Goal: Task Accomplishment & Management: Complete application form

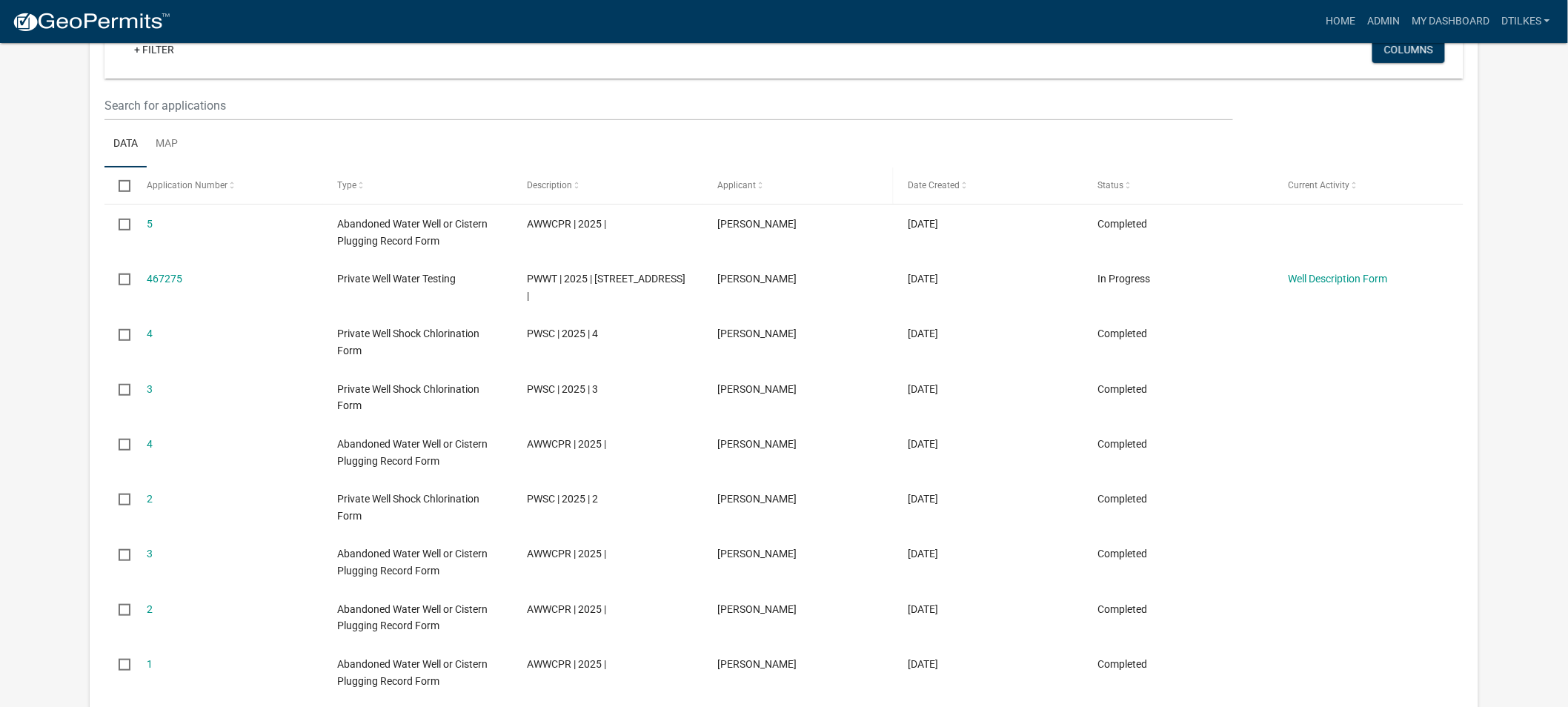
scroll to position [164, 0]
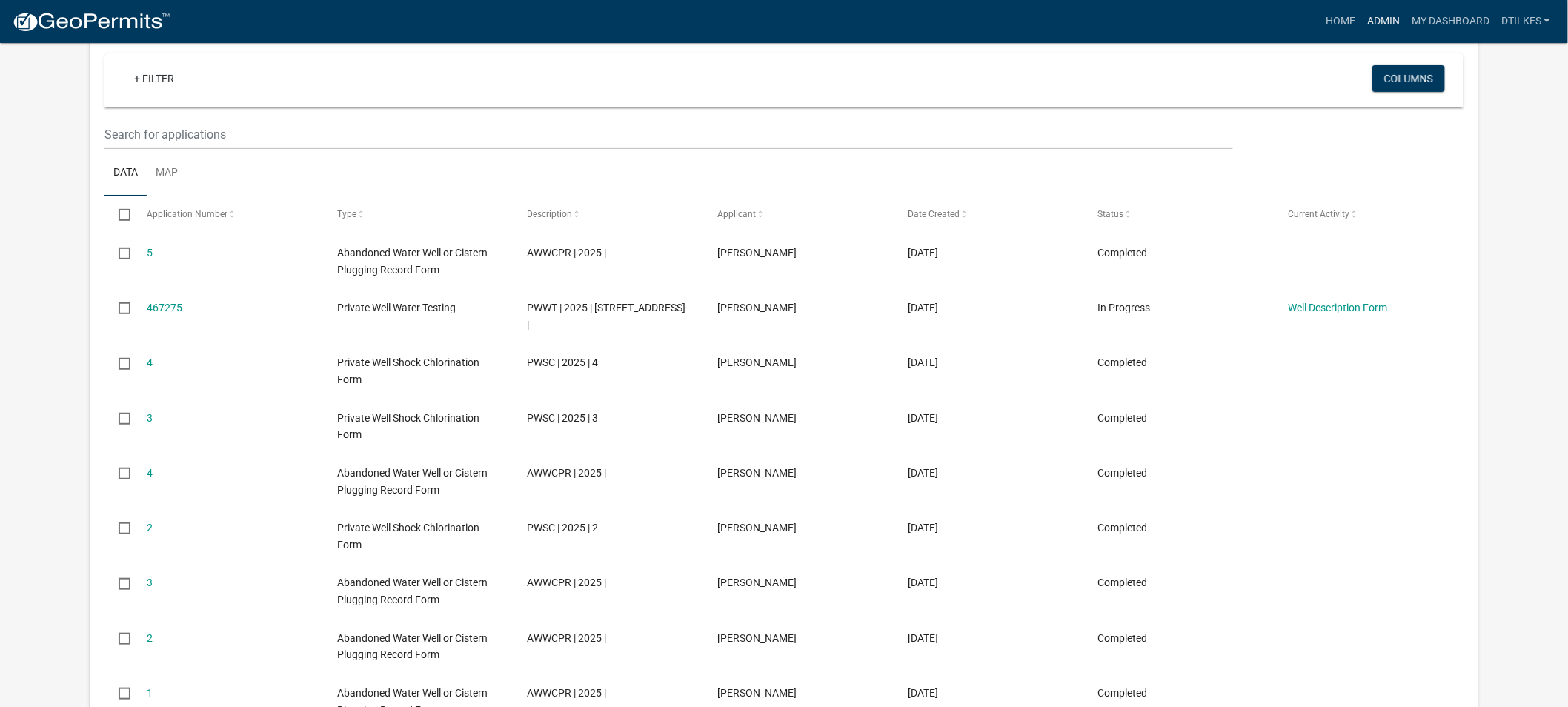
click at [1384, 20] on link "Admin" at bounding box center [1383, 21] width 45 height 28
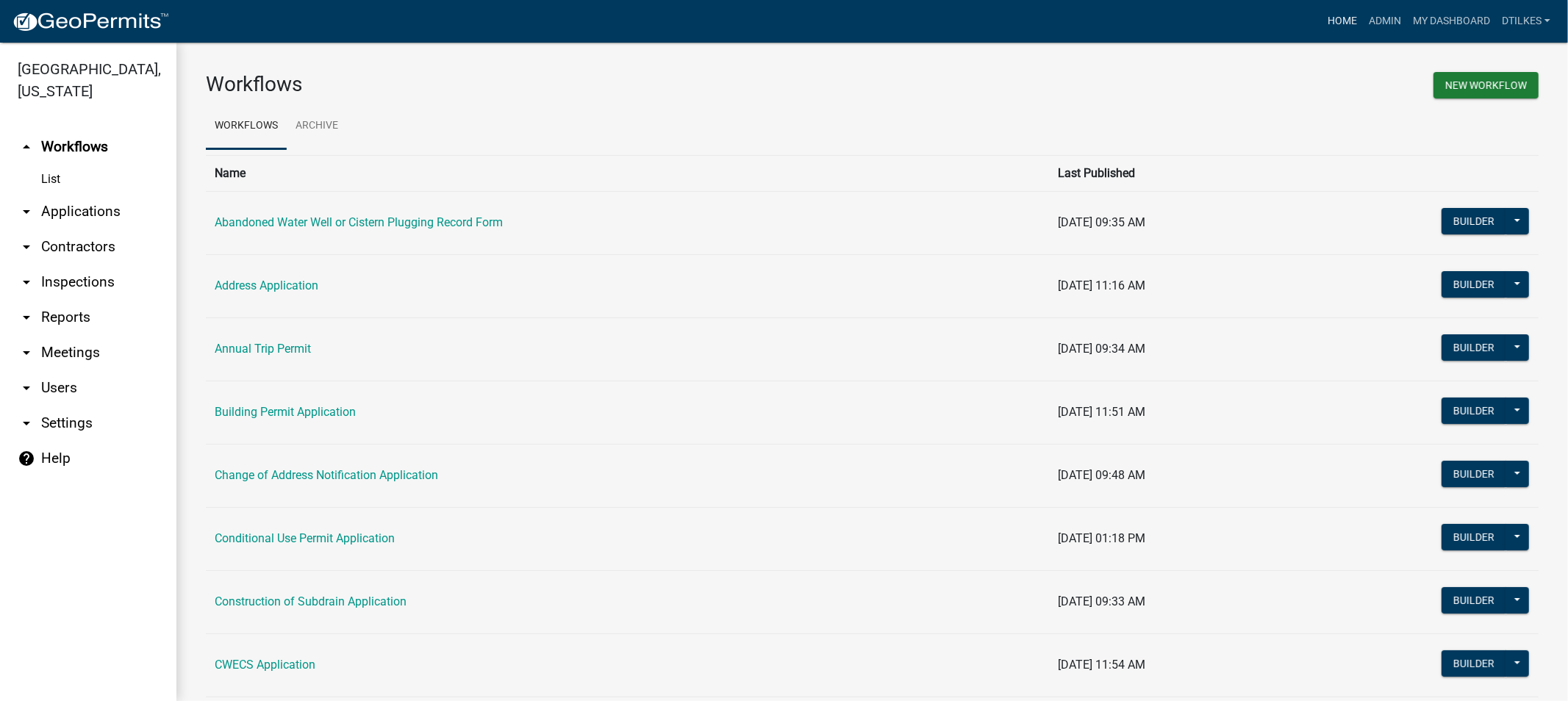
click at [1342, 21] on link "Home" at bounding box center [1343, 21] width 41 height 28
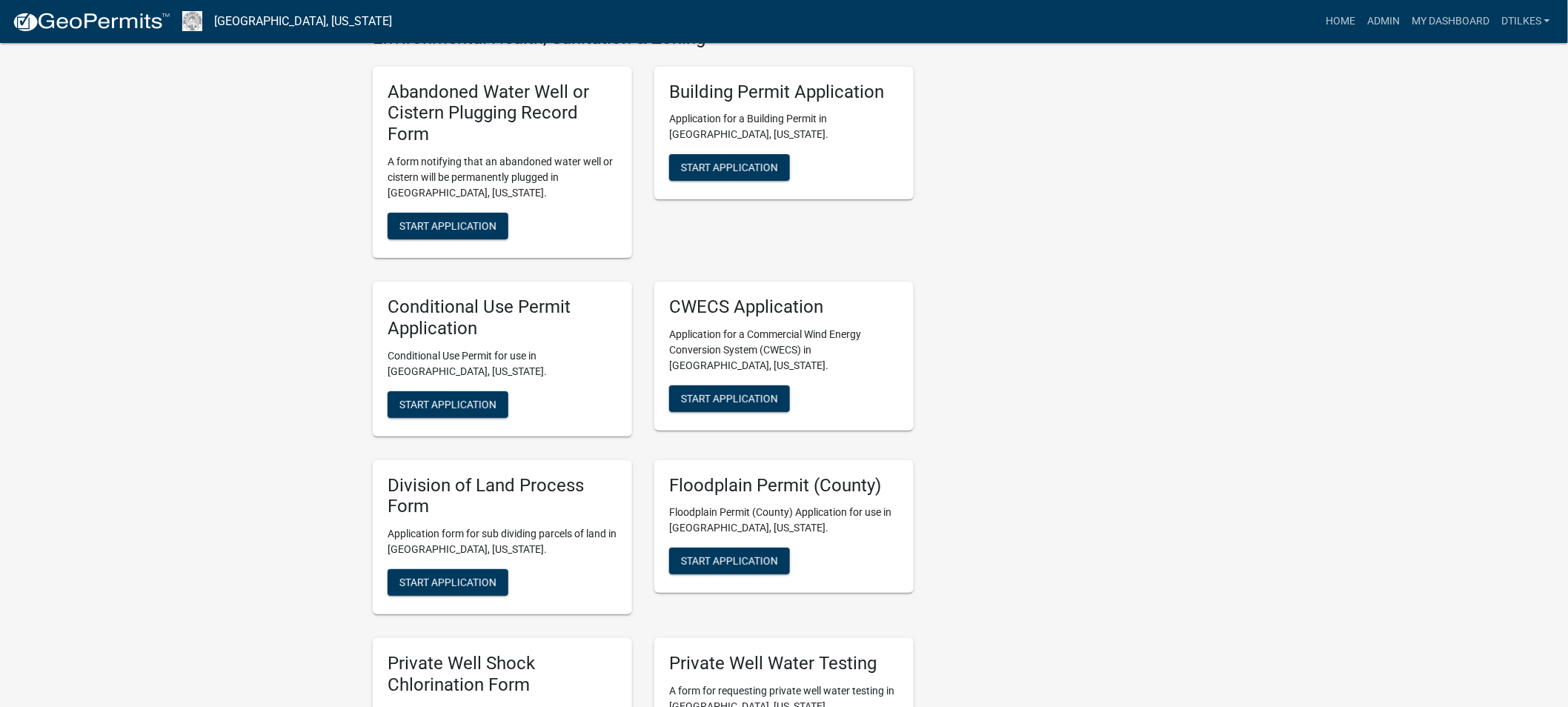
scroll to position [2470, 0]
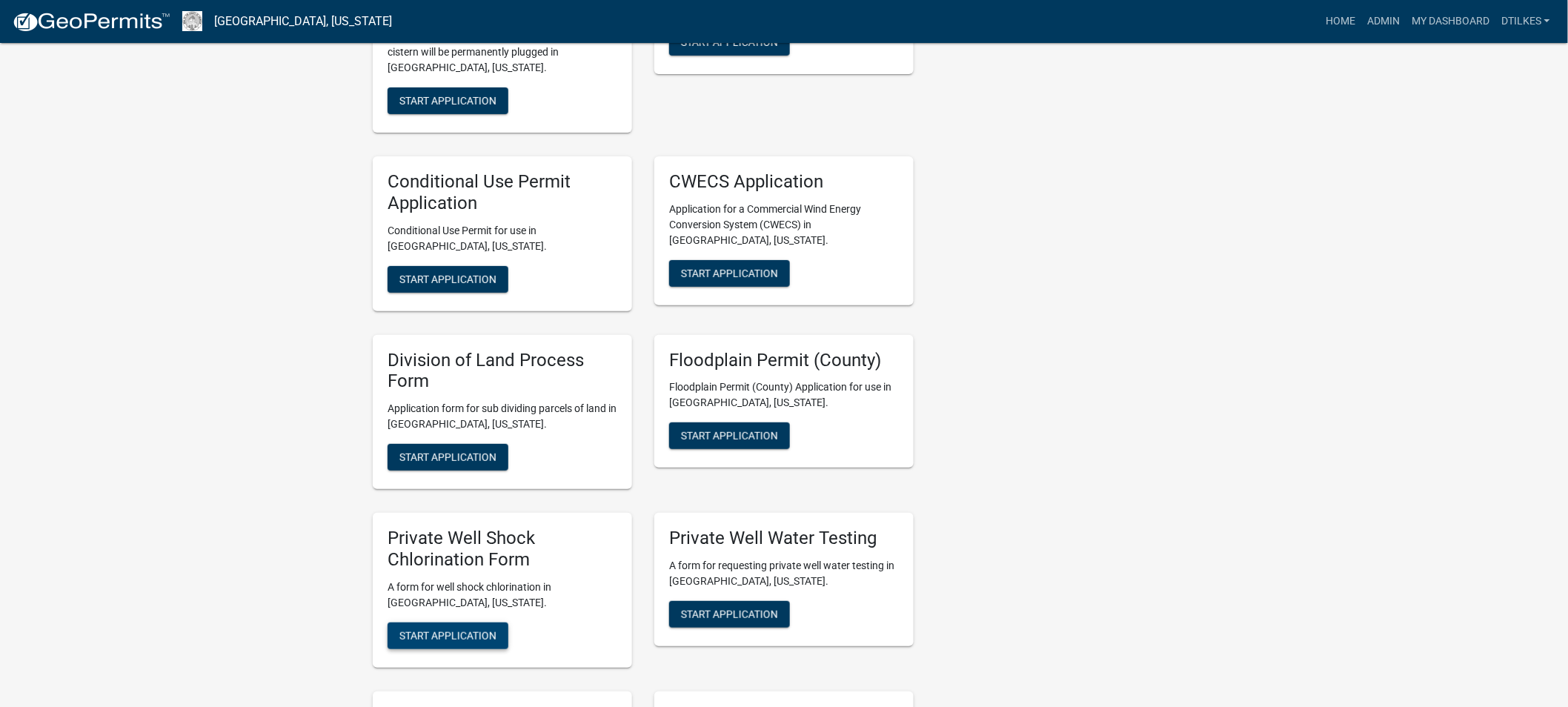
click at [479, 629] on span "Start Application" at bounding box center [447, 634] width 97 height 12
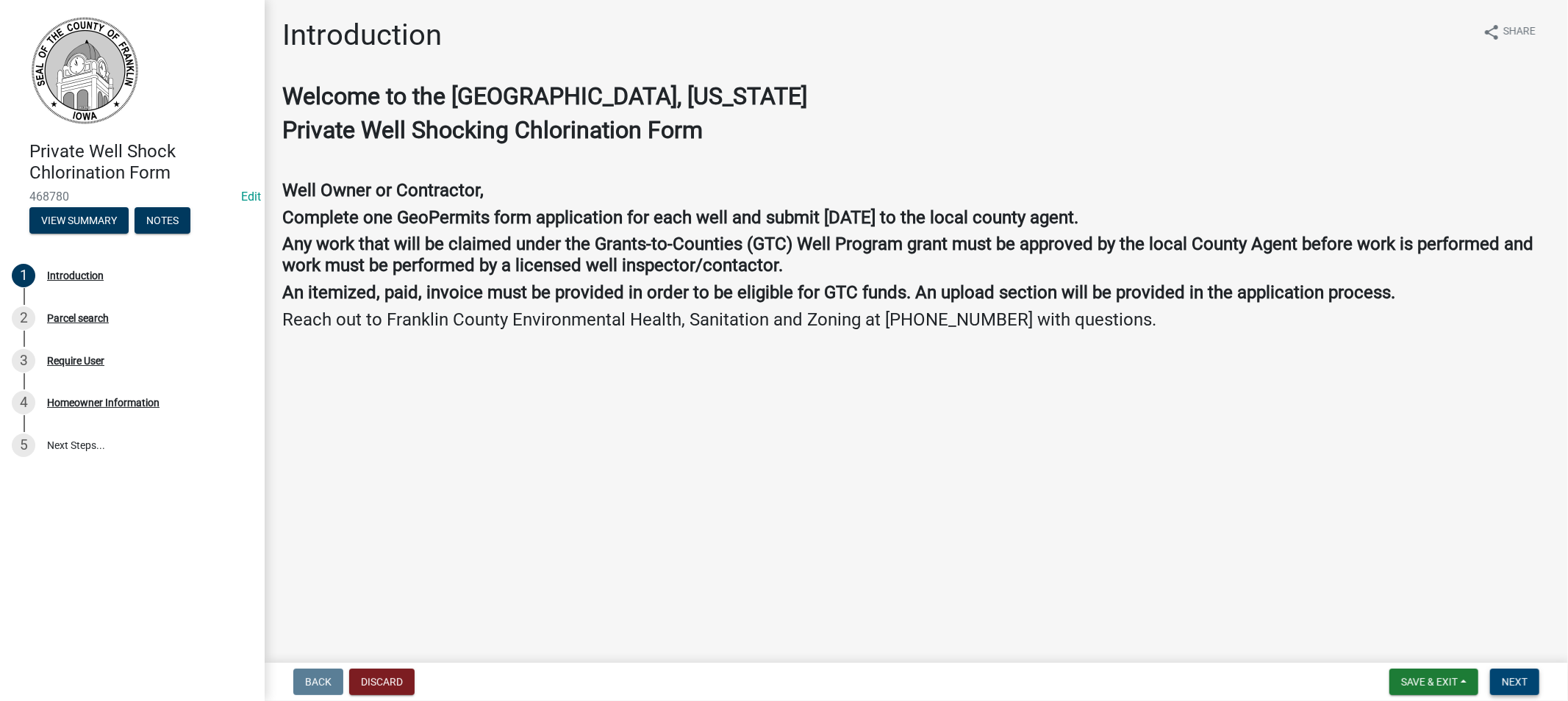
click at [1504, 678] on span "Next" at bounding box center [1515, 681] width 26 height 12
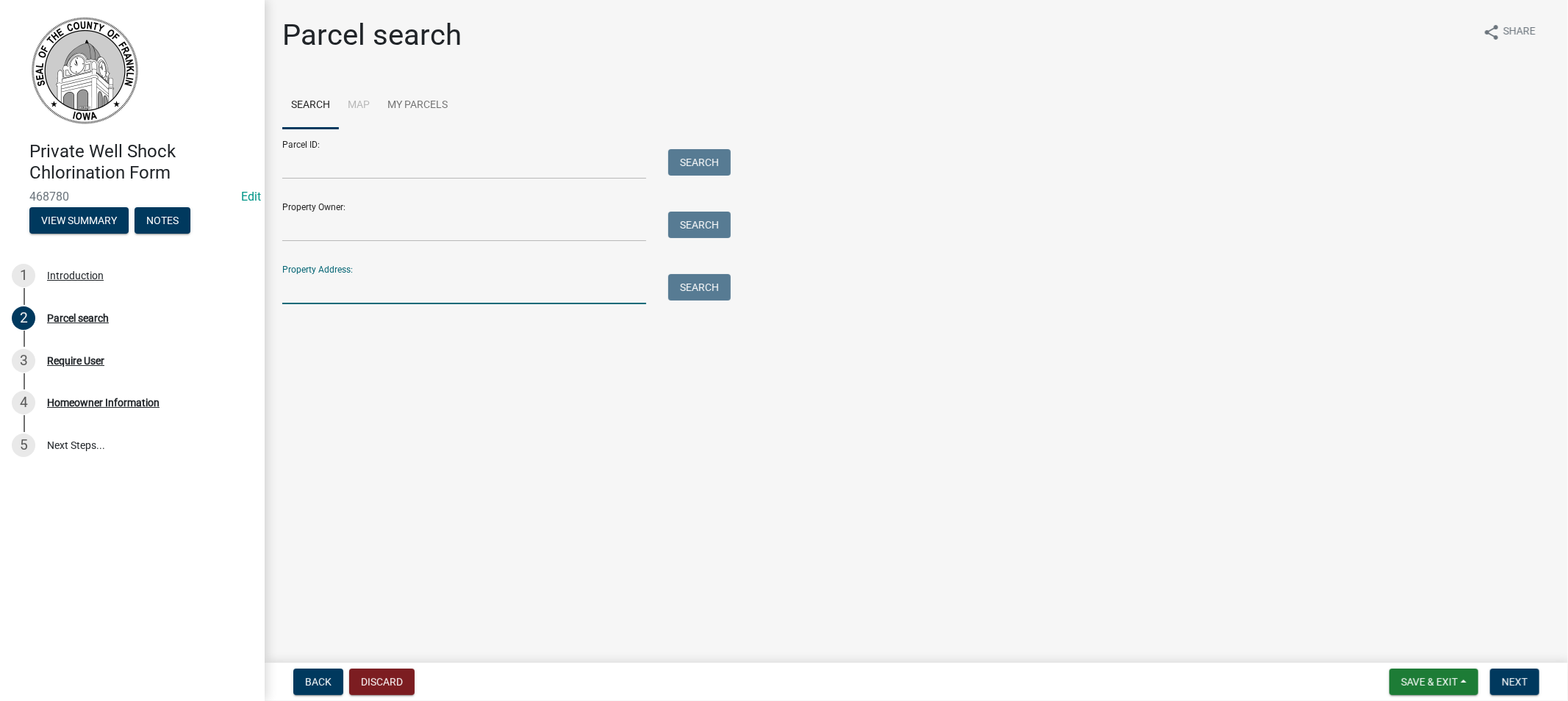
click at [328, 287] on input "Property Address:" at bounding box center [464, 288] width 364 height 30
type input "1543"
click at [699, 290] on button "Search" at bounding box center [699, 287] width 62 height 26
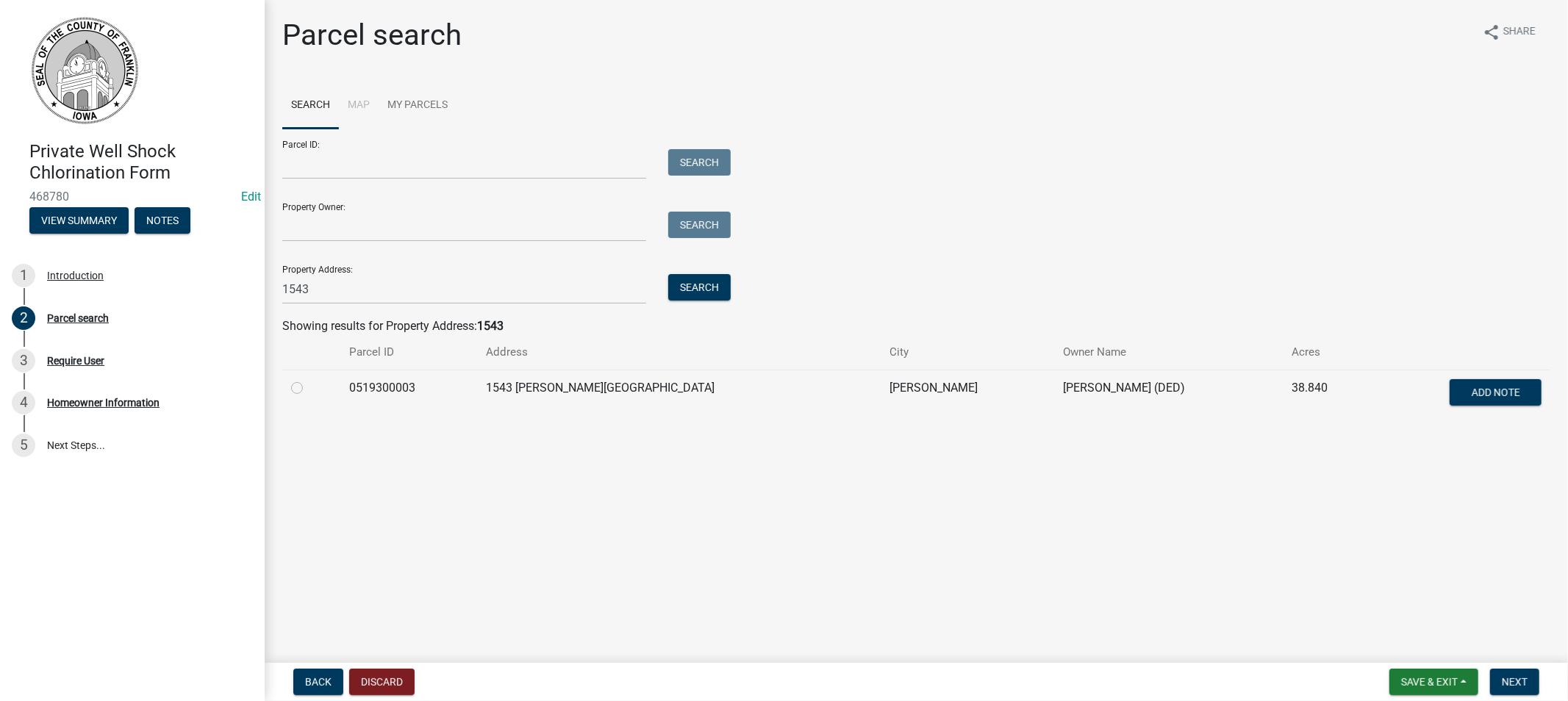
click at [308, 379] on label at bounding box center [308, 379] width 0 height 0
click at [308, 387] on input "radio" at bounding box center [313, 384] width 10 height 10
radio input "true"
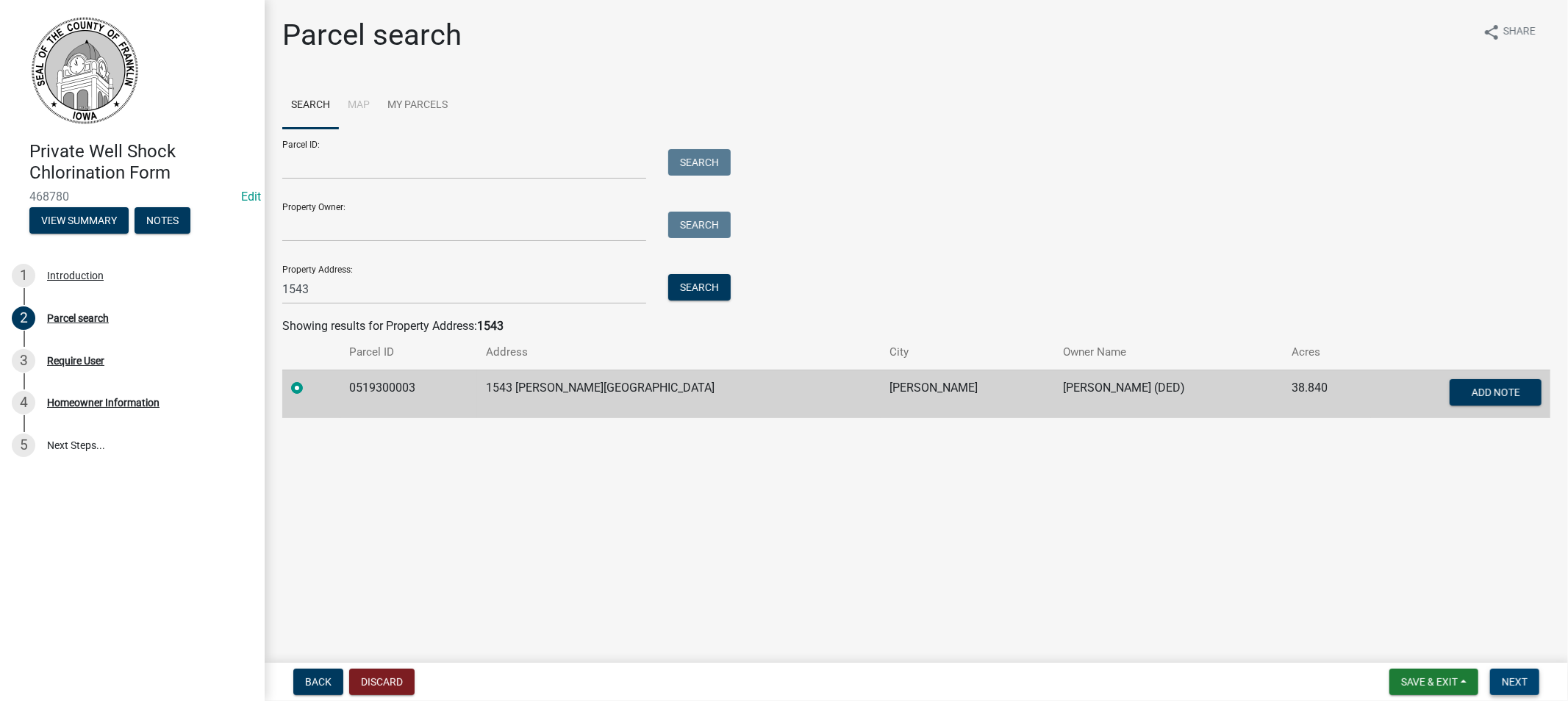
drag, startPoint x: 1512, startPoint y: 676, endPoint x: 1491, endPoint y: 669, distance: 22.1
click at [1508, 673] on button "Next" at bounding box center [1515, 681] width 50 height 26
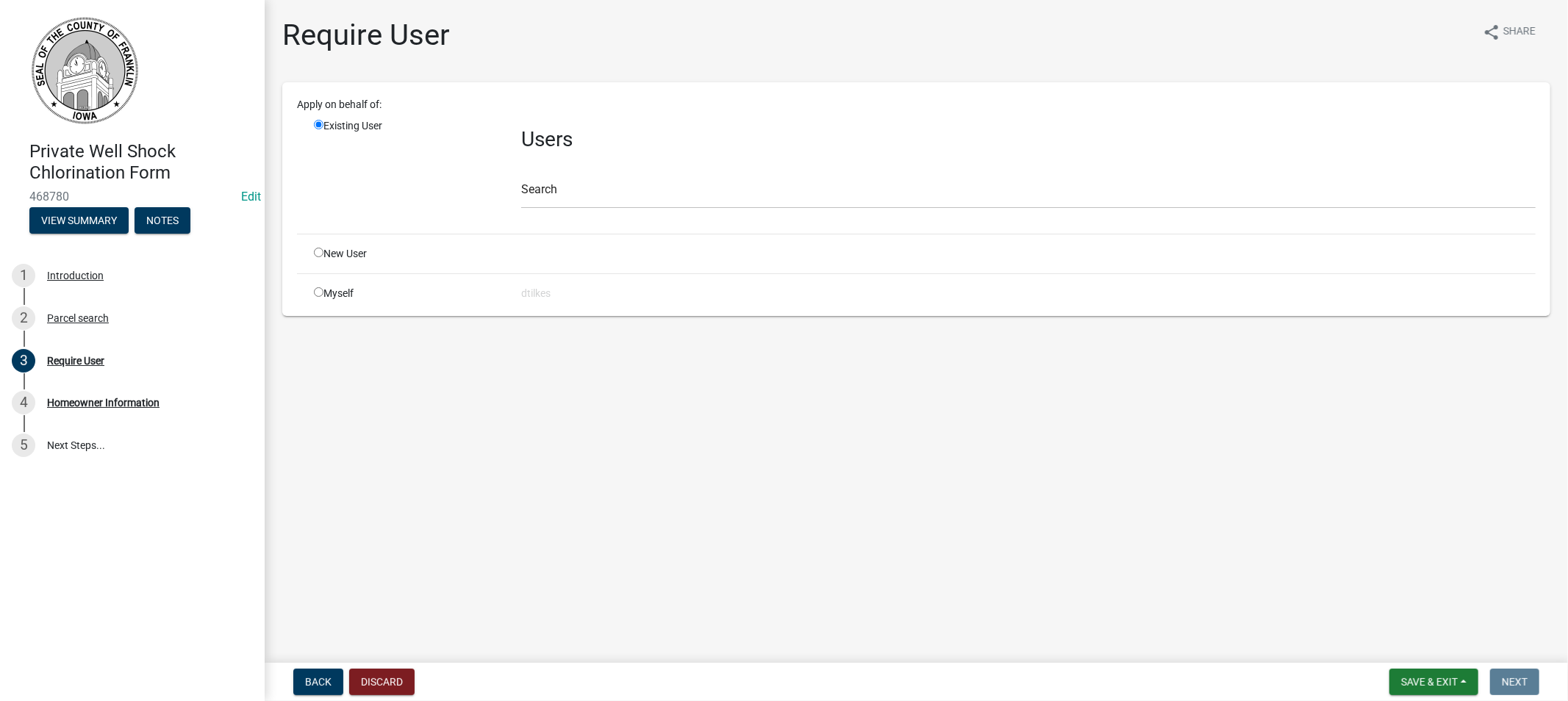
click at [313, 296] on div "Myself" at bounding box center [407, 293] width 207 height 15
click at [321, 287] on input "radio" at bounding box center [318, 292] width 10 height 10
radio input "true"
radio input "false"
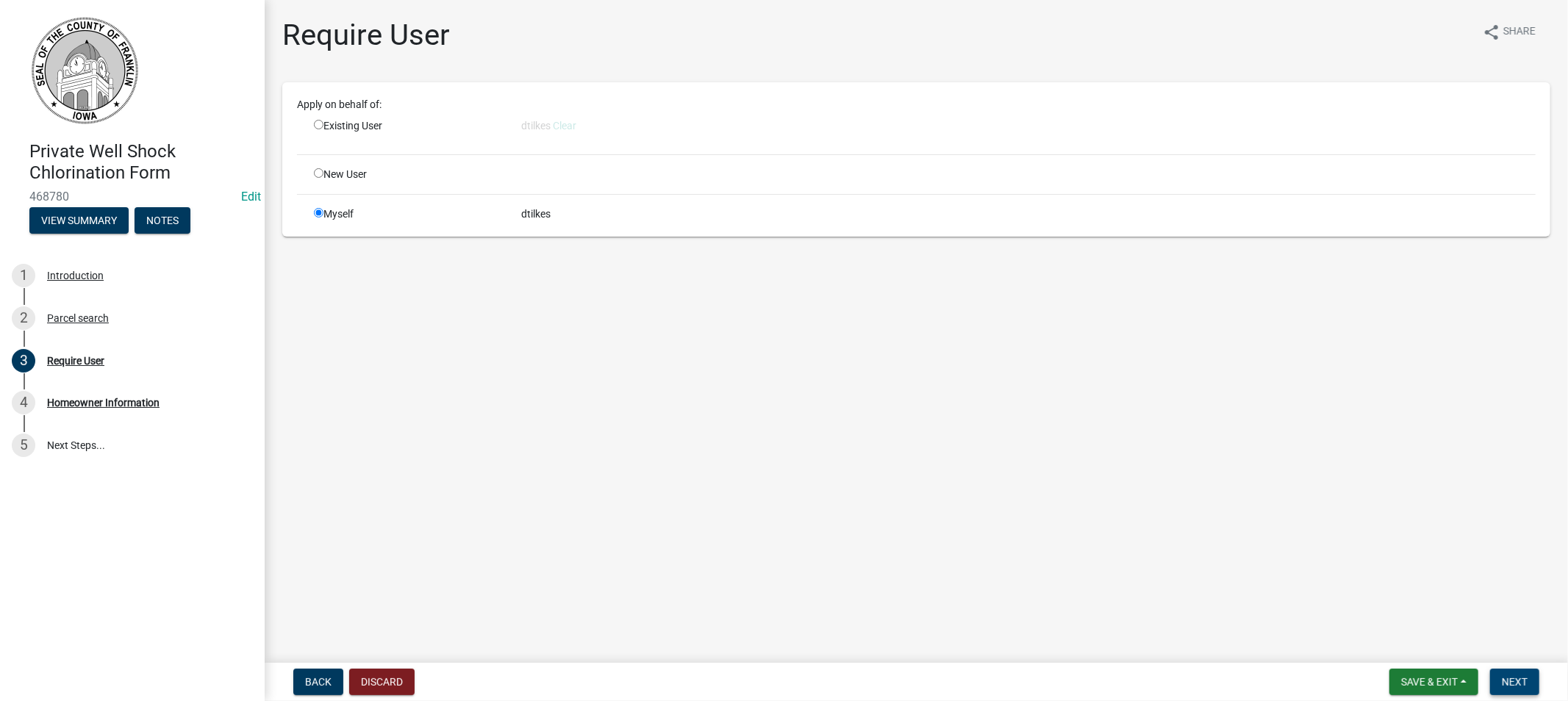
click at [1516, 679] on span "Next" at bounding box center [1515, 681] width 26 height 12
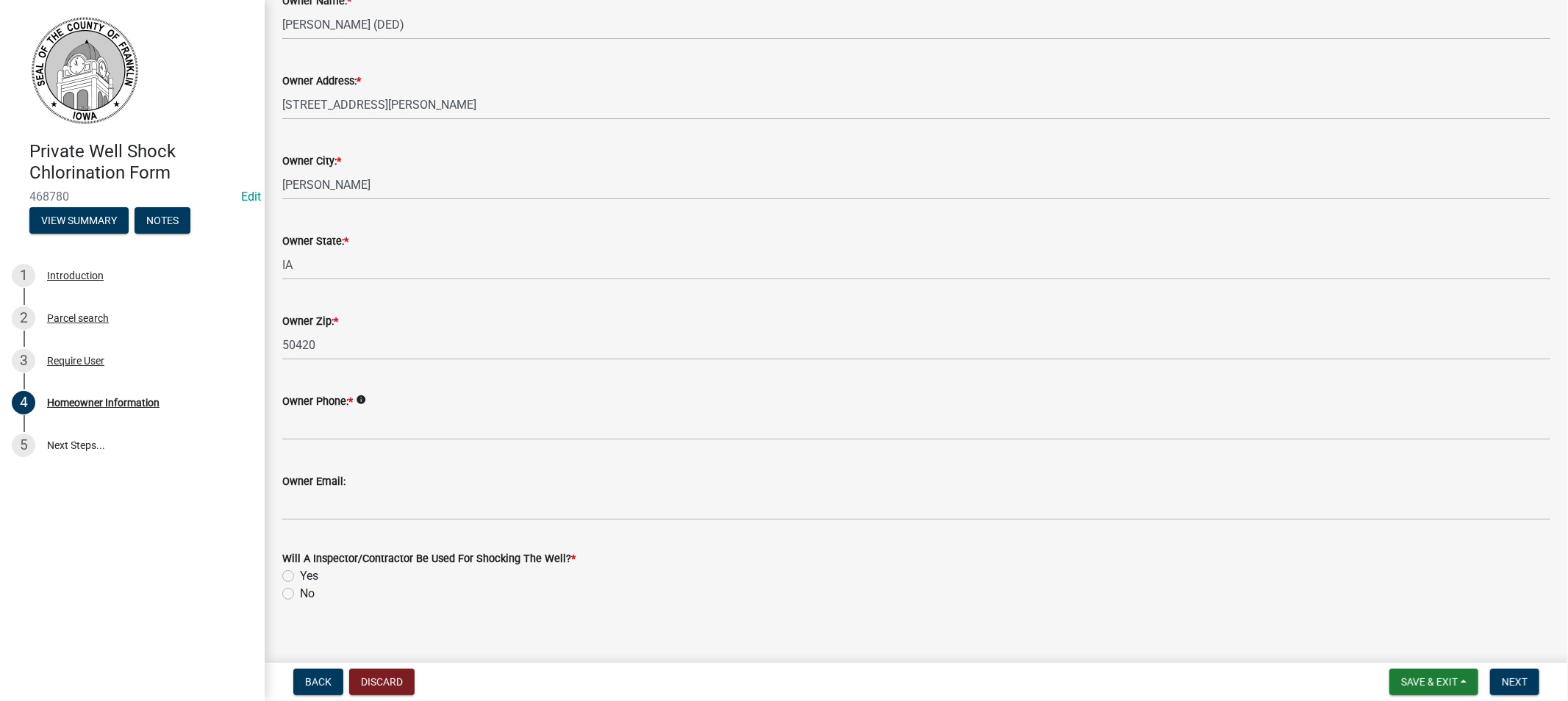
scroll to position [159, 0]
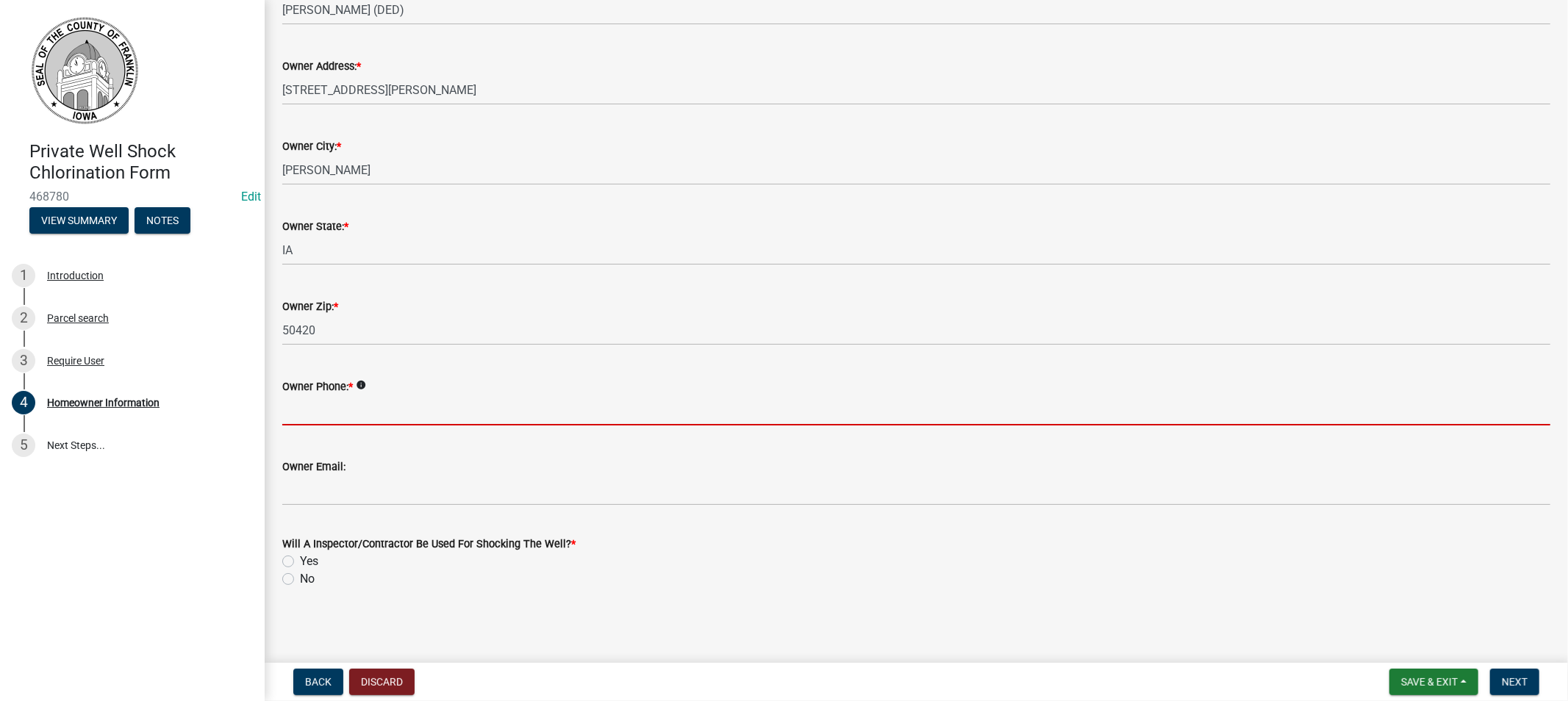
click at [296, 407] on input "Owner Phone: *" at bounding box center [916, 410] width 1269 height 30
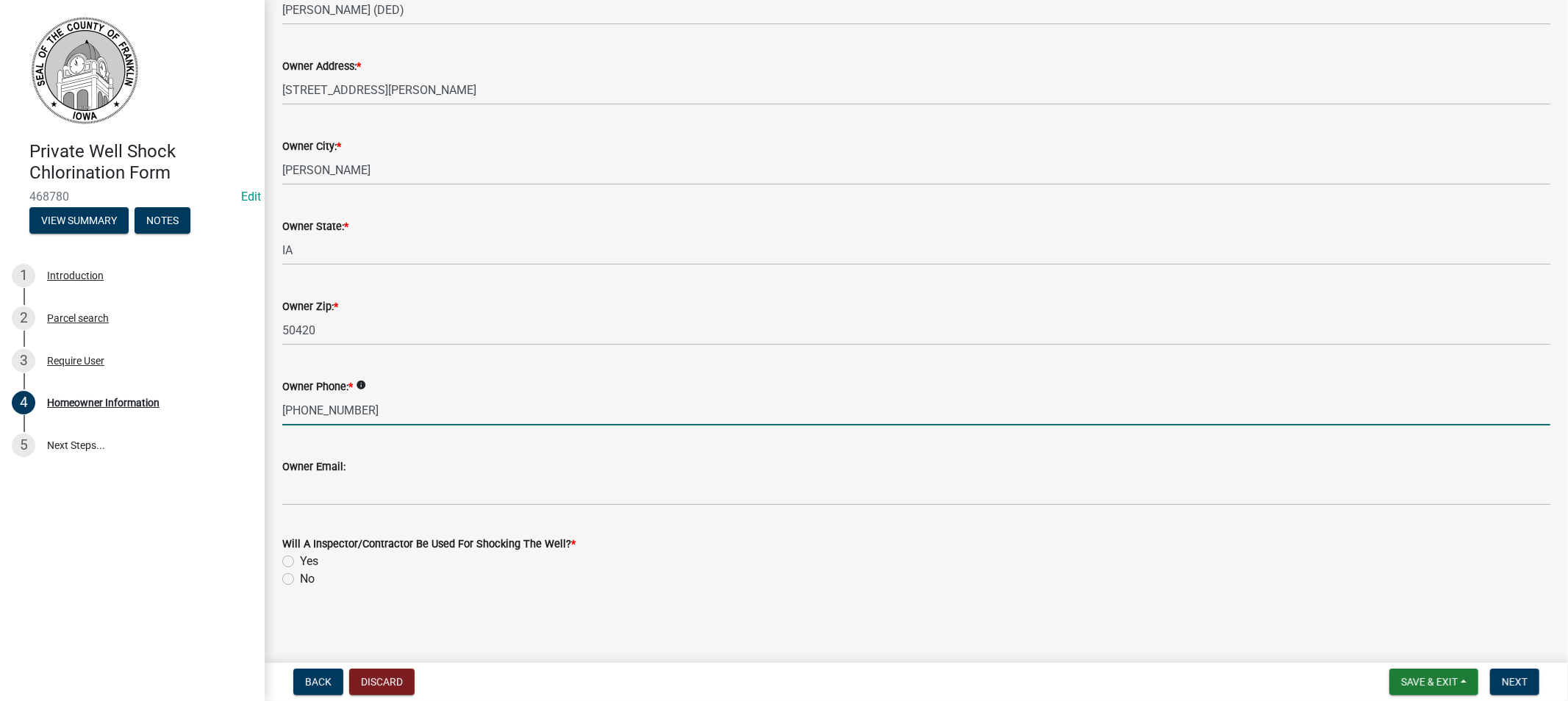
type input "[PHONE_NUMBER]"
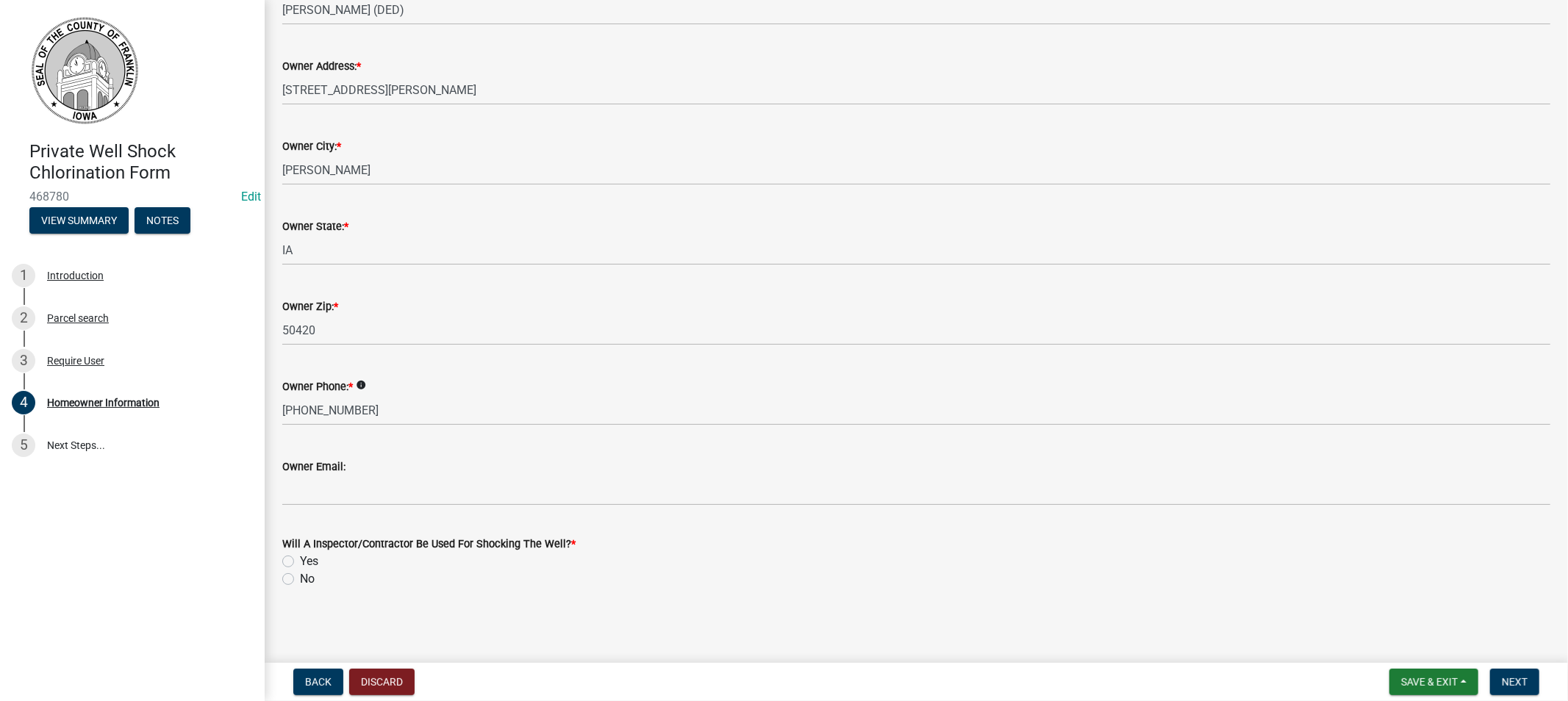
click at [300, 562] on label "Yes" at bounding box center [309, 561] width 18 height 18
click at [300, 562] on input "Yes" at bounding box center [305, 557] width 10 height 10
radio input "true"
click at [1509, 679] on span "Next" at bounding box center [1515, 681] width 26 height 12
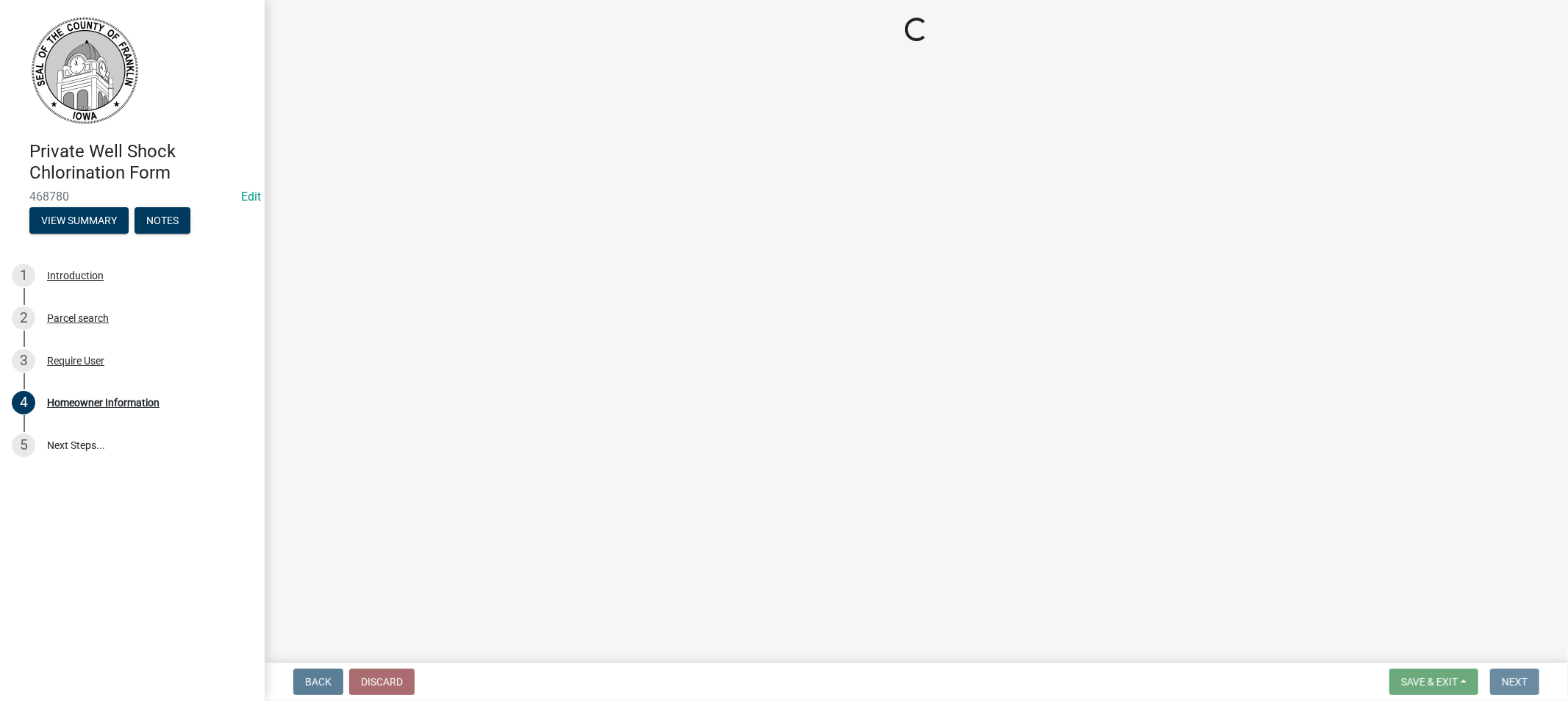
scroll to position [0, 0]
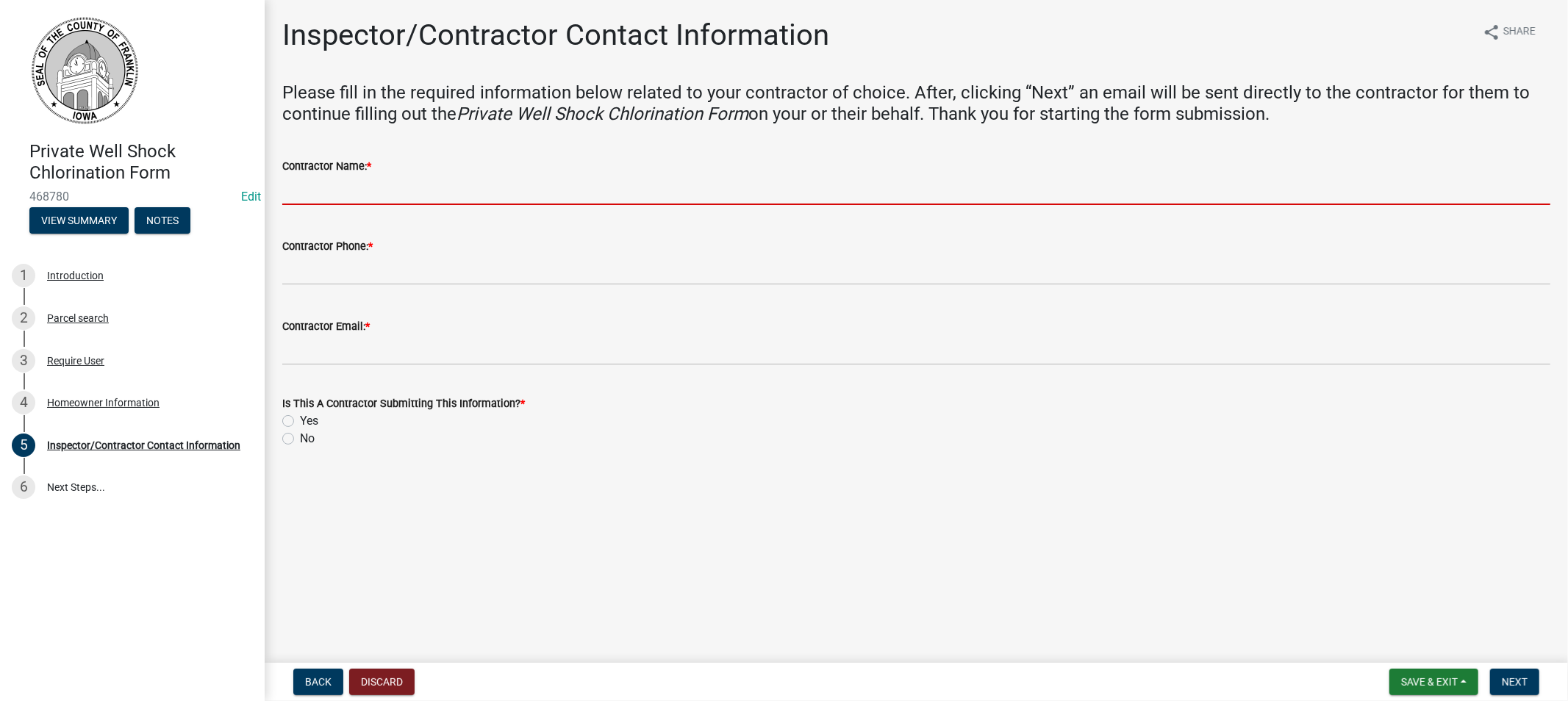
click at [298, 200] on input "Contractor Name: *" at bounding box center [916, 189] width 1269 height 30
type input "Mort's Water Co."
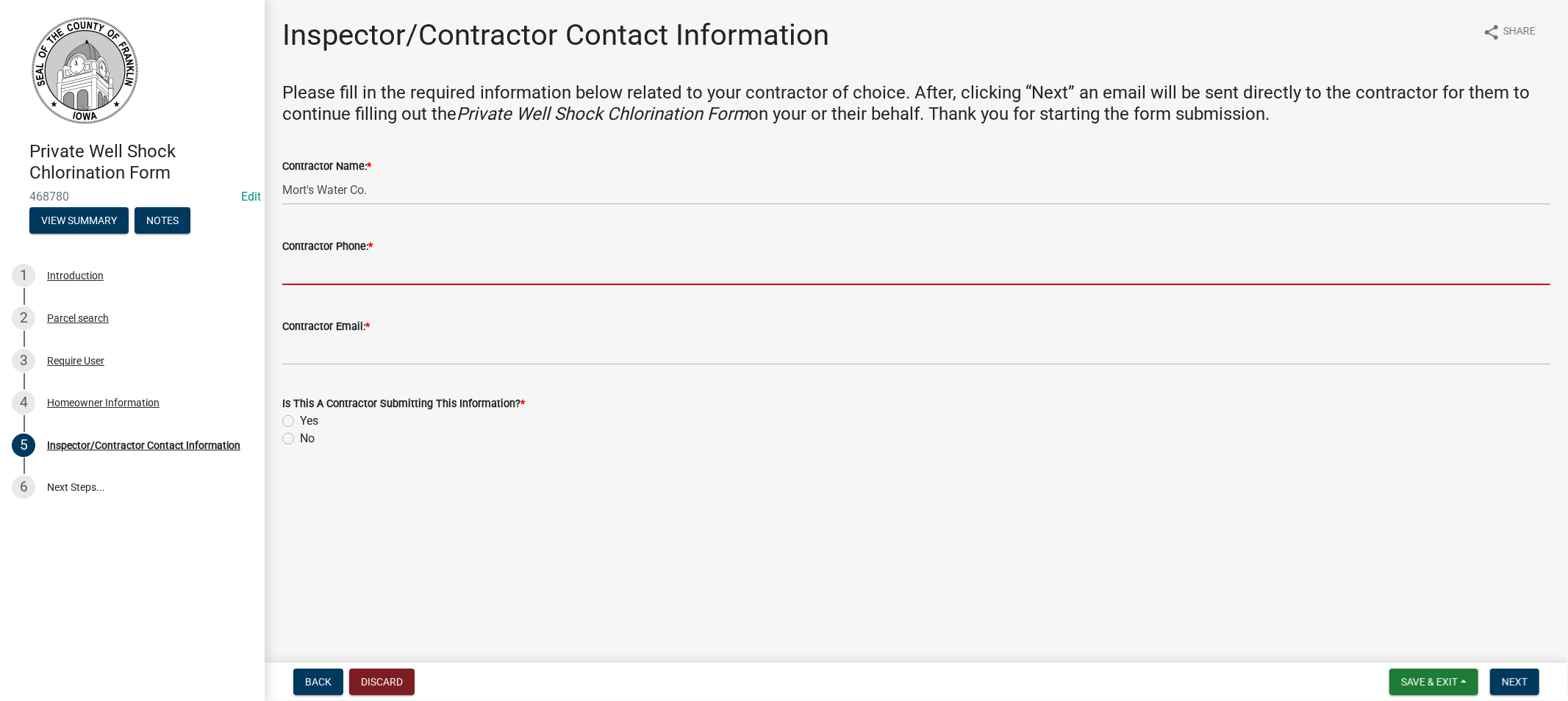
click at [355, 275] on input "Contractor Phone: *" at bounding box center [916, 269] width 1269 height 30
type input "[PHONE_NUMBER]"
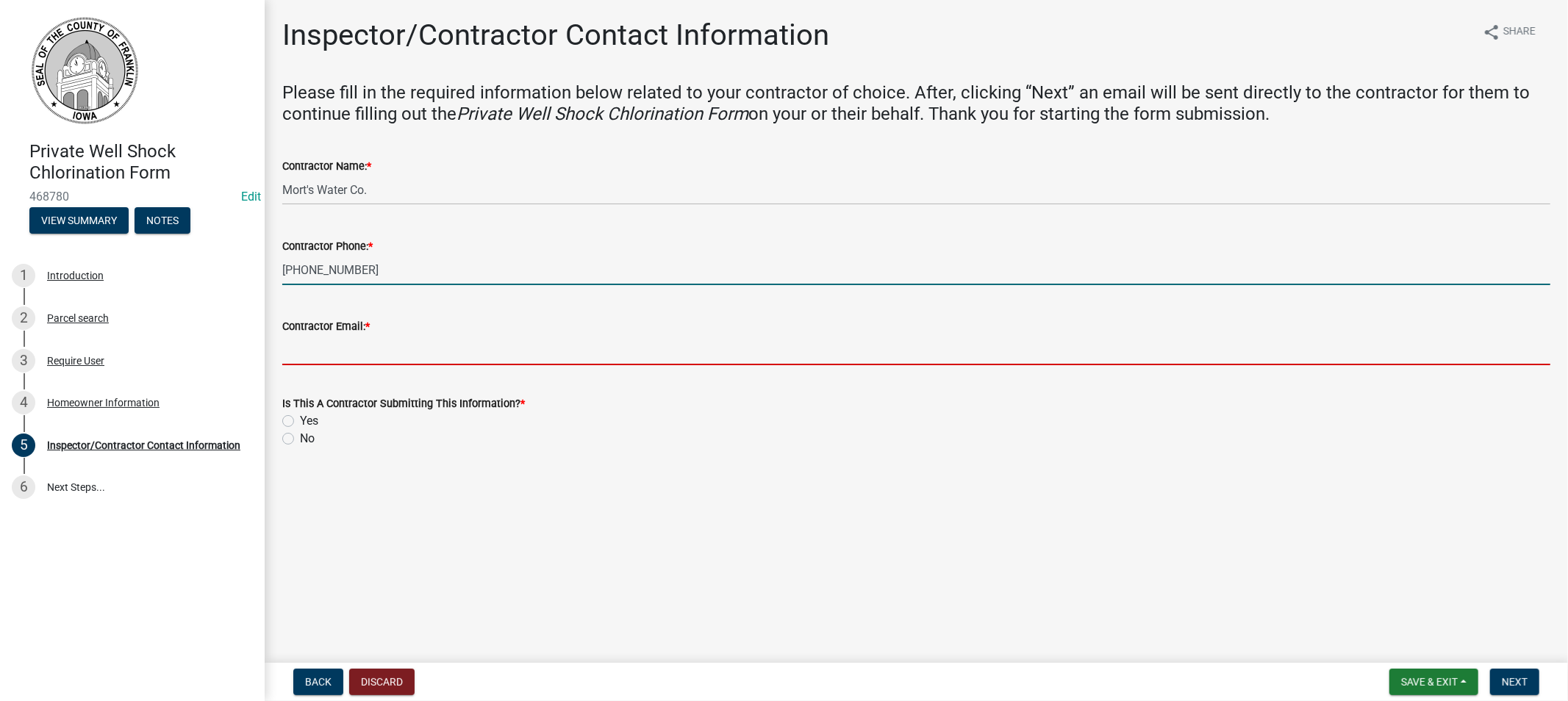
click at [339, 346] on input "Contractor Email: *" at bounding box center [916, 350] width 1269 height 30
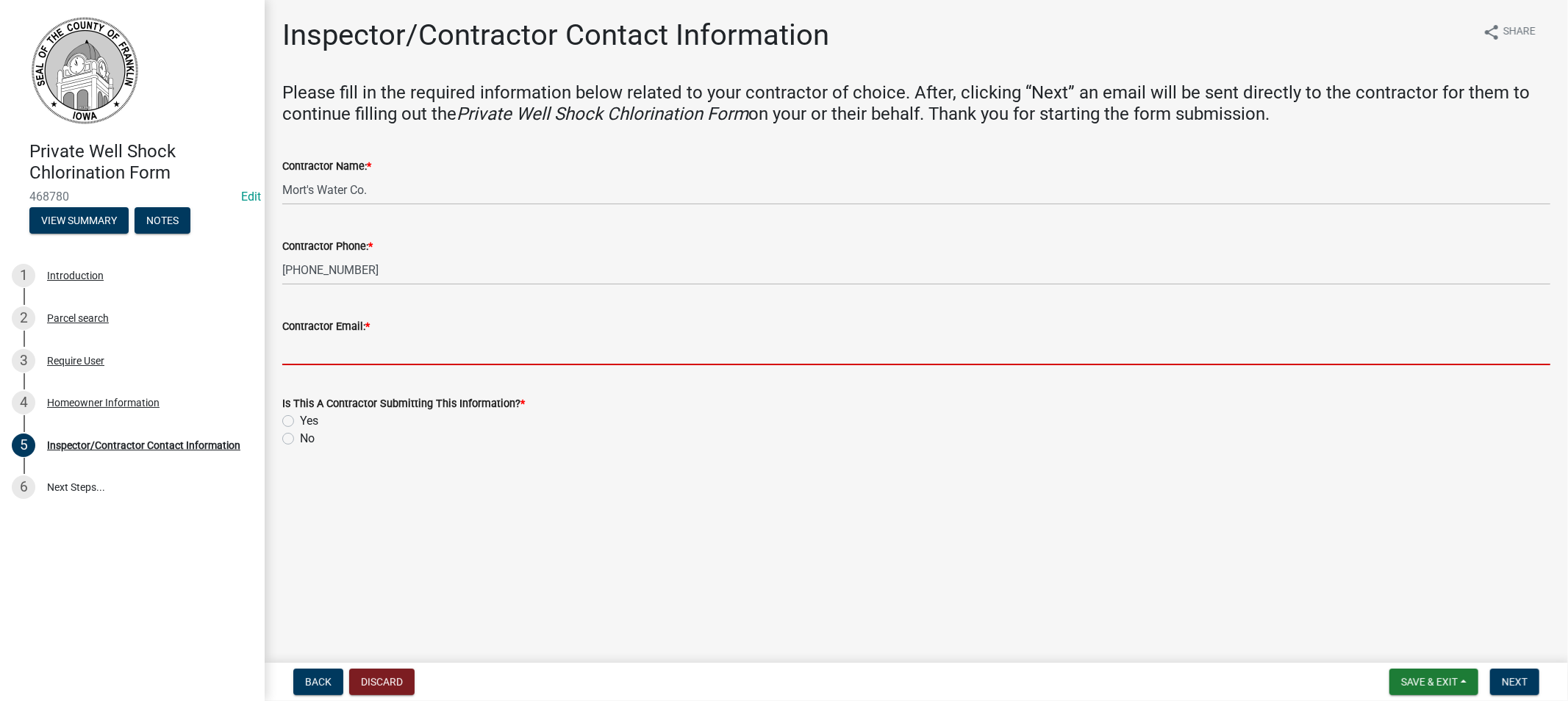
type input "[EMAIL_ADDRESS][DOMAIN_NAME]"
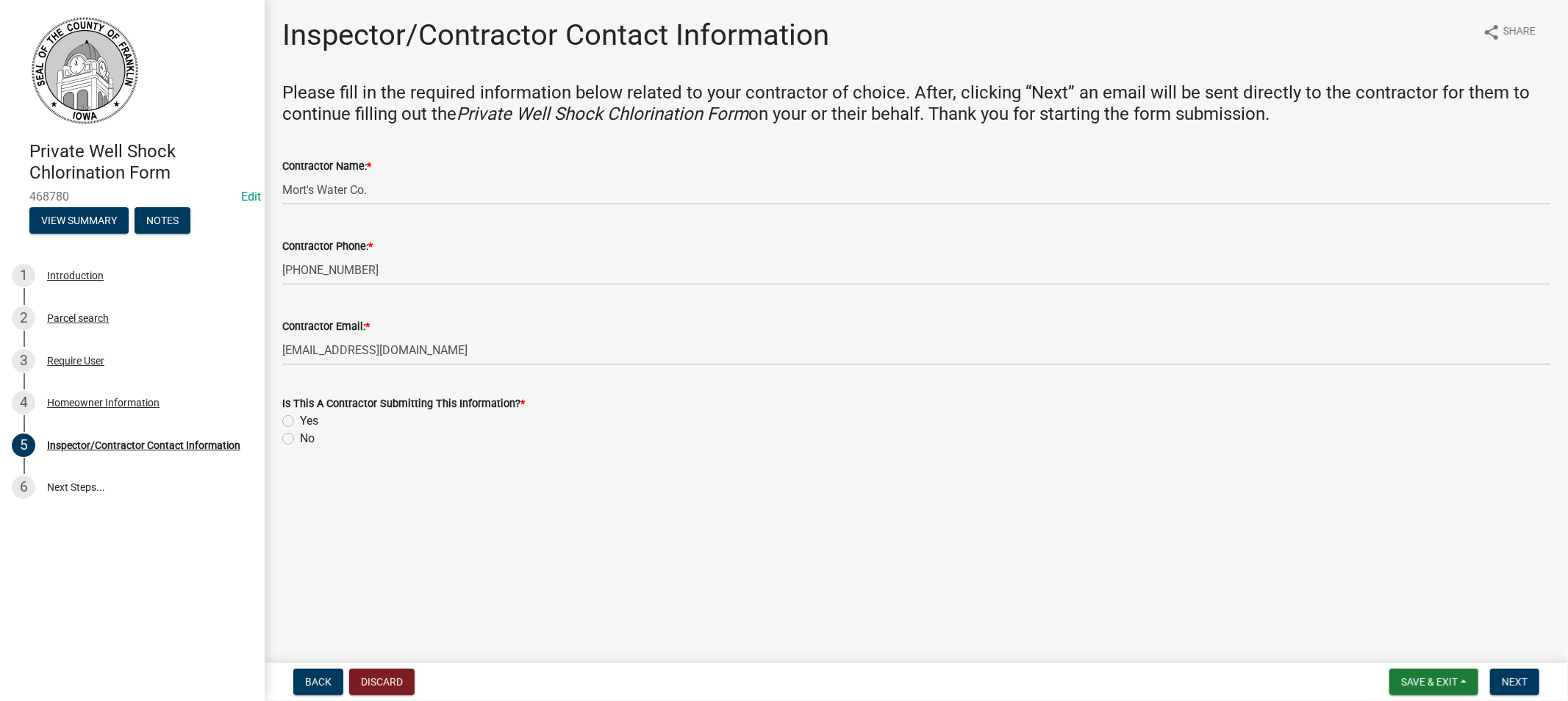
click at [300, 422] on label "Yes" at bounding box center [309, 421] width 18 height 18
click at [300, 422] on input "Yes" at bounding box center [305, 416] width 10 height 10
radio input "true"
click at [1519, 680] on span "Next" at bounding box center [1515, 681] width 26 height 12
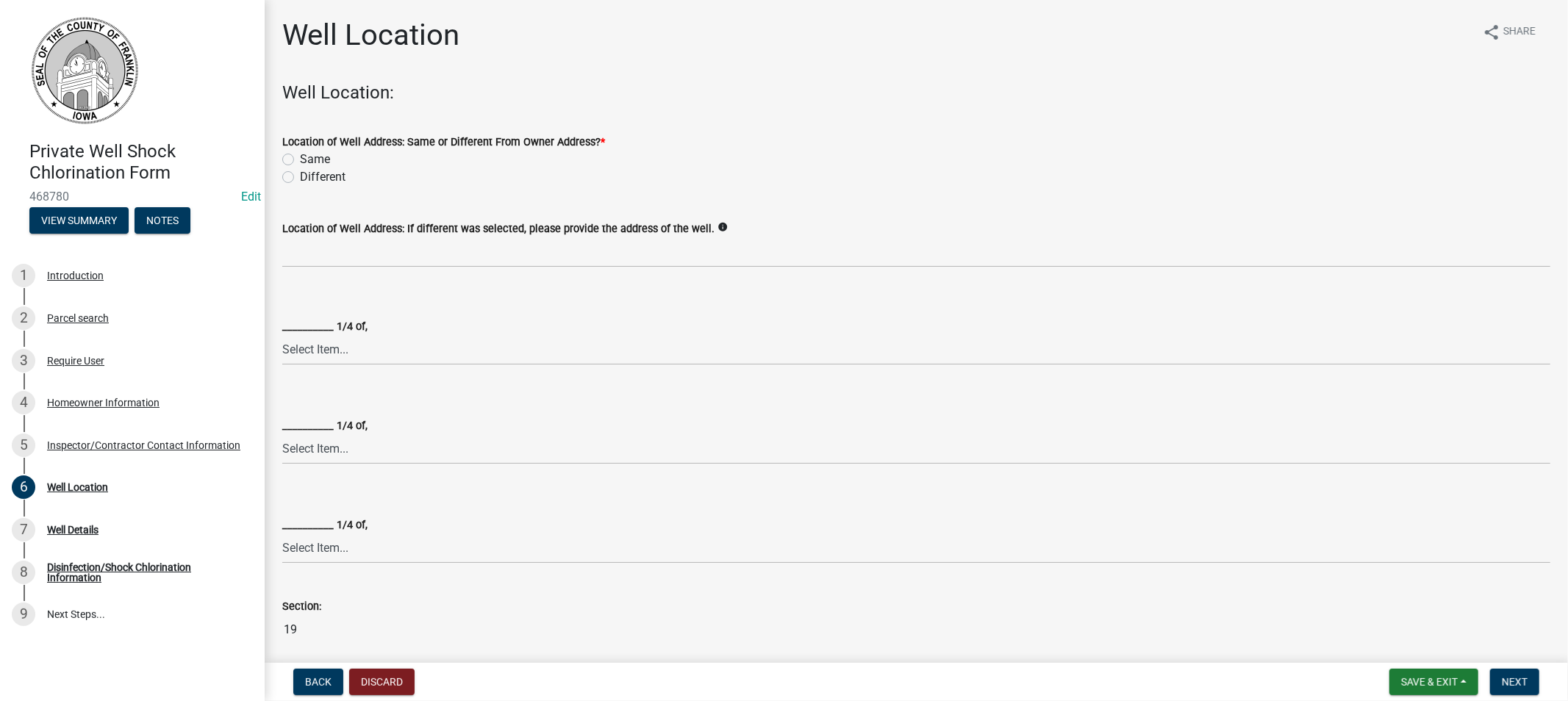
click at [300, 159] on label "Same" at bounding box center [315, 159] width 30 height 18
click at [300, 159] on input "Same" at bounding box center [305, 155] width 10 height 10
radio input "true"
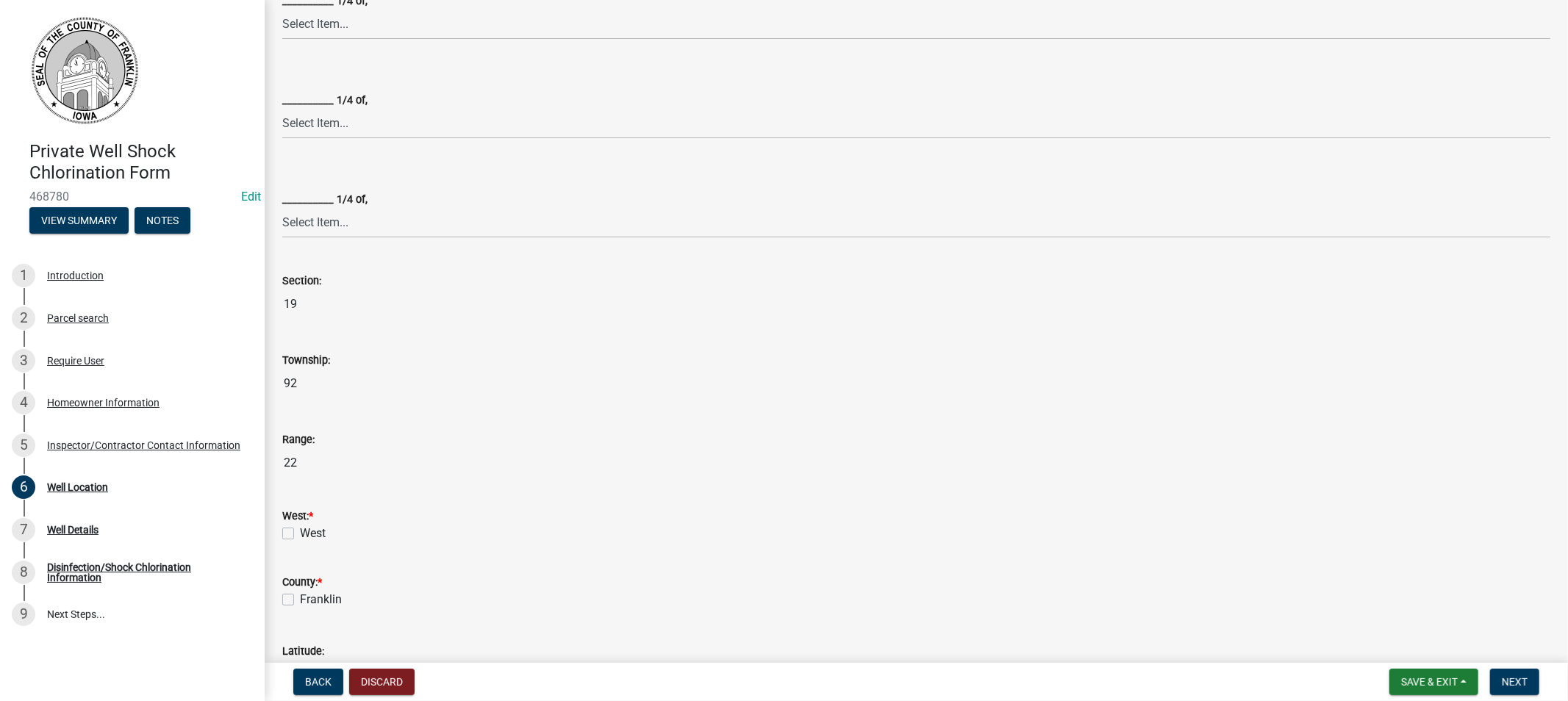
scroll to position [326, 0]
click at [294, 527] on div "West" at bounding box center [916, 533] width 1269 height 18
drag, startPoint x: 285, startPoint y: 598, endPoint x: 288, endPoint y: 574, distance: 24.2
click at [300, 599] on label "Franklin" at bounding box center [321, 599] width 41 height 18
click at [300, 599] on input "Franklin" at bounding box center [305, 595] width 10 height 10
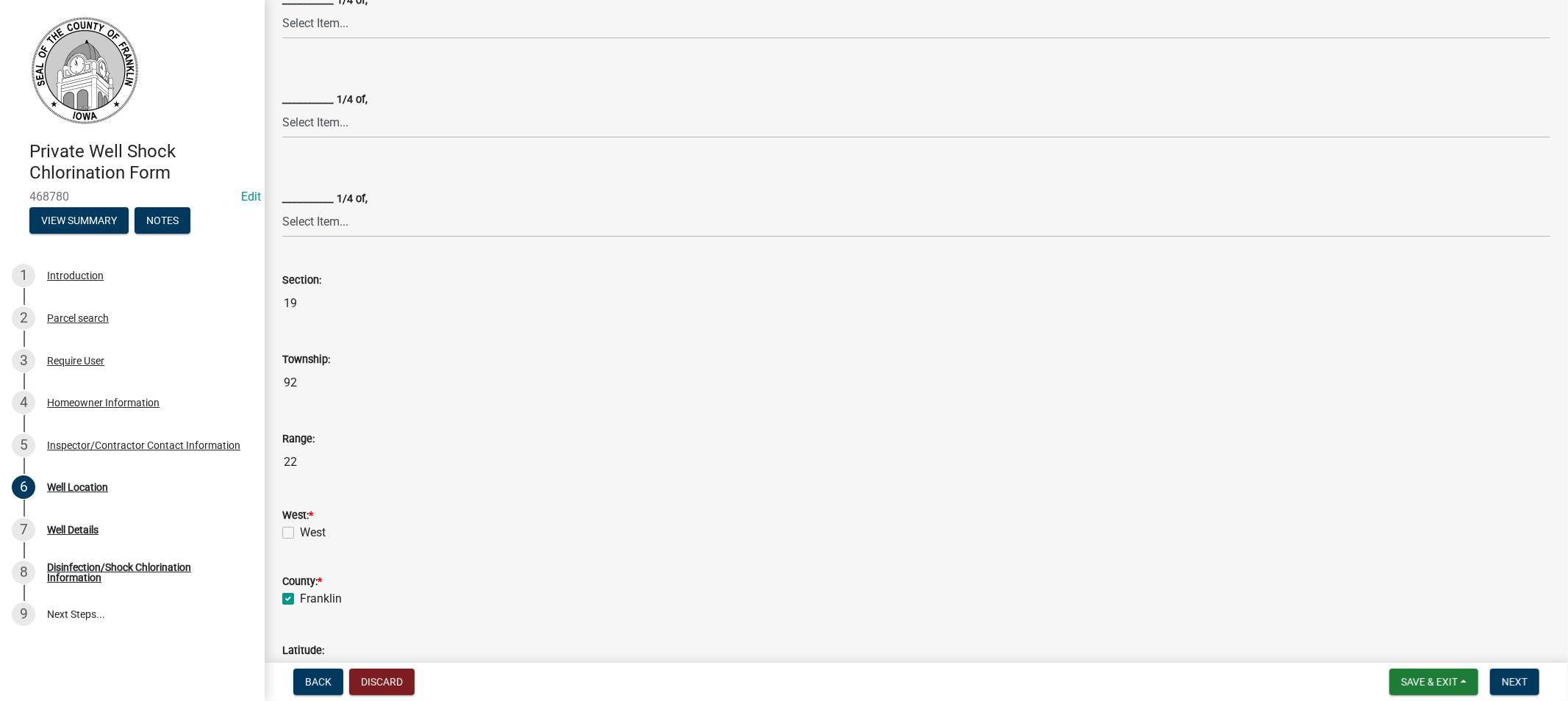
checkbox input "true"
click at [300, 532] on label "West" at bounding box center [313, 533] width 26 height 18
click at [300, 532] on input "West" at bounding box center [305, 528] width 10 height 10
checkbox input "true"
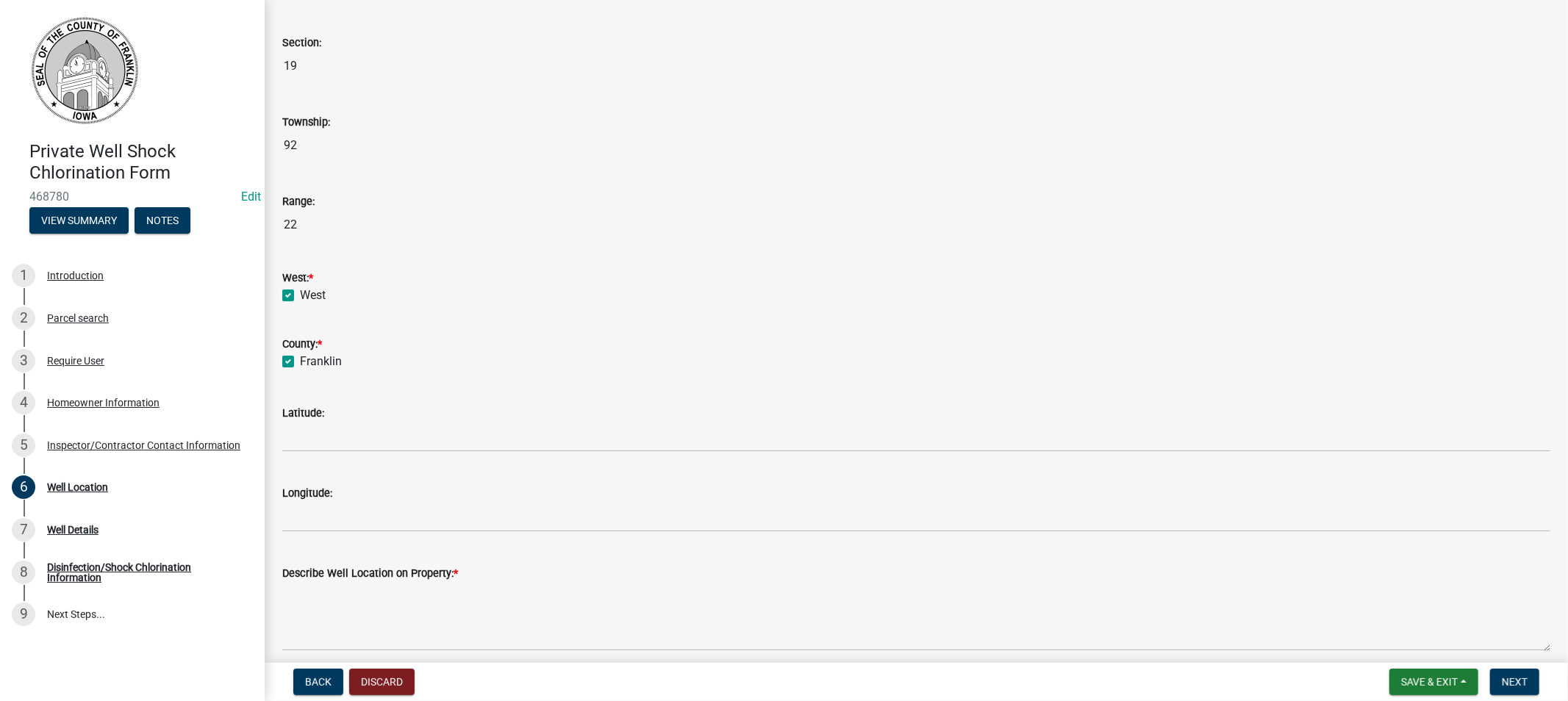
scroll to position [626, 0]
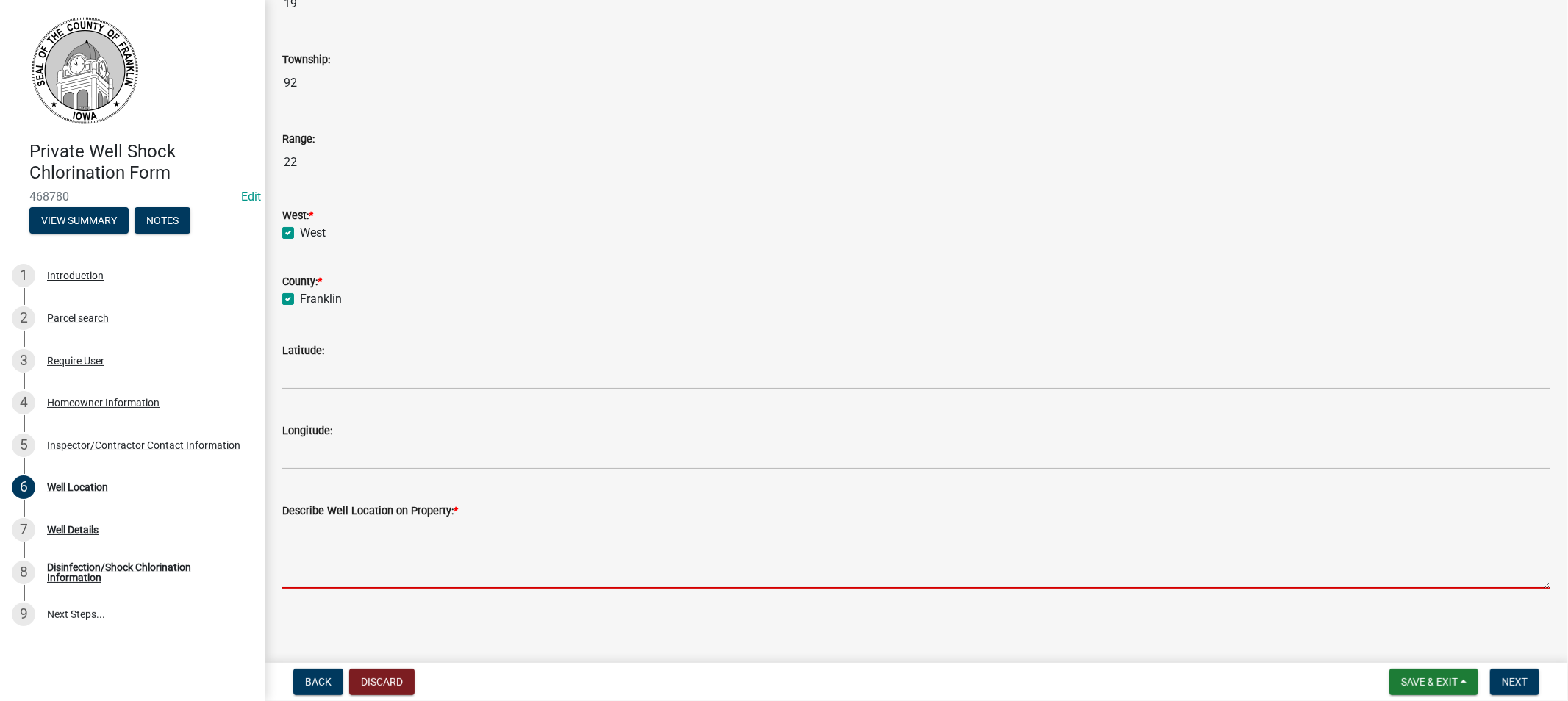
click at [399, 561] on textarea "Describe Well Location on Property: *" at bounding box center [916, 553] width 1269 height 69
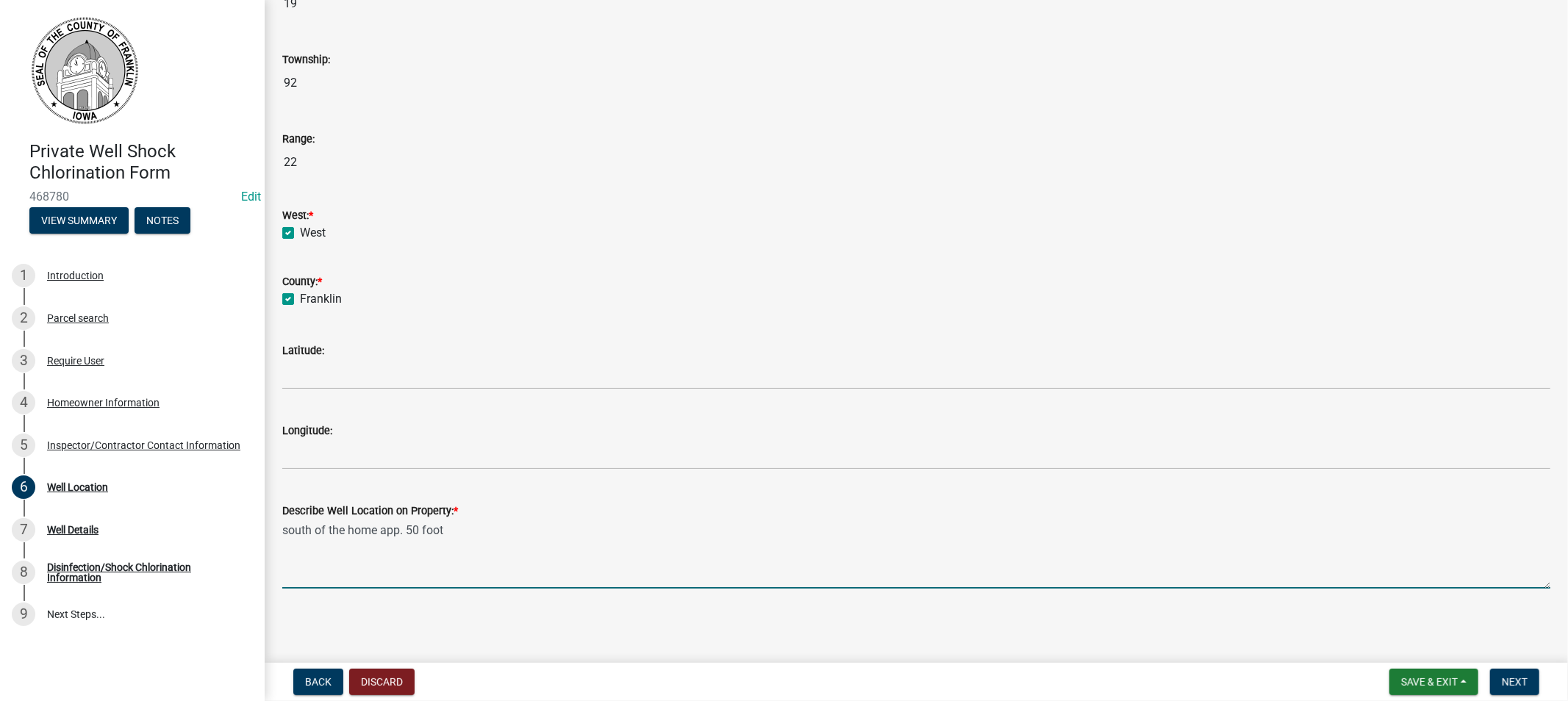
click at [398, 527] on textarea "south of the home app. 50 foot" at bounding box center [916, 553] width 1269 height 69
click at [503, 533] on textarea "south of the home appx. 50 foot" at bounding box center [916, 553] width 1269 height 69
type textarea "south of the home appx. 50 foot"
click at [1509, 683] on span "Next" at bounding box center [1515, 681] width 26 height 12
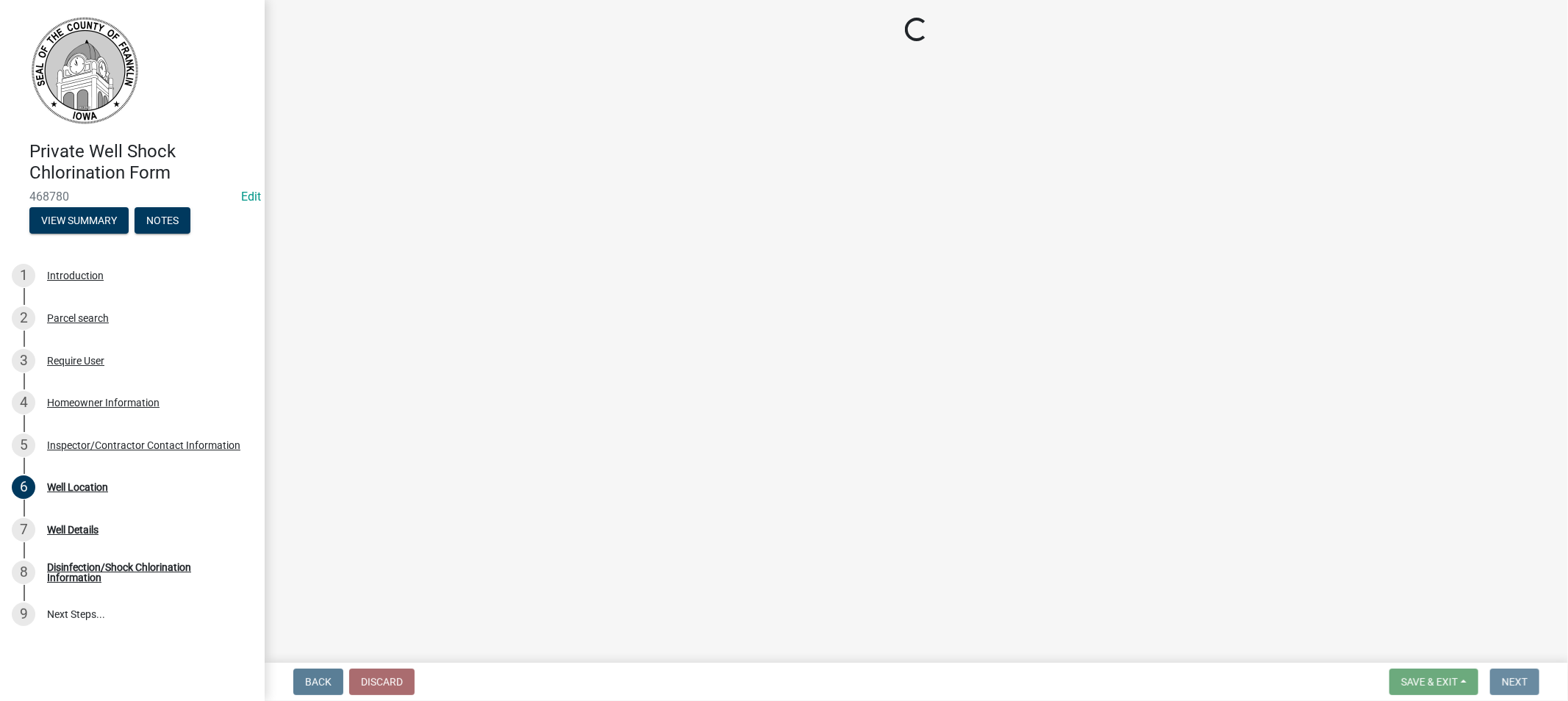
scroll to position [0, 0]
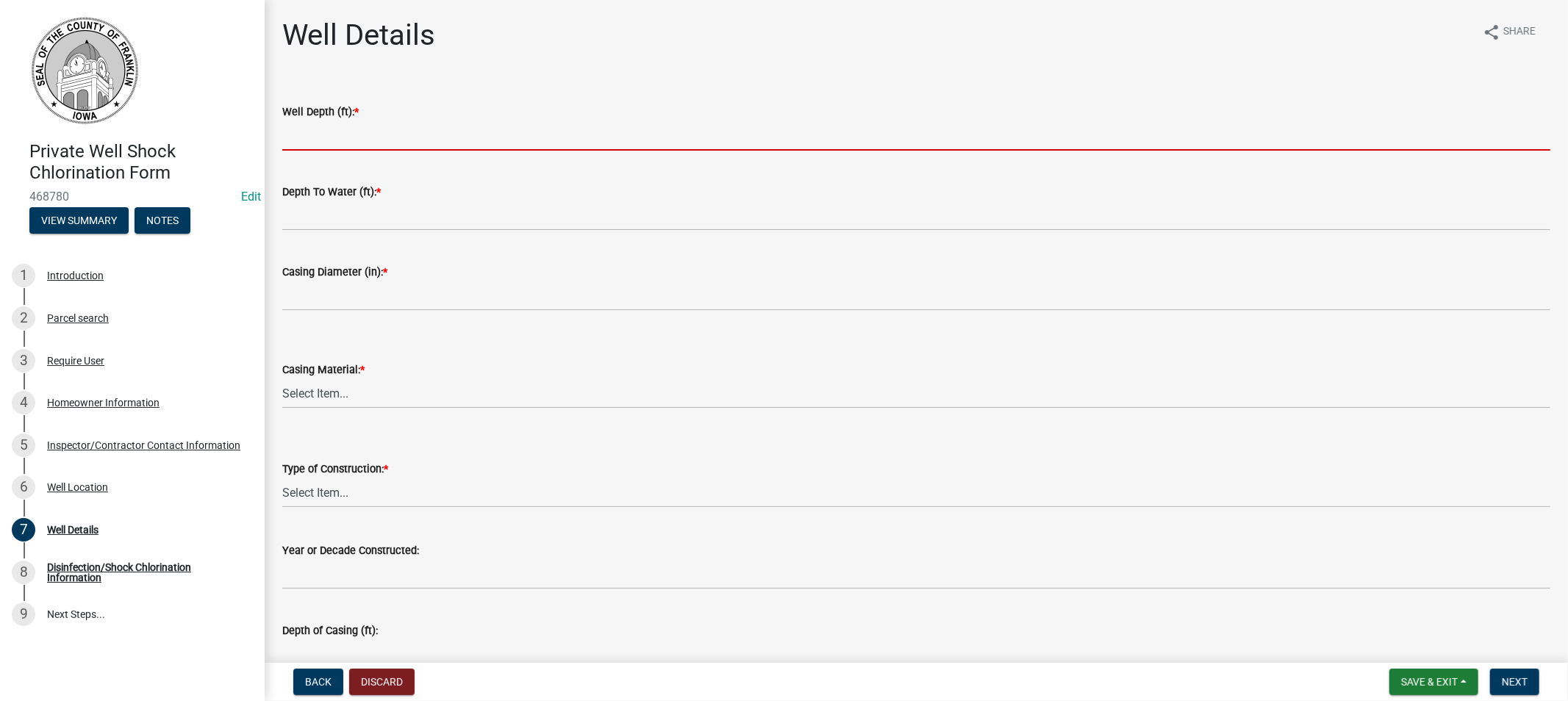
click at [340, 122] on input "Well Depth (ft): *" at bounding box center [916, 135] width 1269 height 30
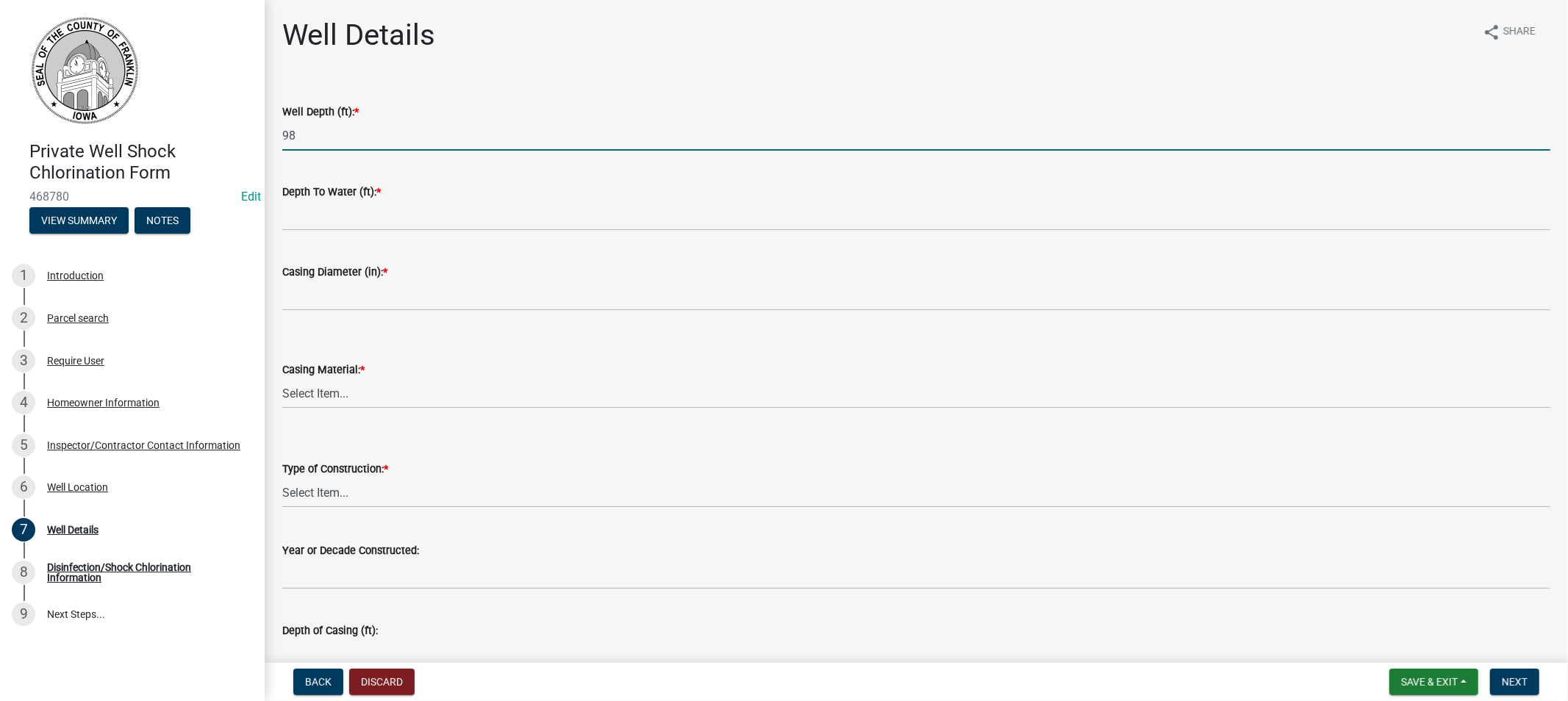
type input "98"
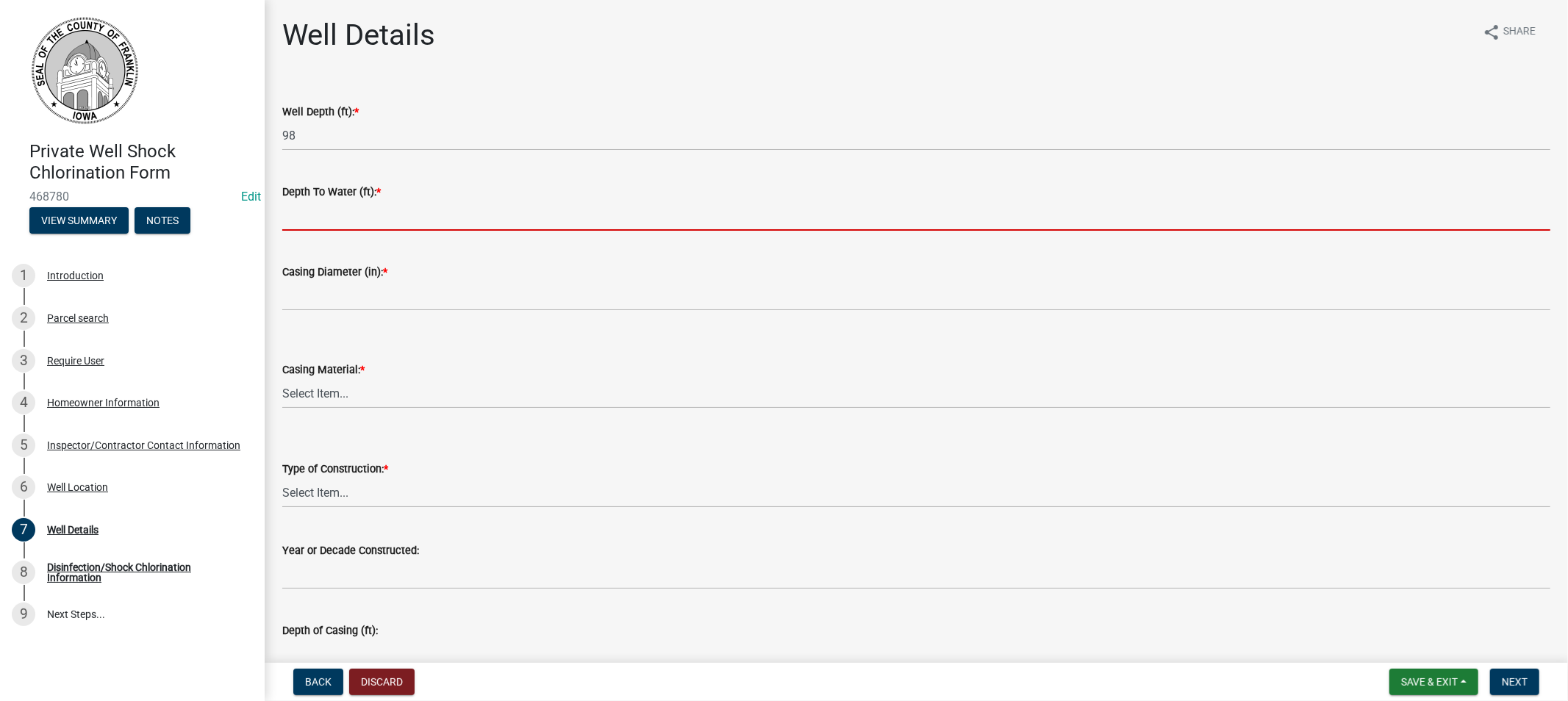
click at [305, 209] on input "Depth To Water (ft): *" at bounding box center [916, 215] width 1269 height 30
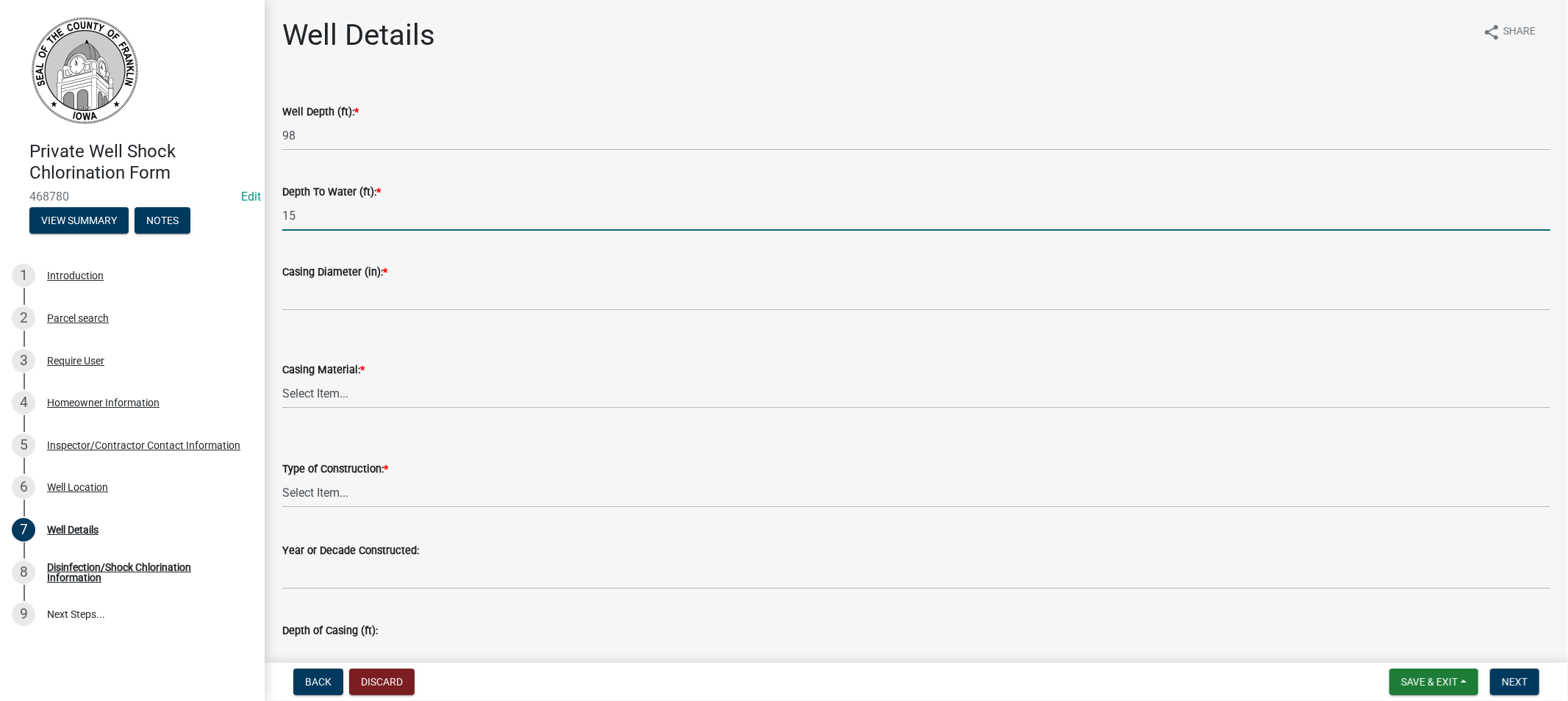
type input "15"
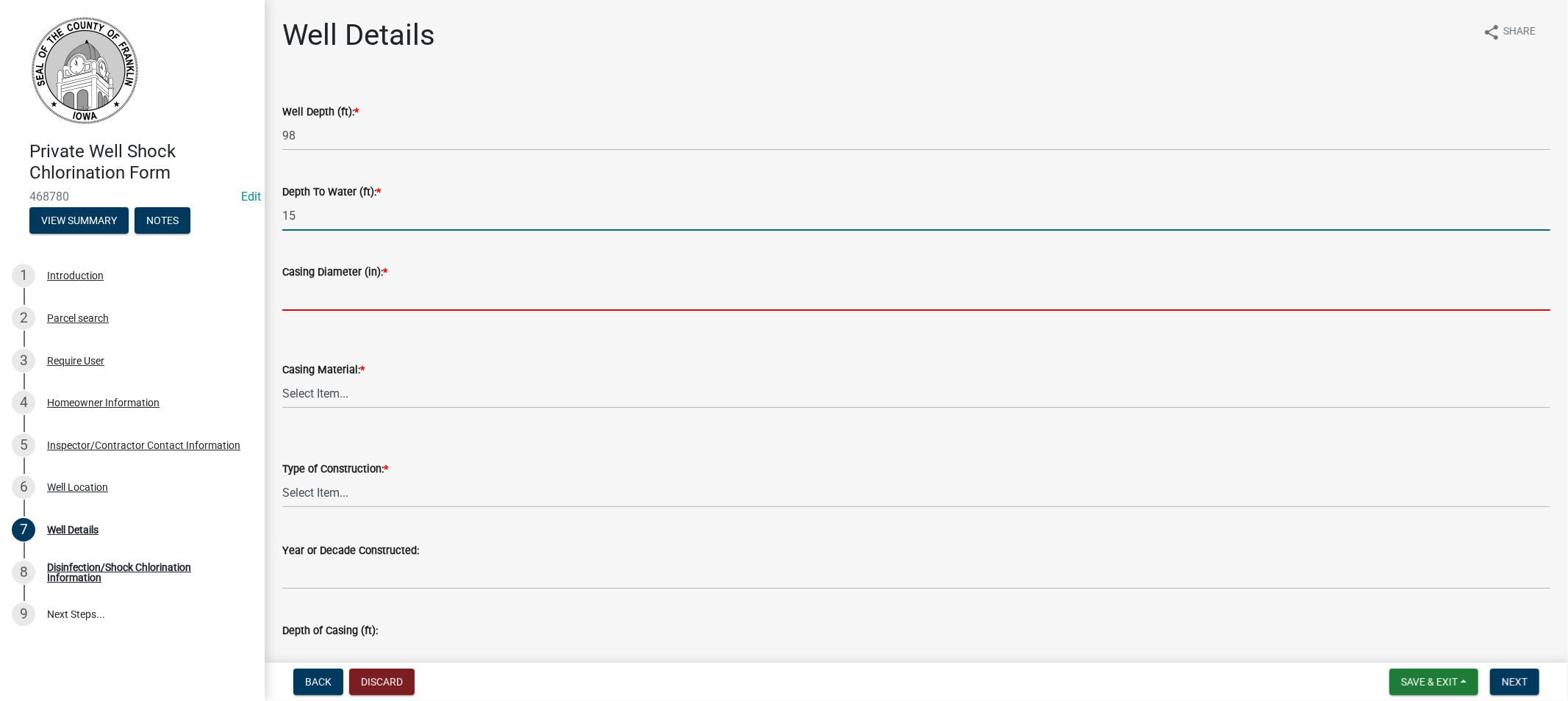
click at [353, 307] on input "Casing Diameter (in): *" at bounding box center [916, 295] width 1269 height 30
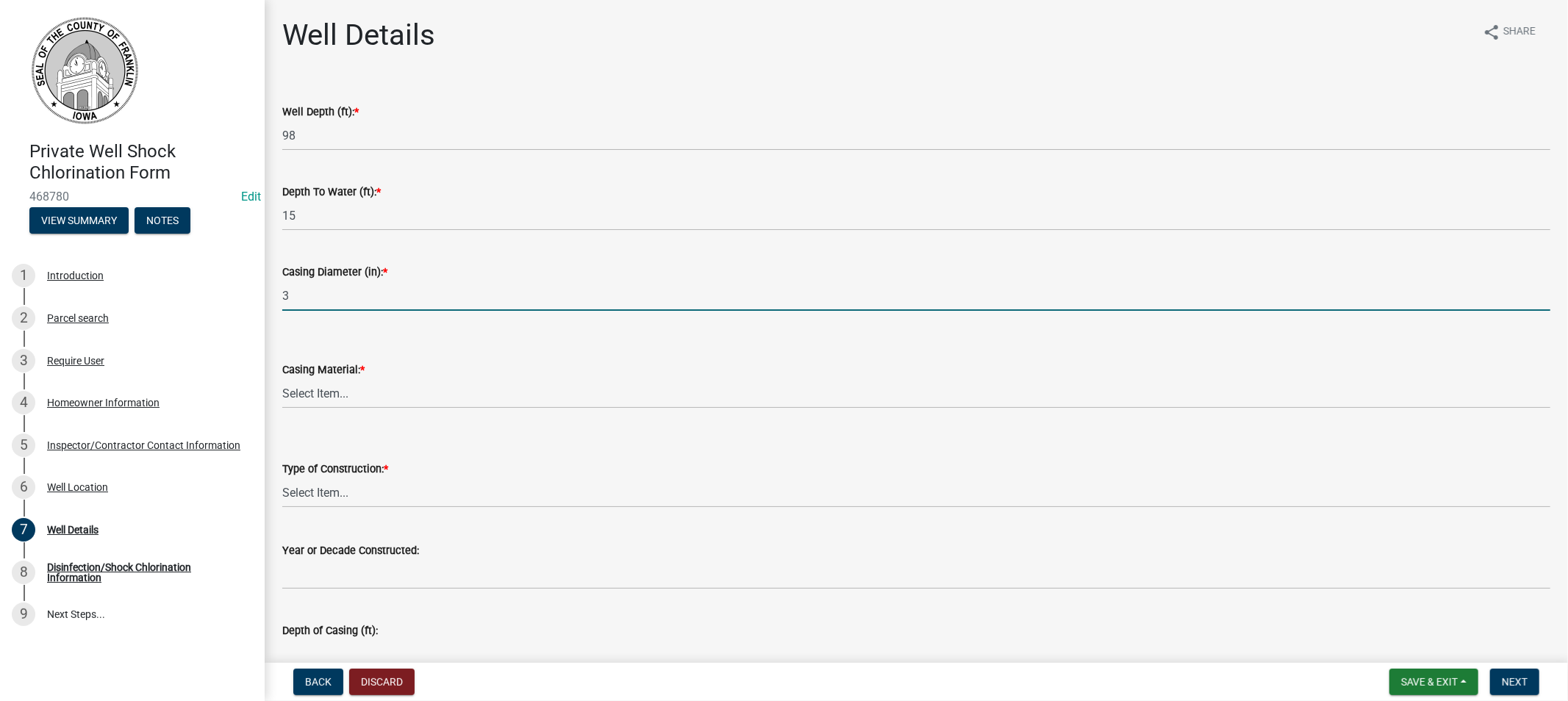
type input "3"
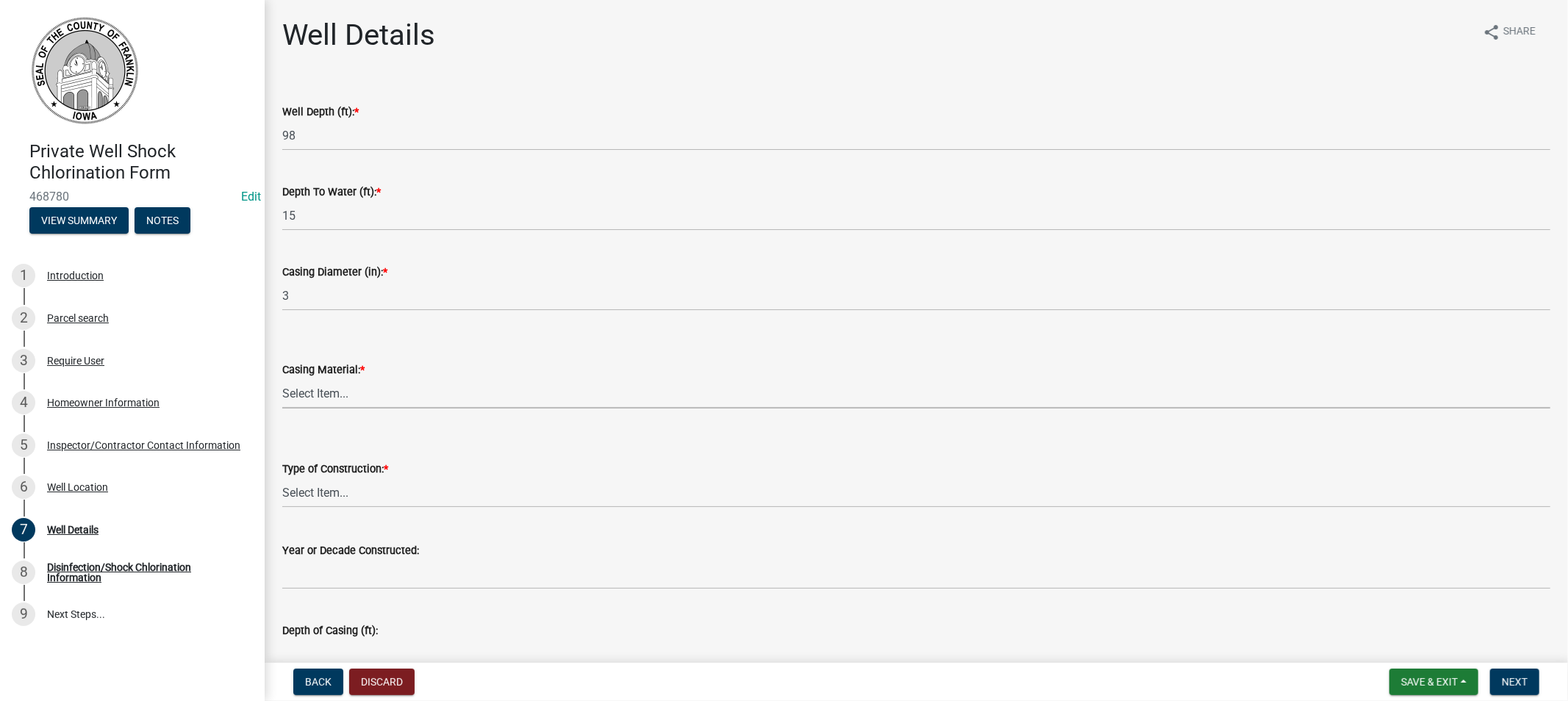
click at [321, 390] on select "Select Item... Steel Plastic Concrete Clay Brick Stone" at bounding box center [916, 393] width 1269 height 30
click at [282, 378] on select "Select Item... Steel Plastic Concrete Clay Brick Stone" at bounding box center [916, 393] width 1269 height 30
select select "f219e213-5ebc-4353-affc-f538fcbce4b5"
click at [328, 494] on select "Select Item... Drilled Driven Bored Dug Augured" at bounding box center [916, 492] width 1269 height 30
click at [282, 478] on select "Select Item... Drilled Driven Bored Dug Augured" at bounding box center [916, 492] width 1269 height 30
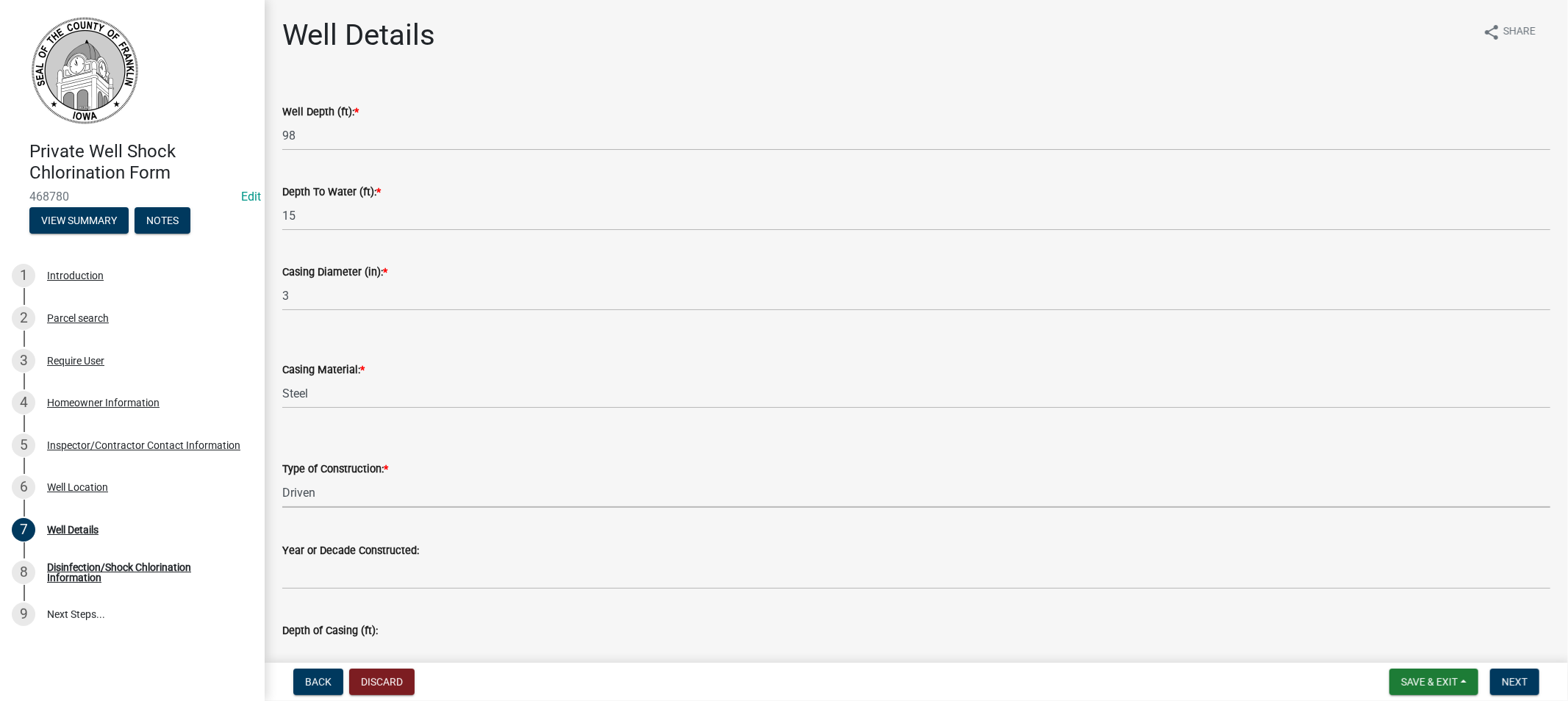
select select "26438f61-0dce-4899-b3a7-de5c51272b29"
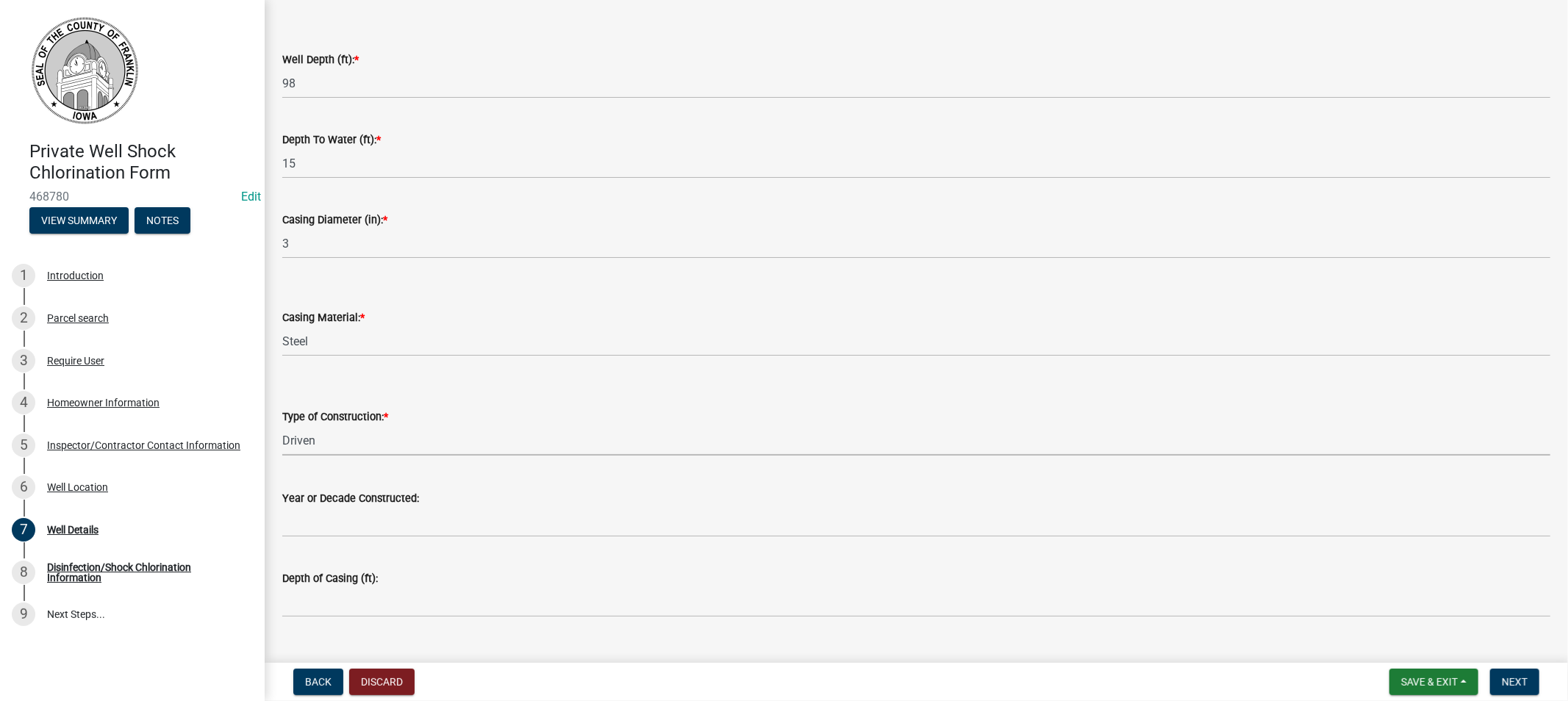
scroll to position [81, 0]
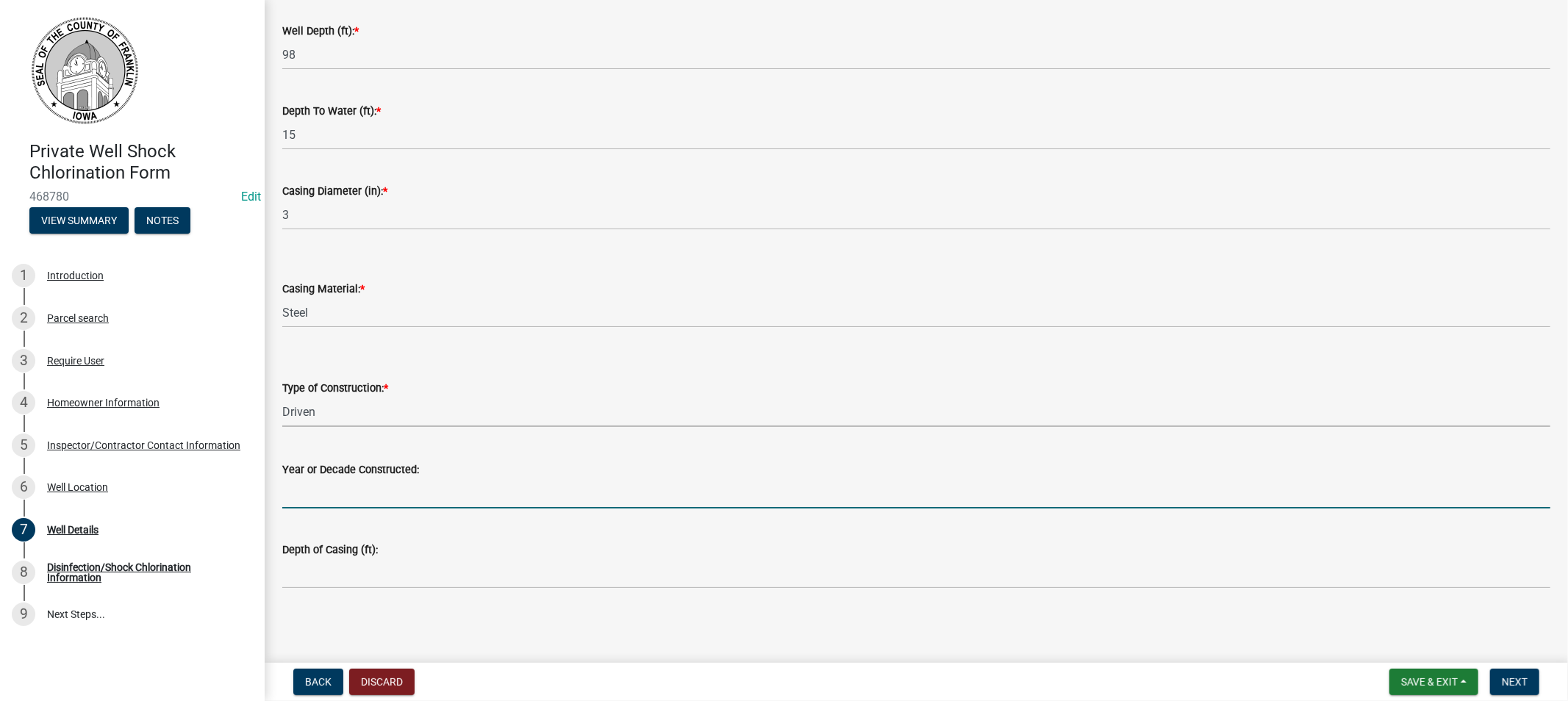
click at [350, 495] on input "Year or Decade Constructed:" at bounding box center [916, 493] width 1269 height 30
type input "0"
click at [1508, 672] on button "Next" at bounding box center [1515, 681] width 50 height 26
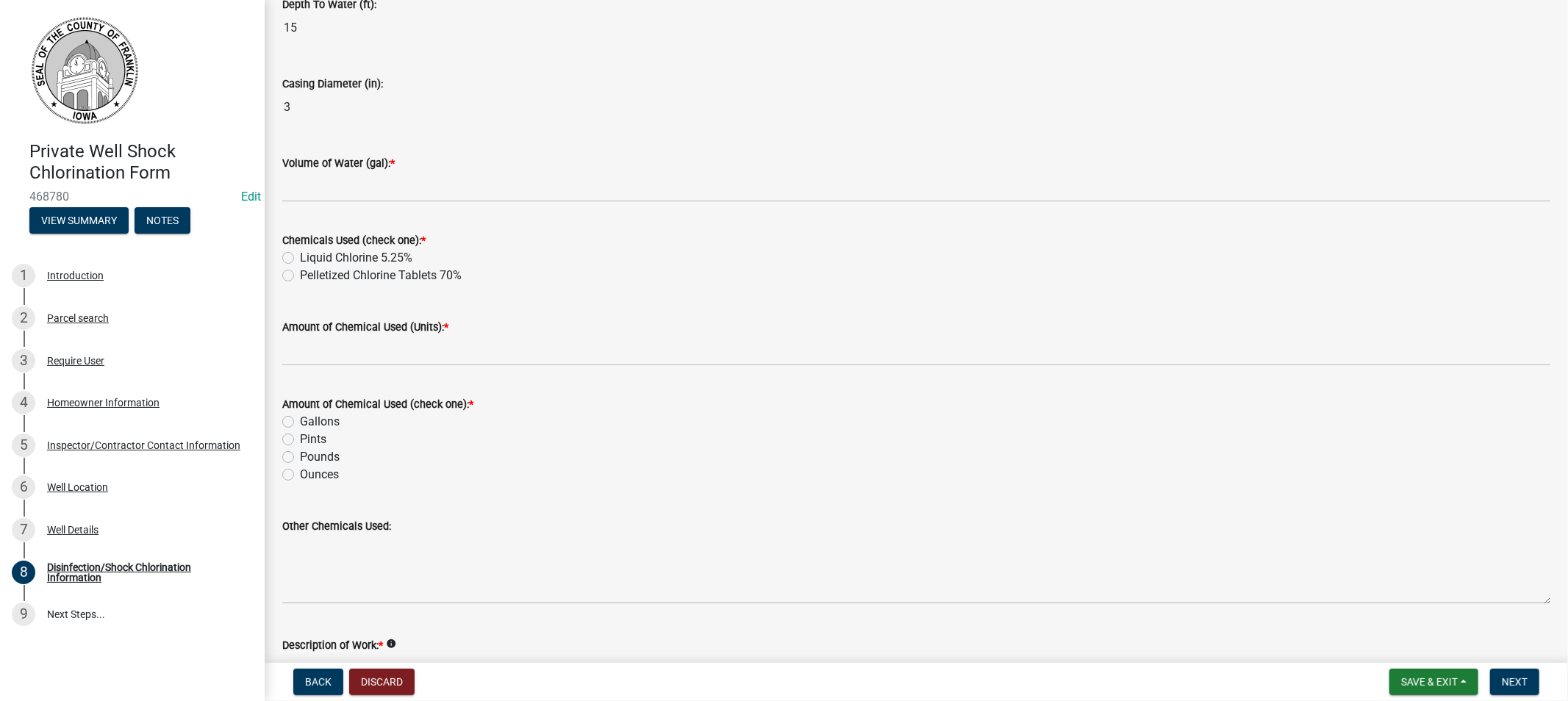
scroll to position [163, 0]
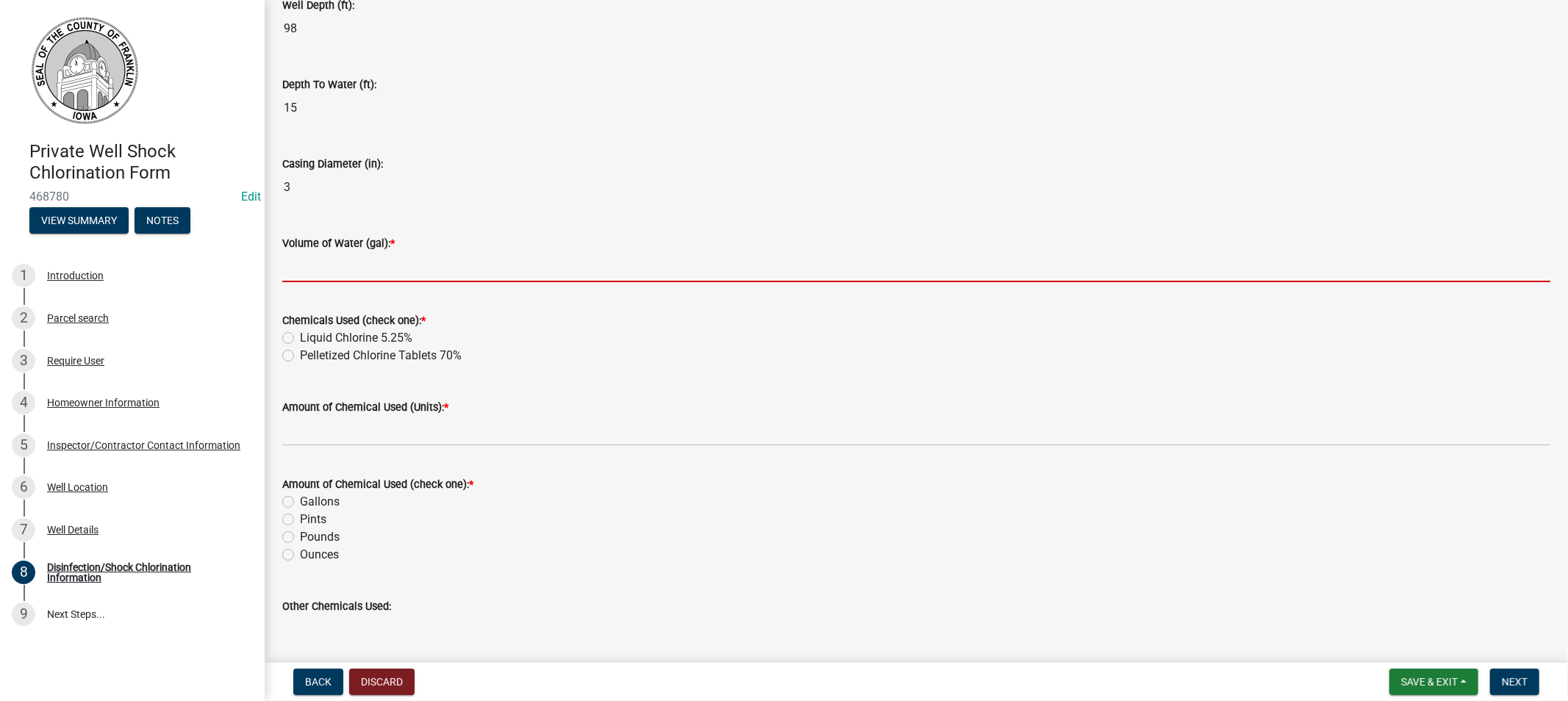
click at [282, 268] on input "Volume of Water (gal): *" at bounding box center [916, 267] width 1269 height 30
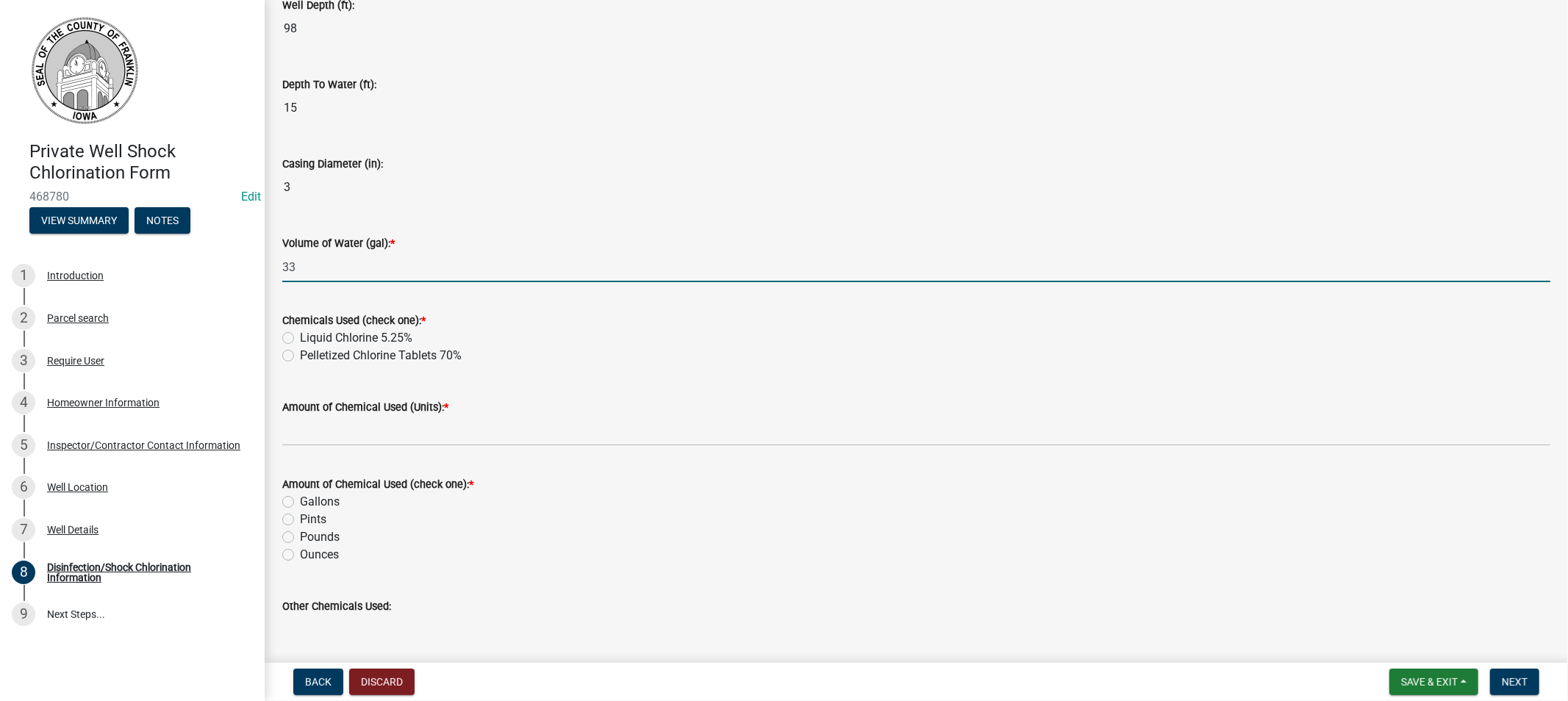
type input "33"
click at [300, 356] on label "Pelletized Chlorine Tablets 70%" at bounding box center [381, 356] width 161 height 18
click at [300, 356] on input "Pelletized Chlorine Tablets 70%" at bounding box center [305, 351] width 10 height 10
radio input "true"
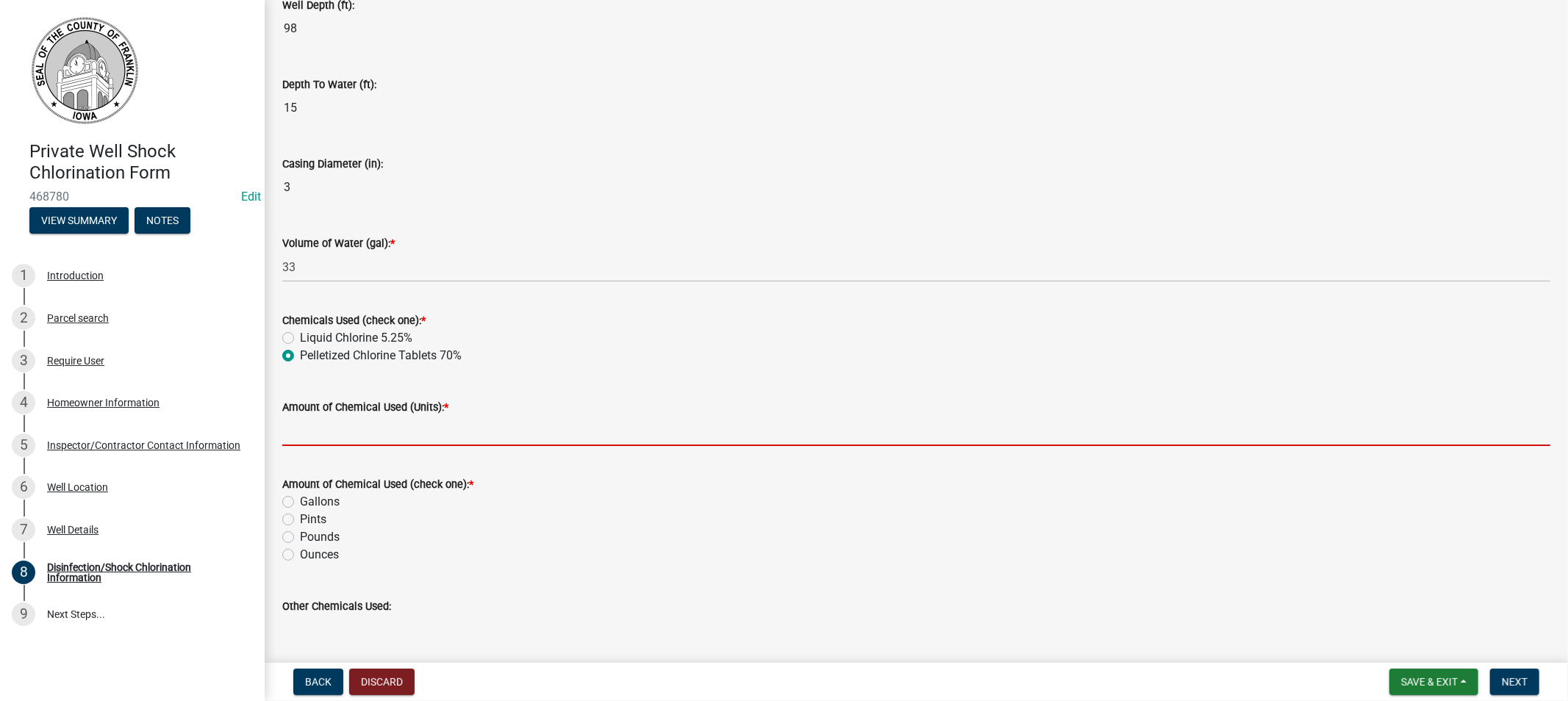
click at [348, 437] on input "Amount of Chemical Used (Units): *" at bounding box center [916, 431] width 1269 height 30
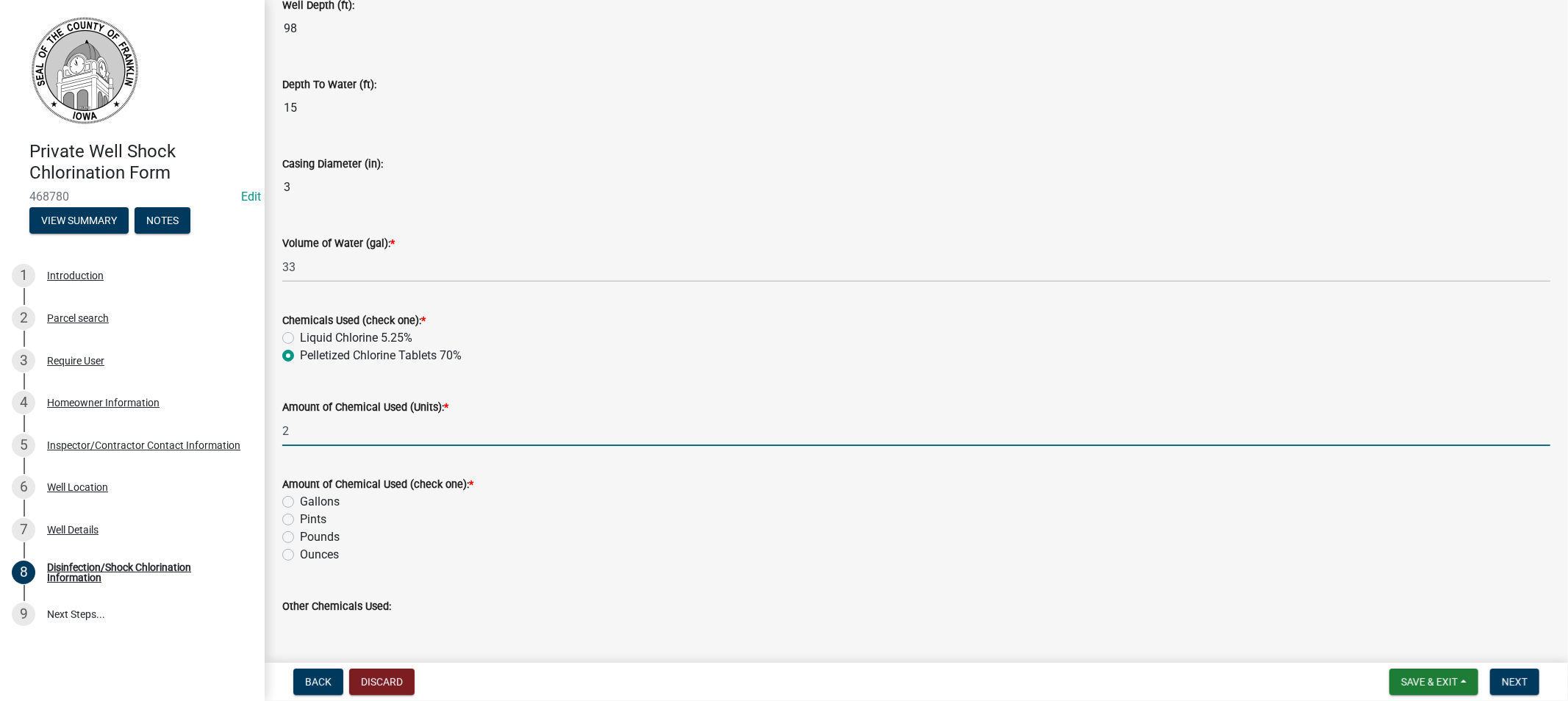
type input "2"
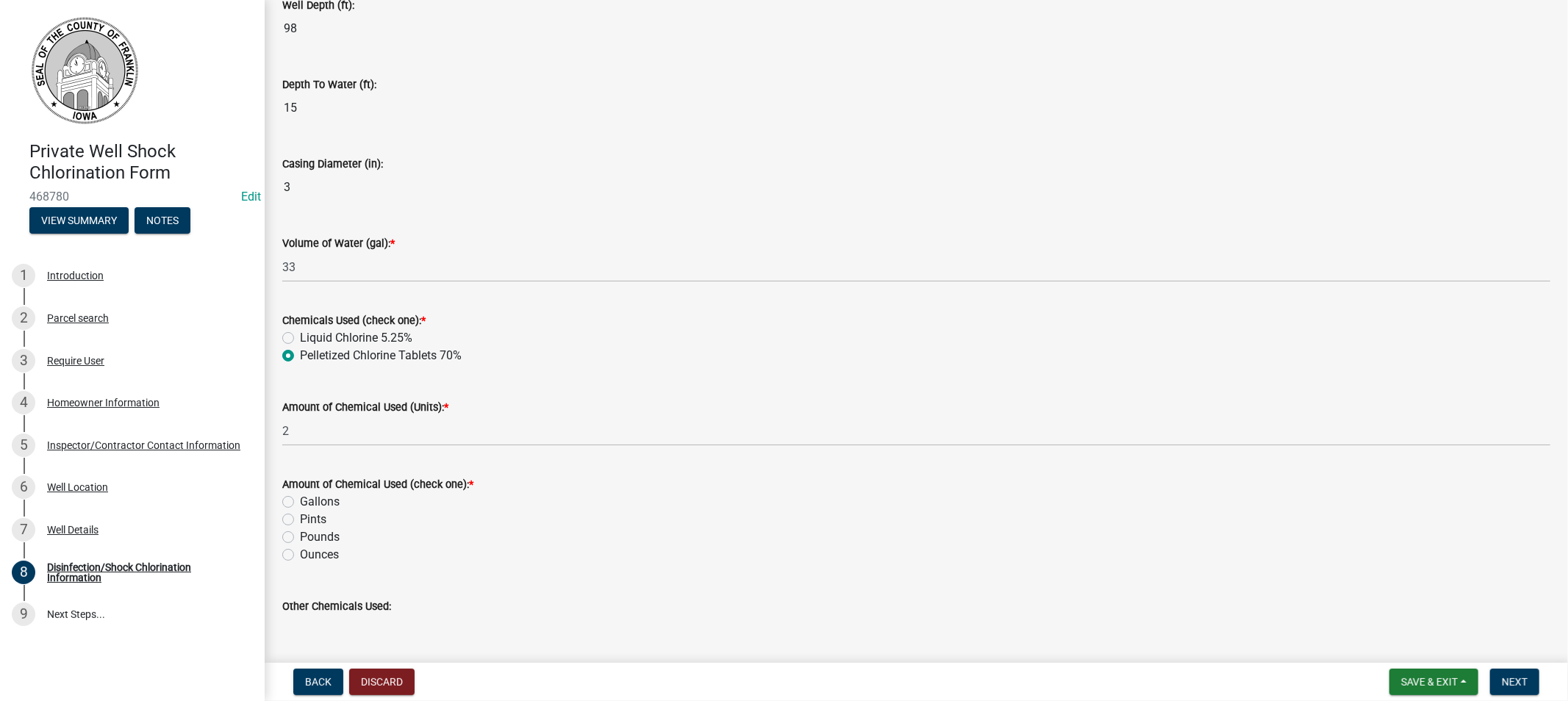
click at [300, 555] on label "Ounces" at bounding box center [319, 555] width 39 height 18
click at [300, 555] on input "Ounces" at bounding box center [305, 551] width 10 height 10
radio input "true"
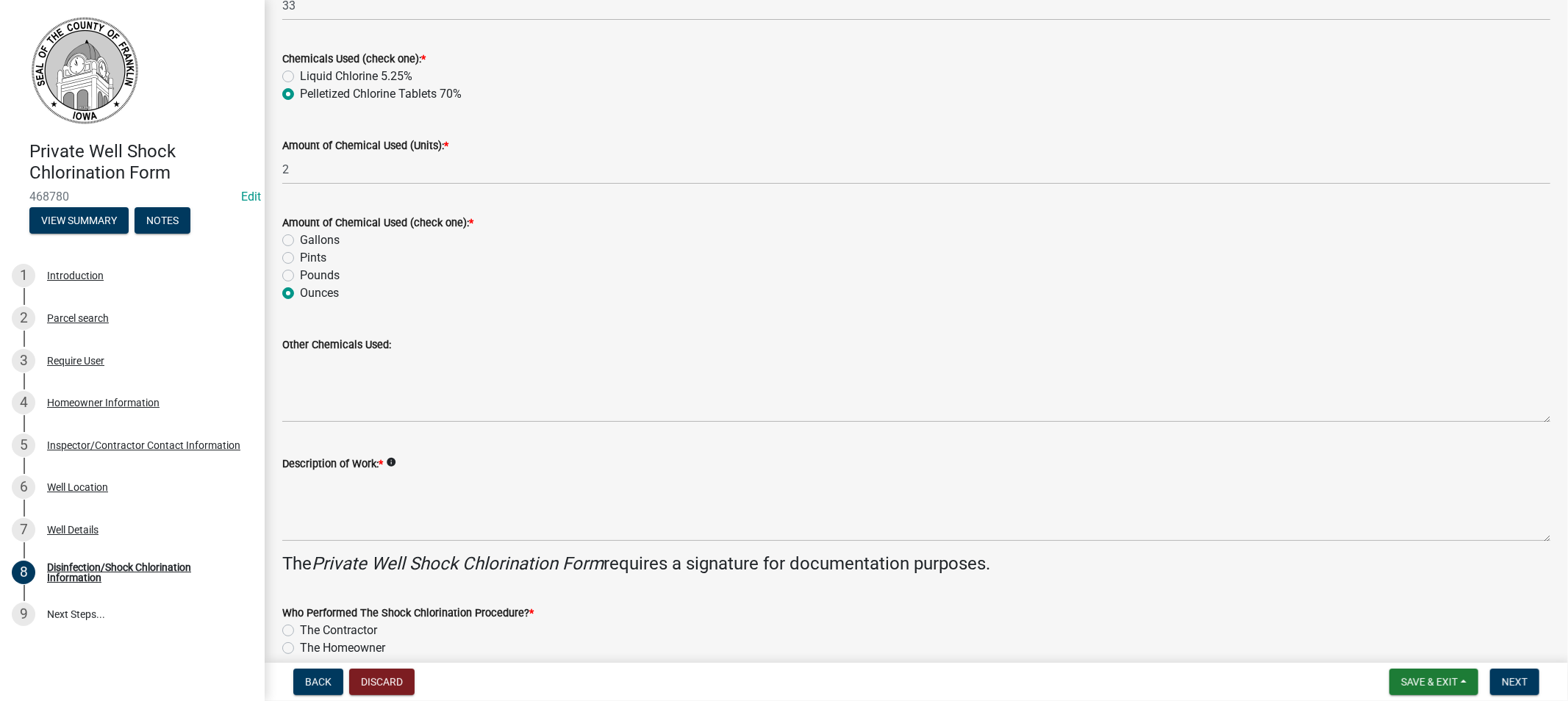
scroll to position [495, 0]
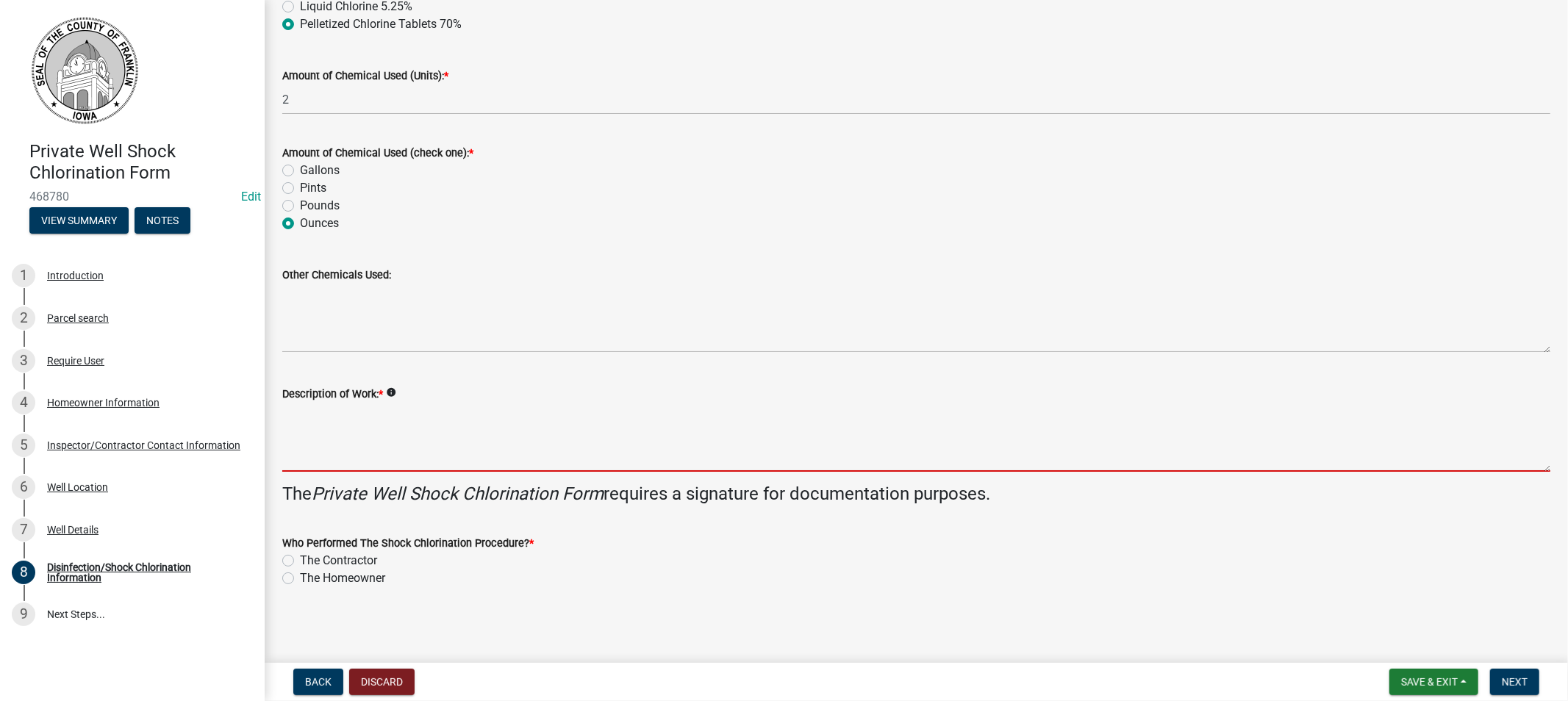
click at [326, 448] on textarea "Description of Work: *" at bounding box center [916, 437] width 1269 height 69
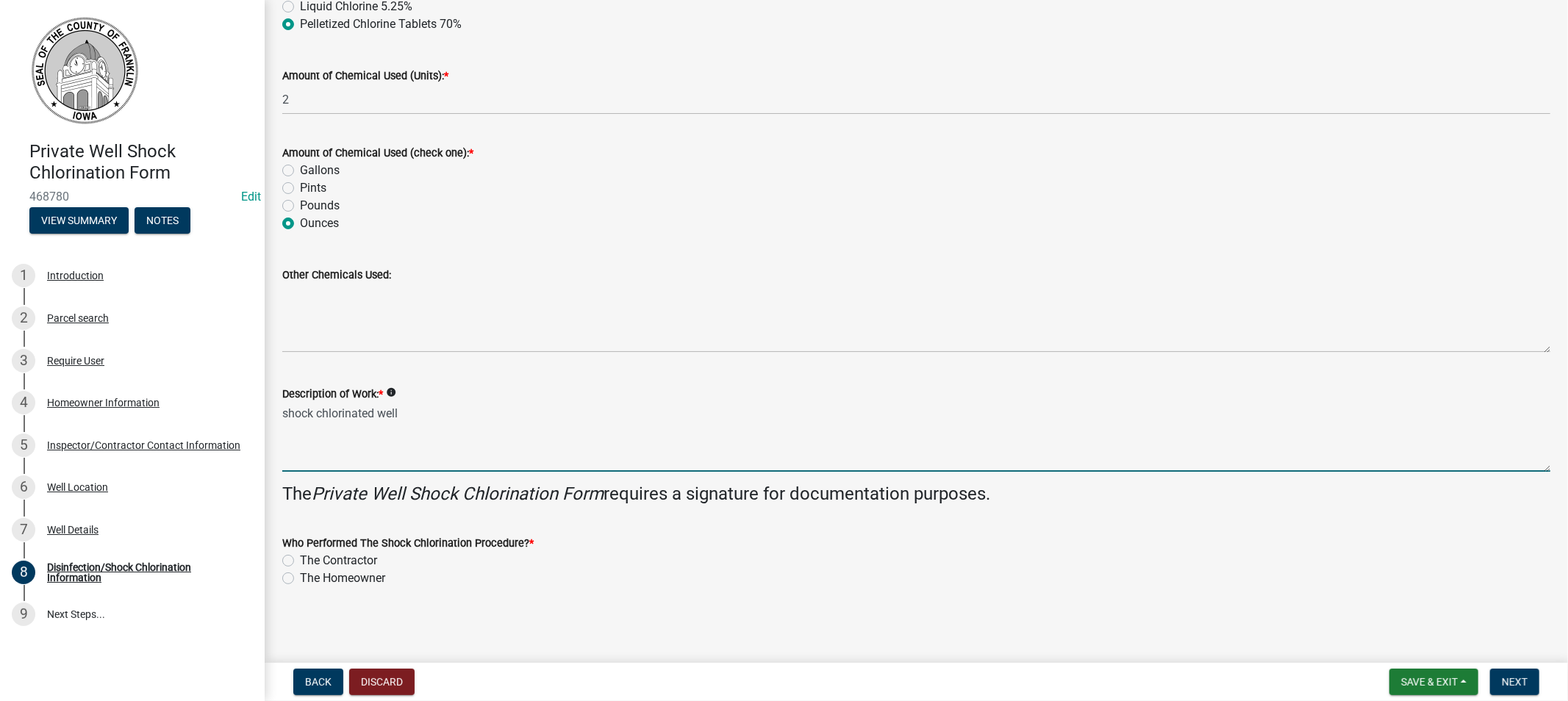
type textarea "shock chlorinated well"
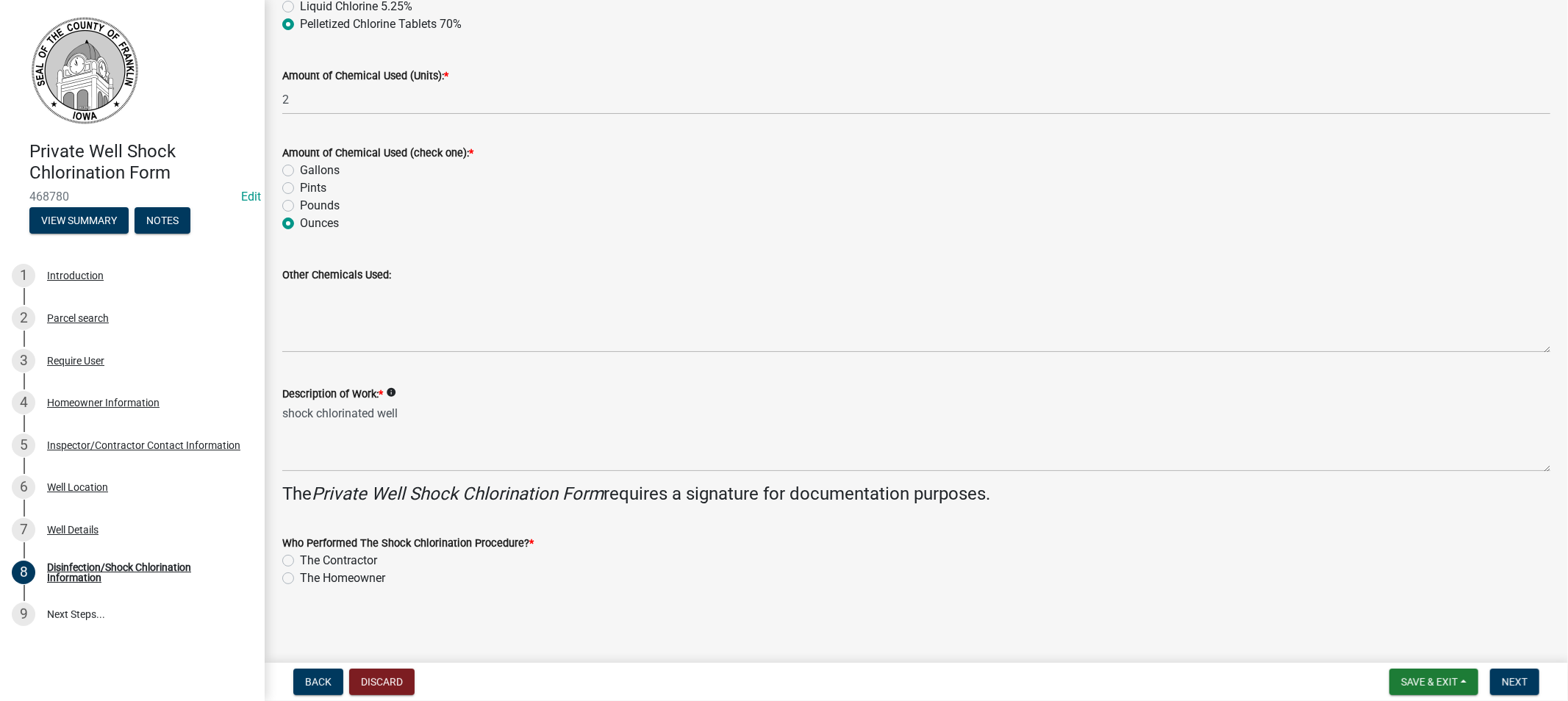
click at [300, 560] on label "The Contractor" at bounding box center [339, 560] width 78 height 18
click at [300, 560] on input "The Contractor" at bounding box center [305, 556] width 10 height 10
radio input "true"
click at [1509, 682] on span "Next" at bounding box center [1515, 681] width 26 height 12
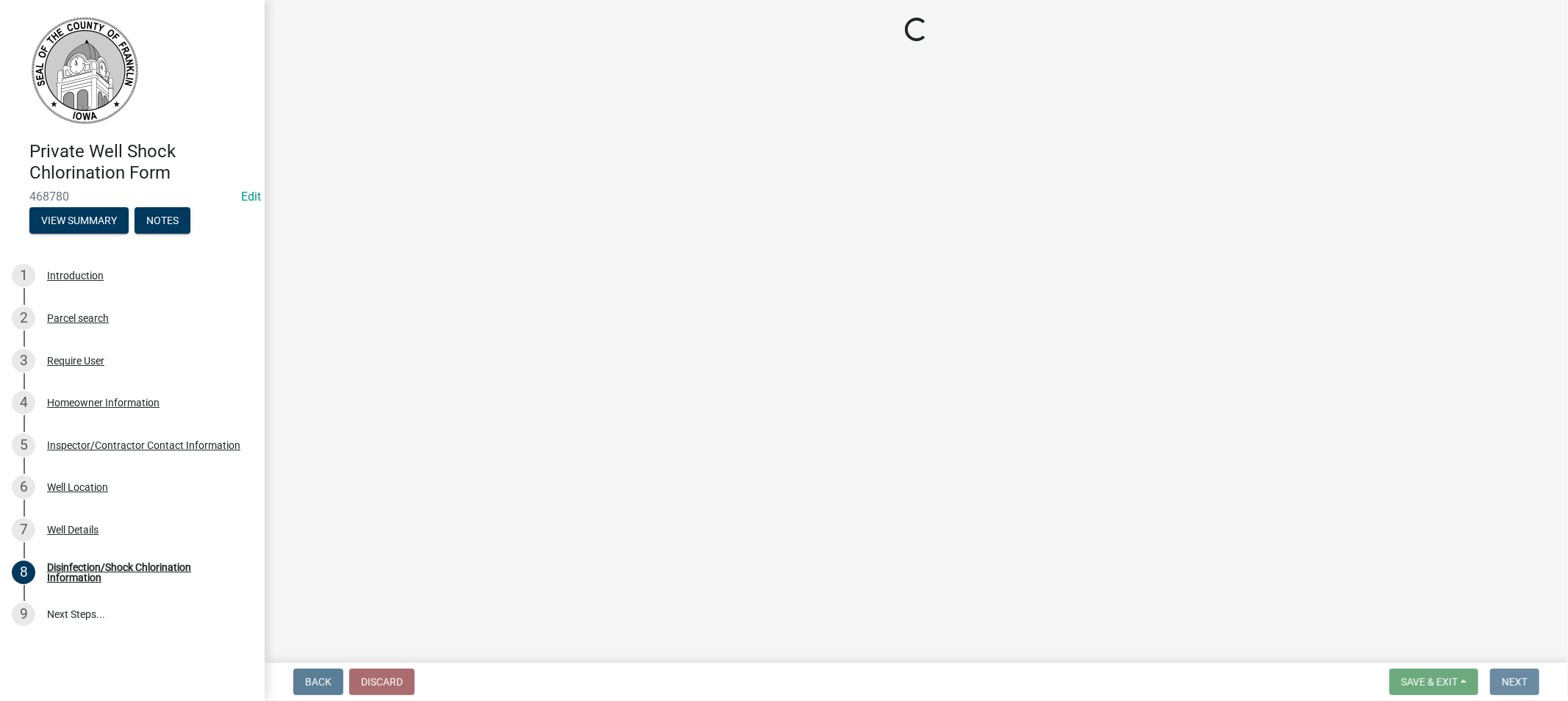
scroll to position [0, 0]
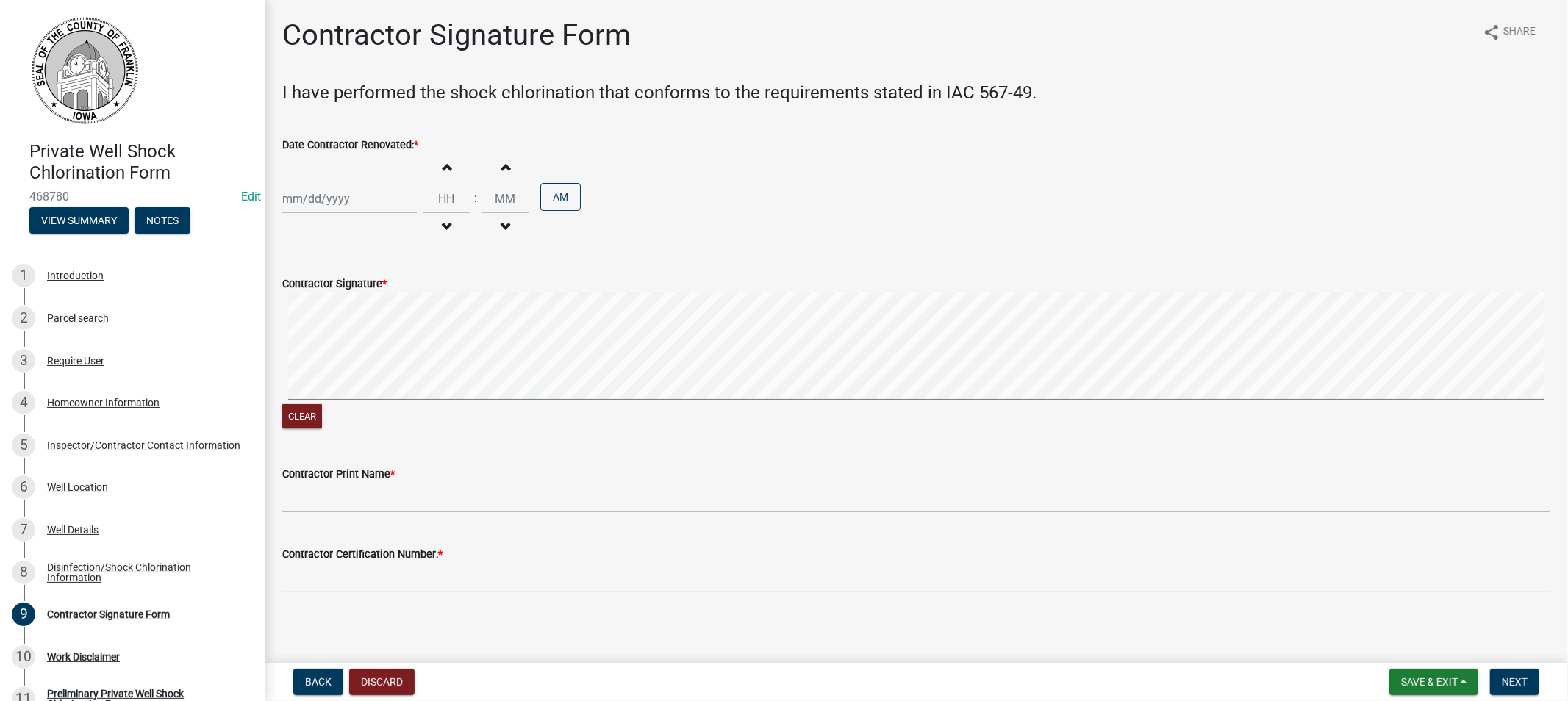
select select "8"
select select "2025"
click at [344, 198] on div "[PERSON_NAME] Feb Mar Apr [PERSON_NAME][DATE] Oct Nov [DATE] 1526 1527 1528 152…" at bounding box center [349, 198] width 134 height 30
click at [302, 343] on div "18" at bounding box center [297, 347] width 23 height 23
type input "[DATE]"
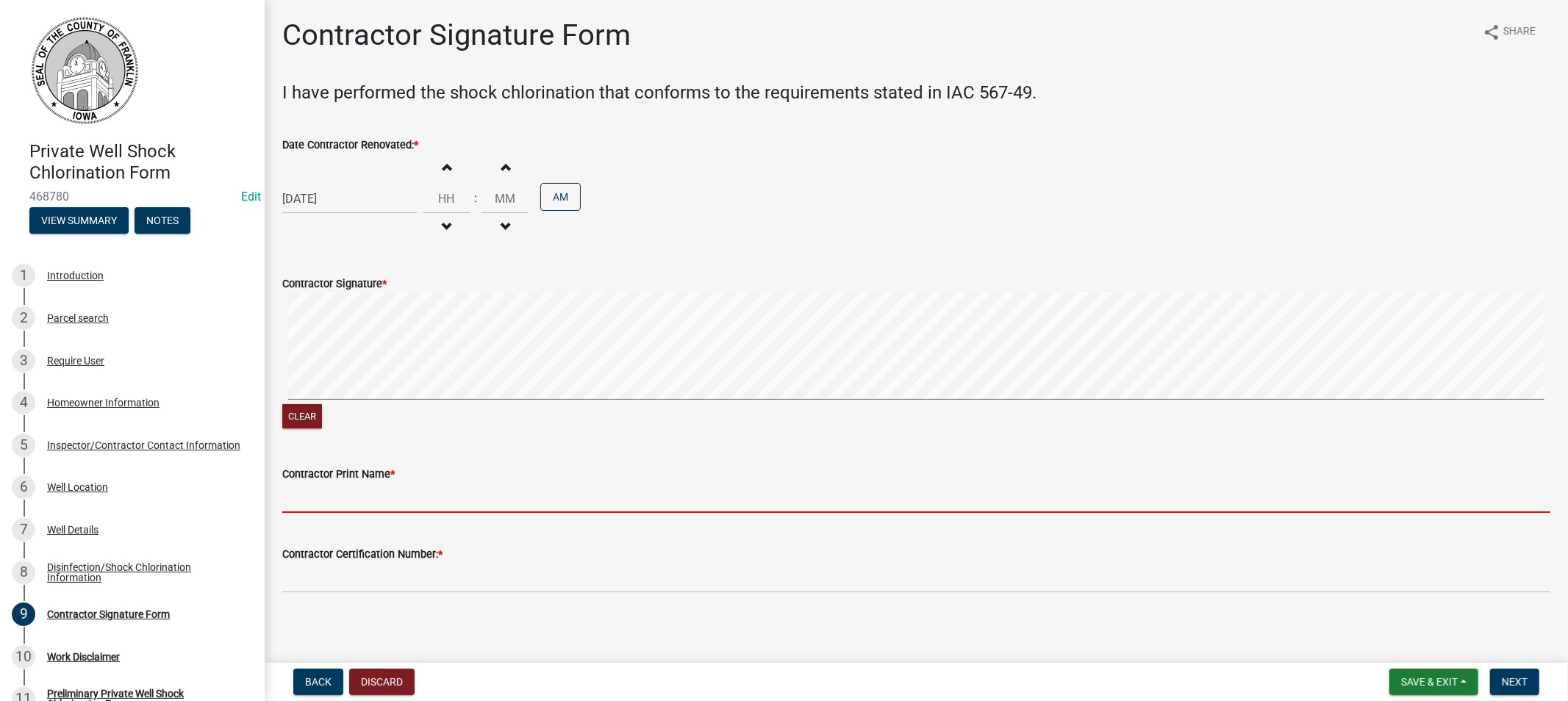
click at [372, 500] on input "Contractor Print Name *" at bounding box center [916, 497] width 1269 height 30
type input "[PERSON_NAME]"
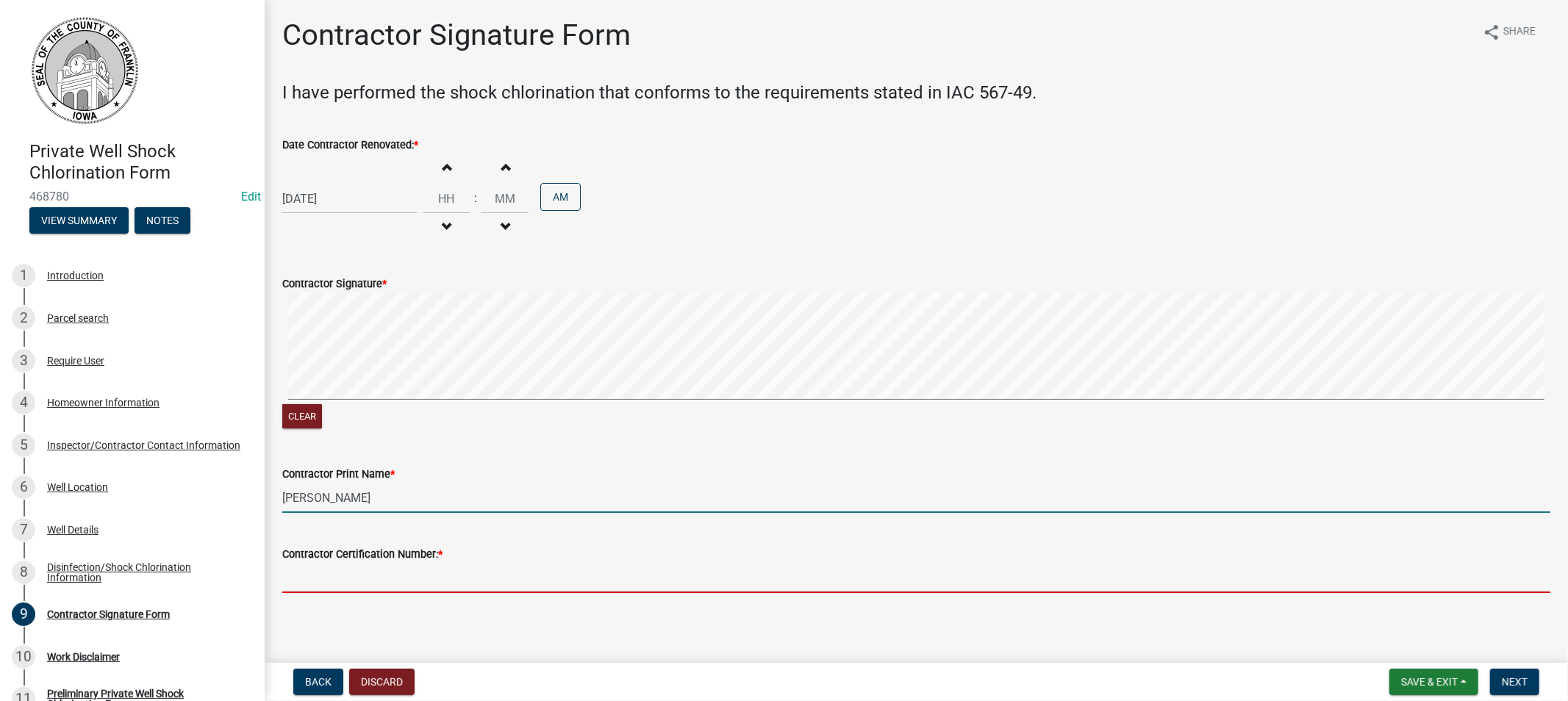
click at [361, 578] on input "Contractor Certification Number: *" at bounding box center [916, 578] width 1269 height 30
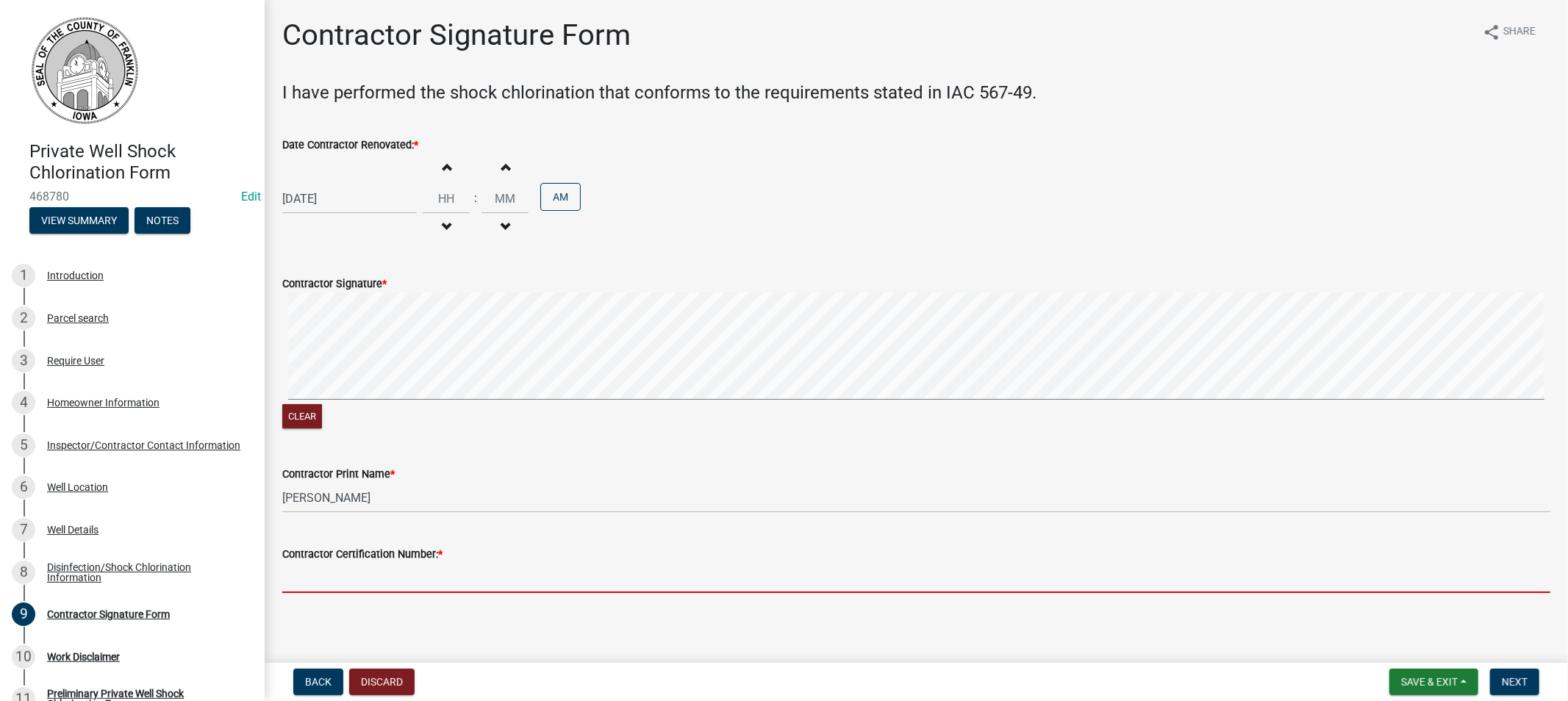
type input "12474"
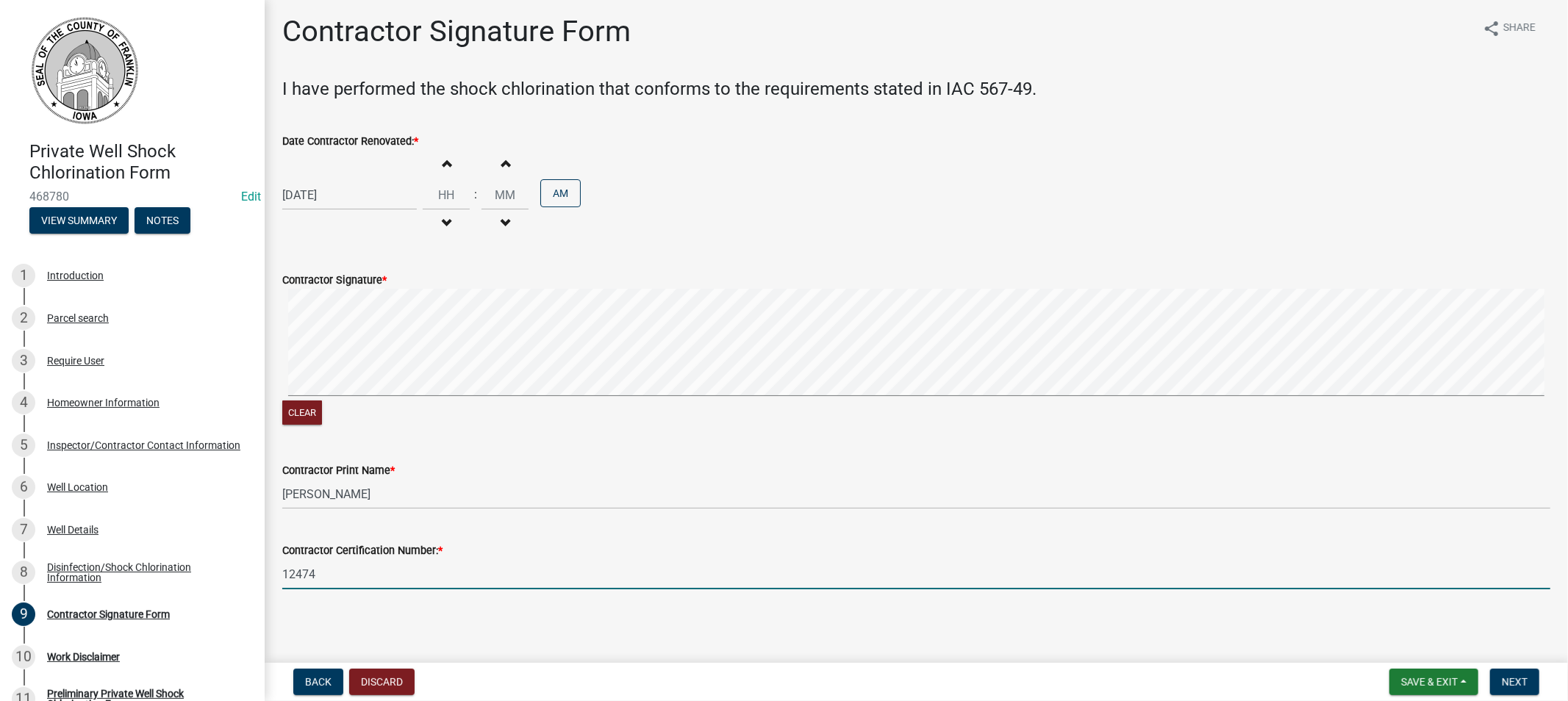
scroll to position [5, 0]
click at [1518, 676] on span "Next" at bounding box center [1515, 681] width 26 height 12
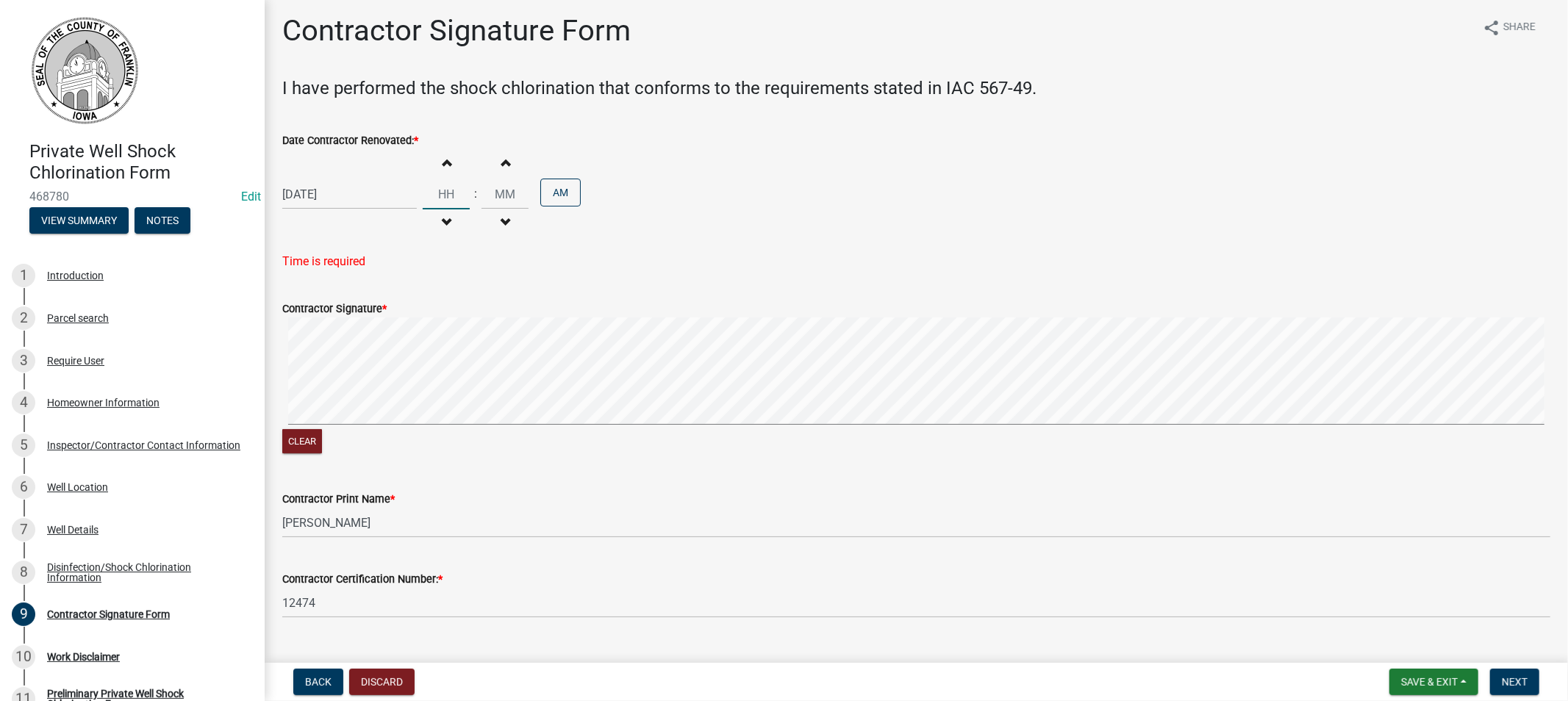
click at [436, 184] on input "Hours" at bounding box center [446, 194] width 47 height 30
type input "10"
type input "00"
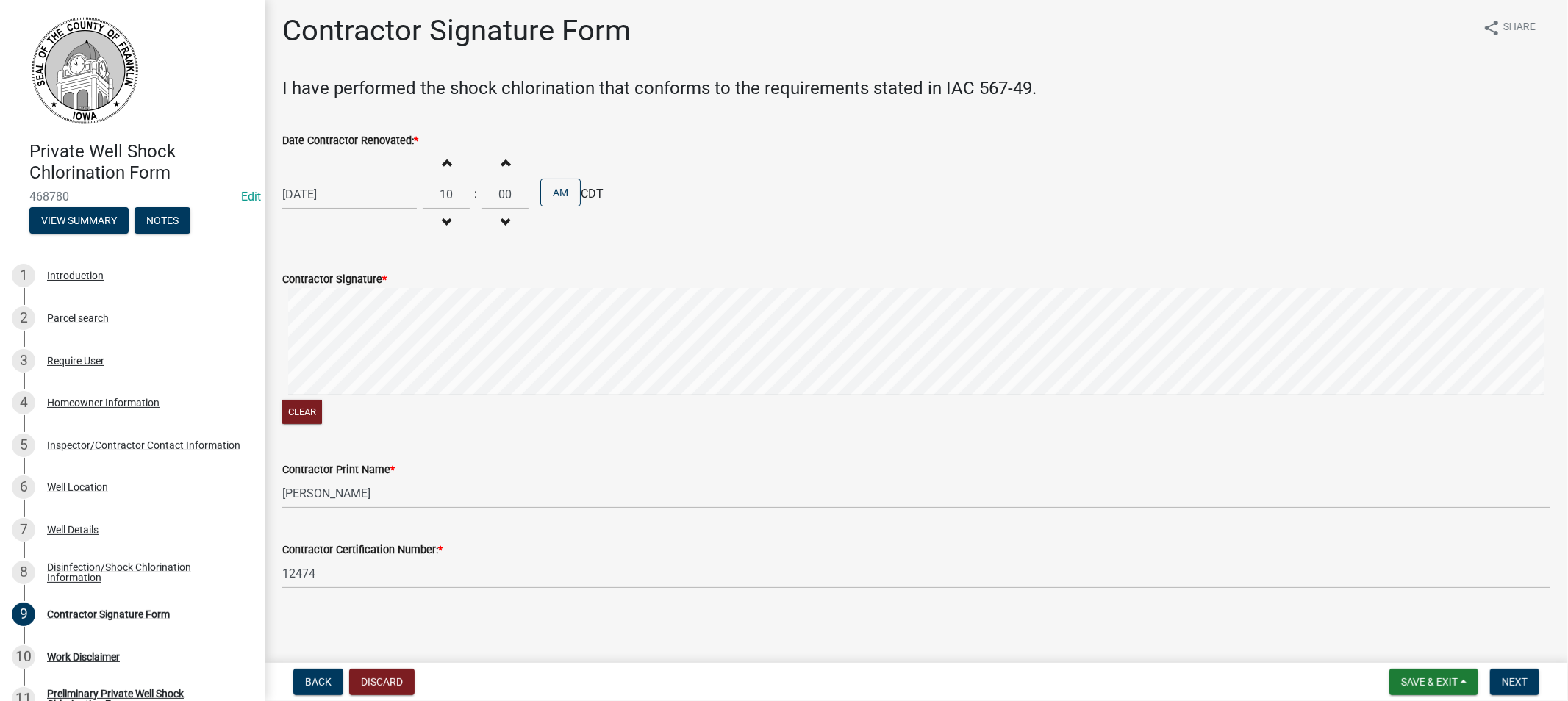
click at [658, 279] on wm-data-entity-input-list "I have performed the shock chlorination that conforms to the requirements state…" at bounding box center [916, 339] width 1269 height 523
click at [1525, 678] on span "Next" at bounding box center [1515, 681] width 26 height 12
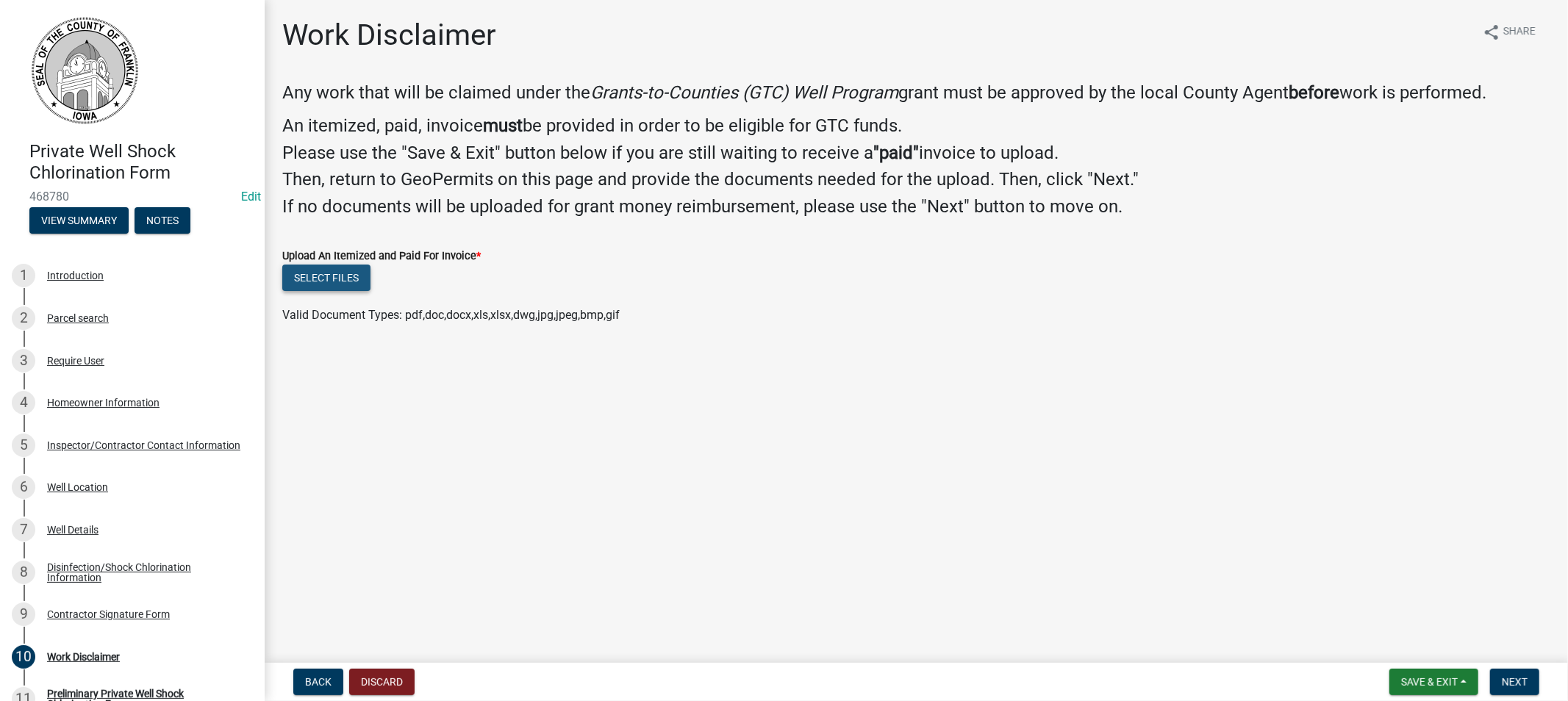
click at [324, 280] on button "Select files" at bounding box center [326, 278] width 88 height 26
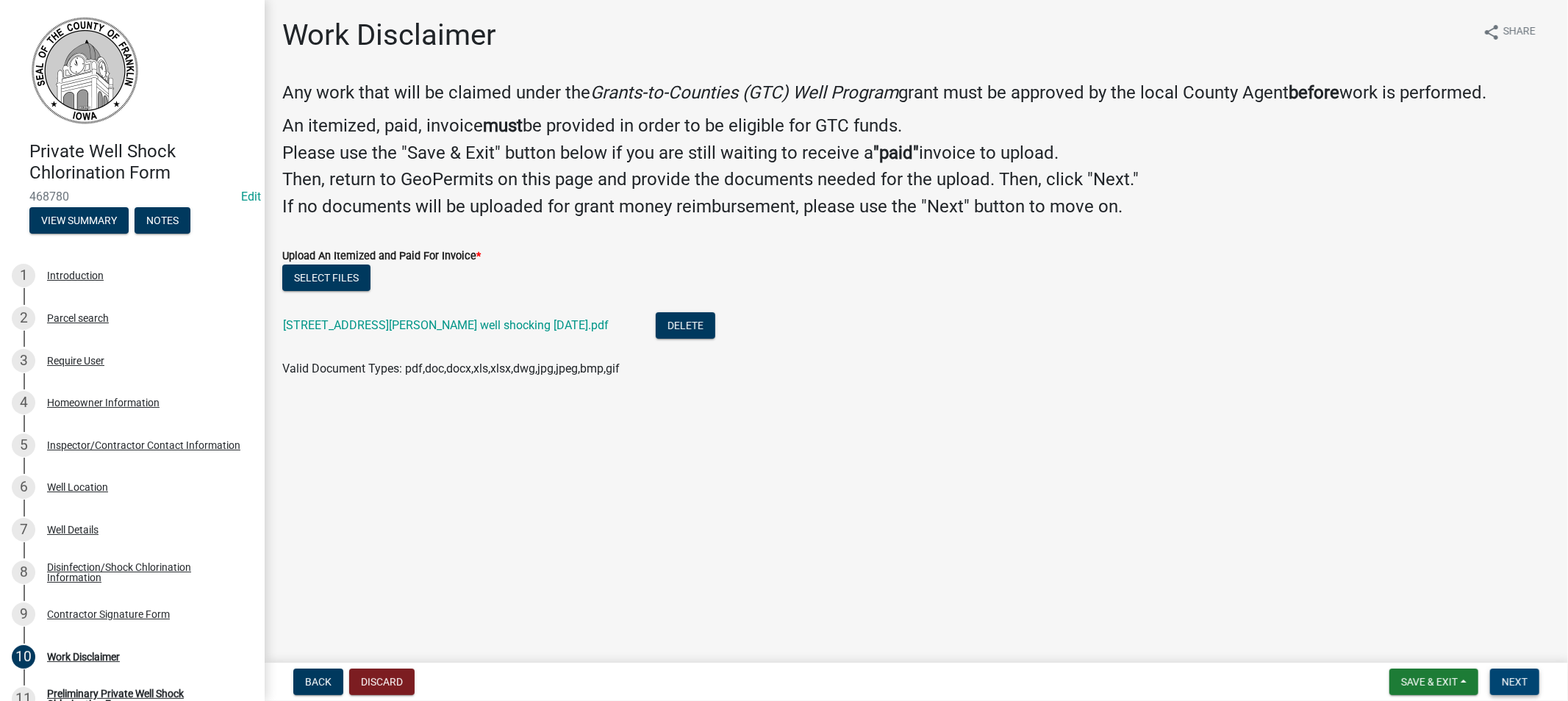
drag, startPoint x: 1505, startPoint y: 681, endPoint x: 1494, endPoint y: 678, distance: 11.4
click at [1504, 681] on span "Next" at bounding box center [1515, 681] width 26 height 12
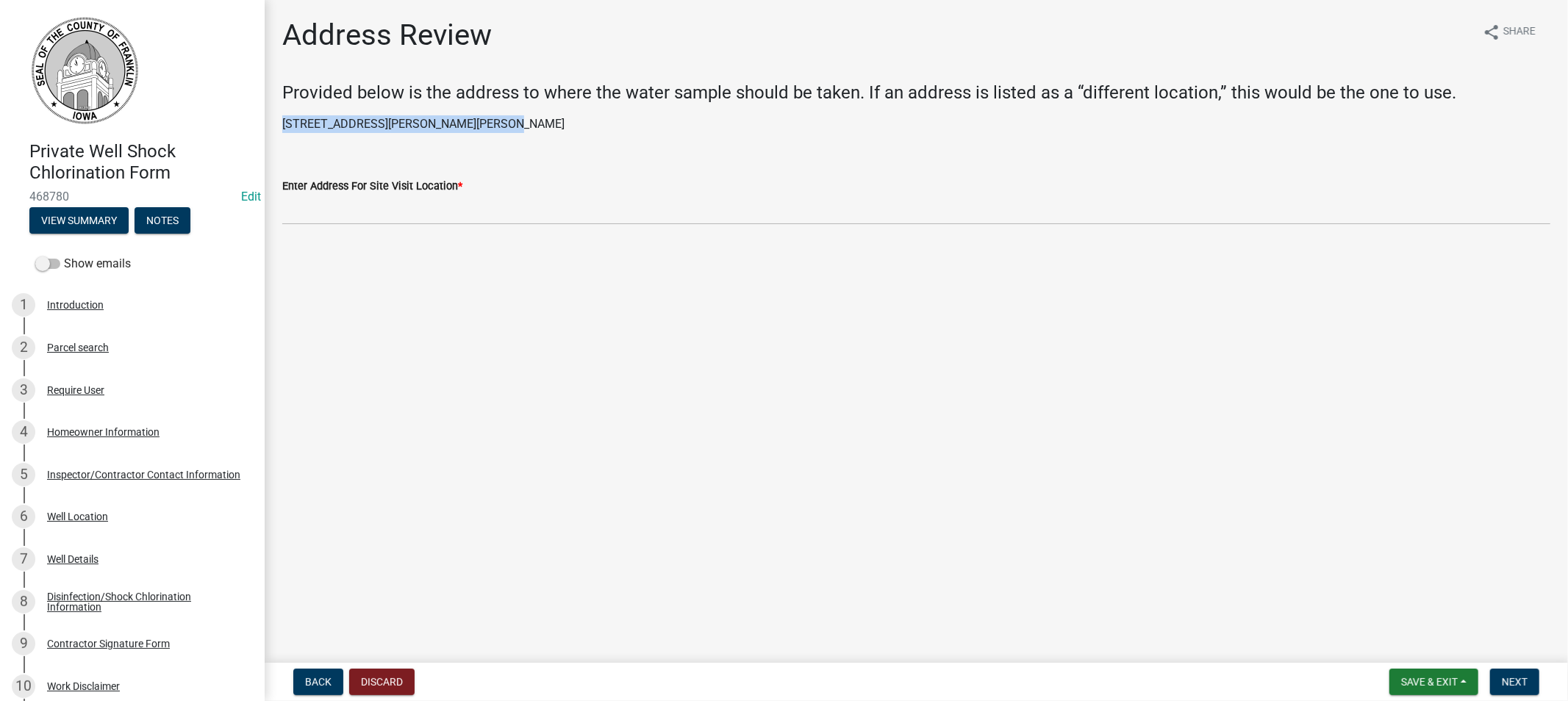
drag, startPoint x: 481, startPoint y: 123, endPoint x: 273, endPoint y: 129, distance: 208.1
click at [273, 129] on div "[STREET_ADDRESS][PERSON_NAME][PERSON_NAME]" at bounding box center [916, 124] width 1290 height 18
copy p "[STREET_ADDRESS][PERSON_NAME][PERSON_NAME]"
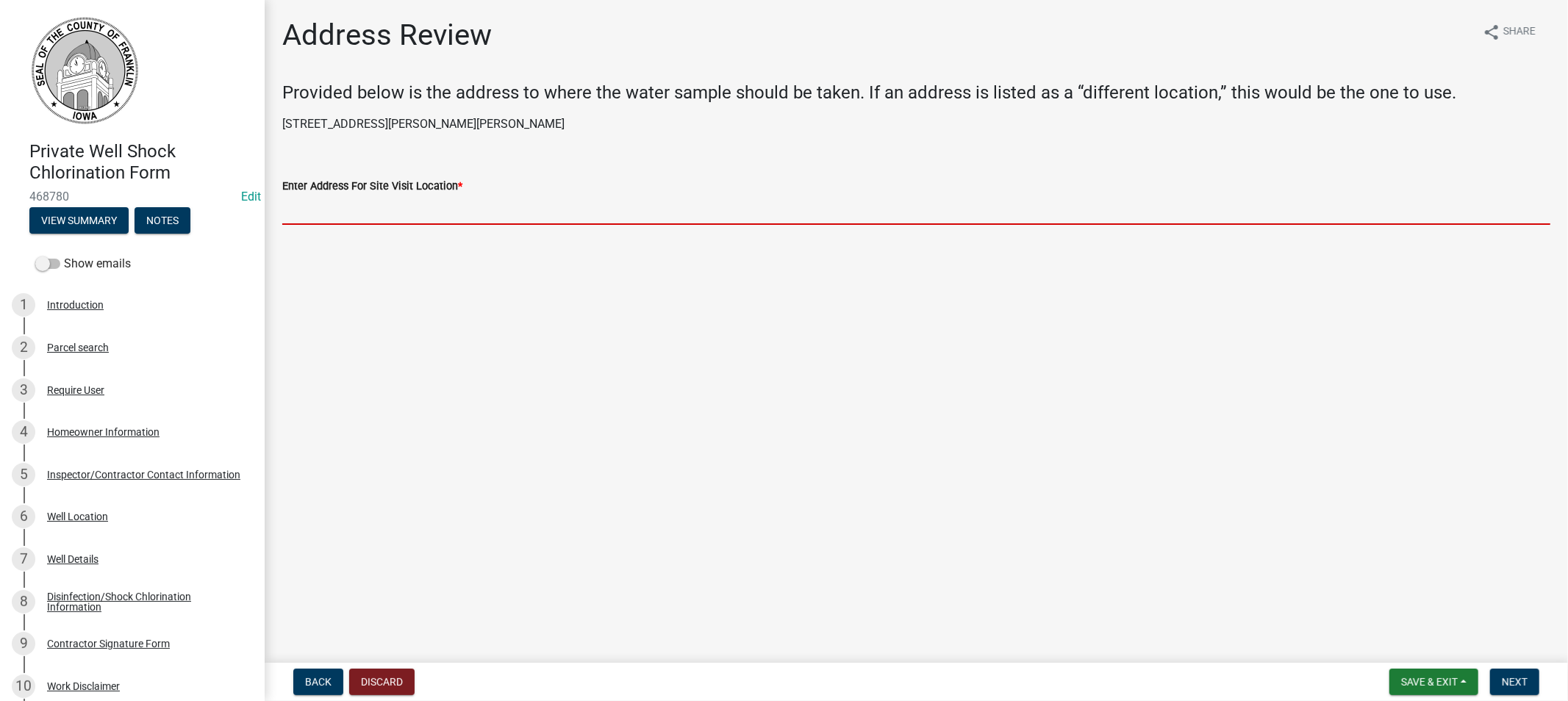
click at [346, 199] on input "Enter Address For Site Visit Location *" at bounding box center [916, 209] width 1269 height 30
paste input "[STREET_ADDRESS][PERSON_NAME][PERSON_NAME]"
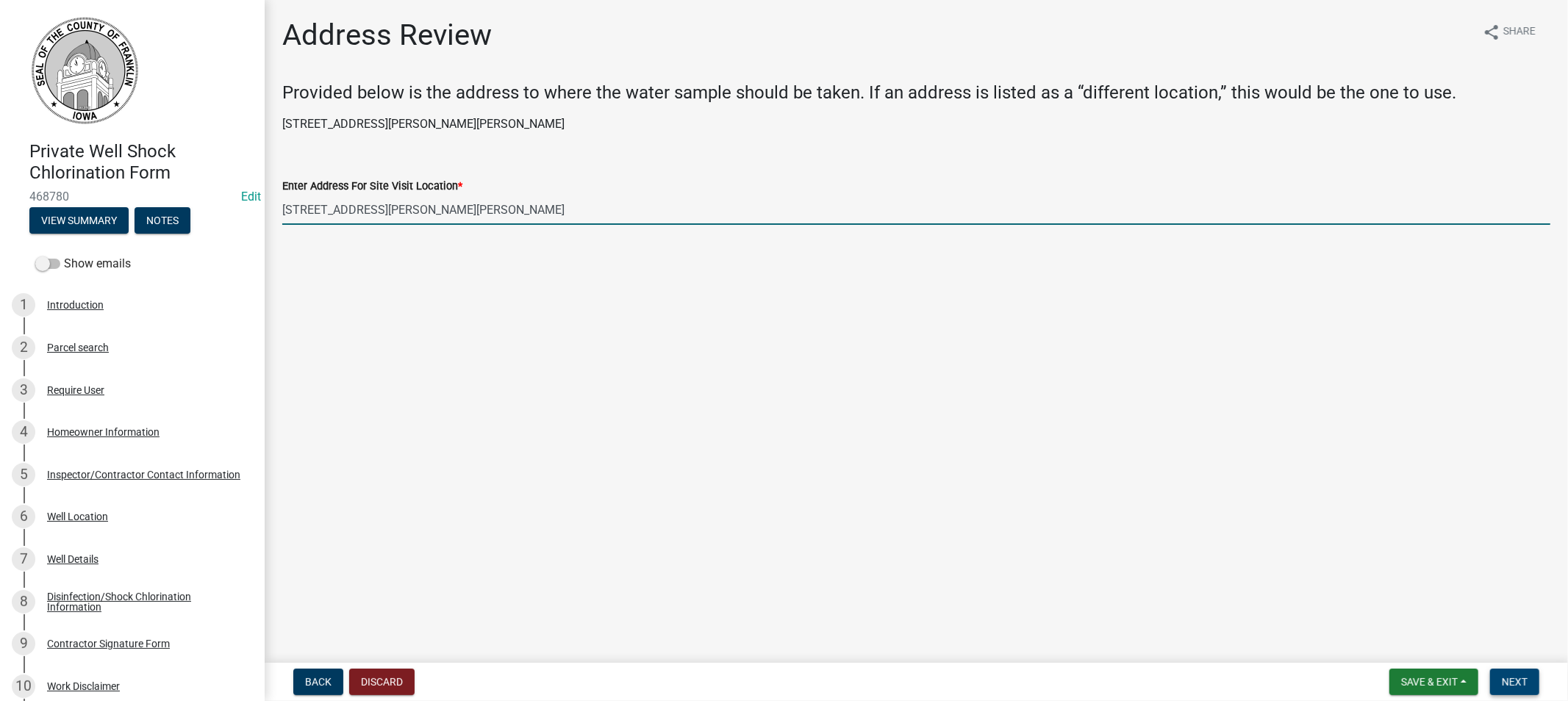
type input "[STREET_ADDRESS][PERSON_NAME][PERSON_NAME]"
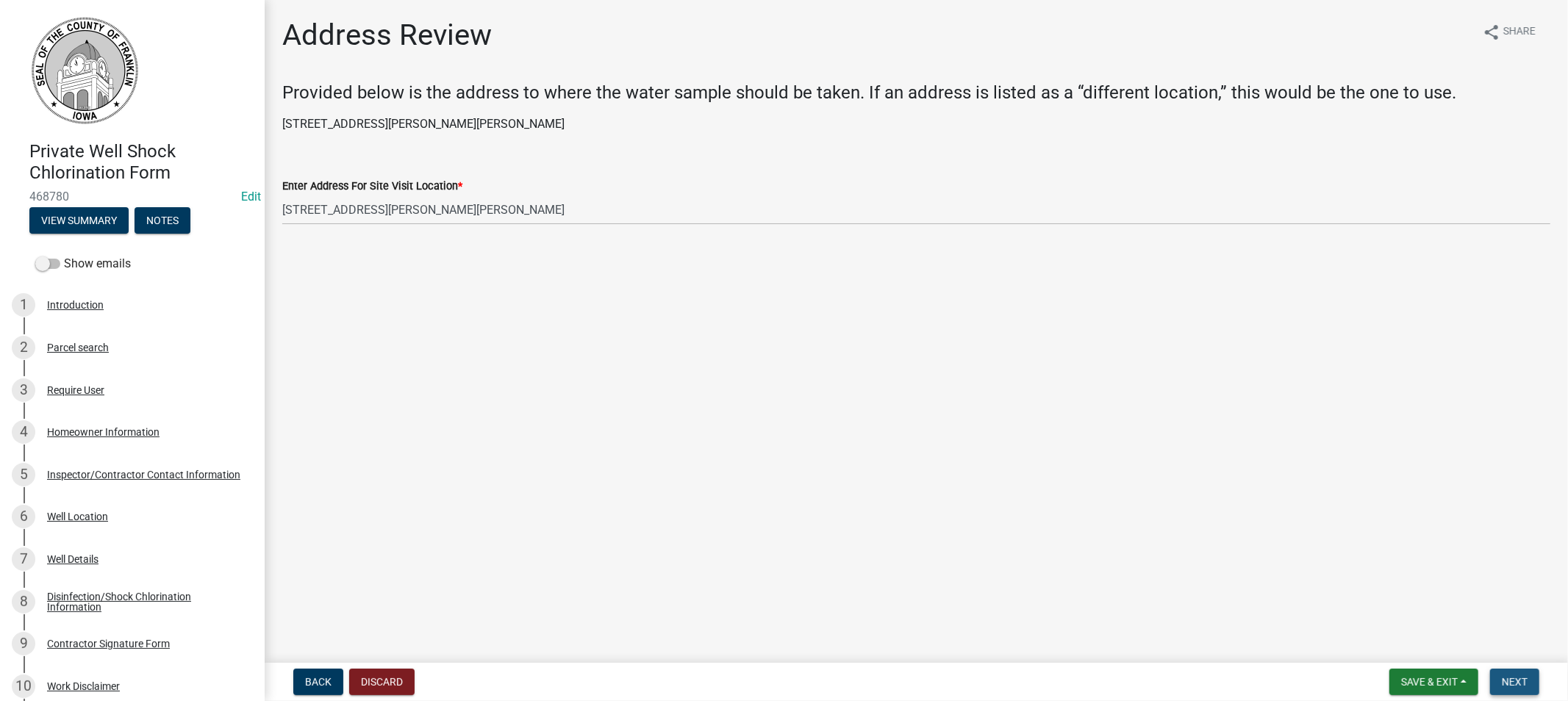
click at [1506, 682] on span "Next" at bounding box center [1515, 681] width 26 height 12
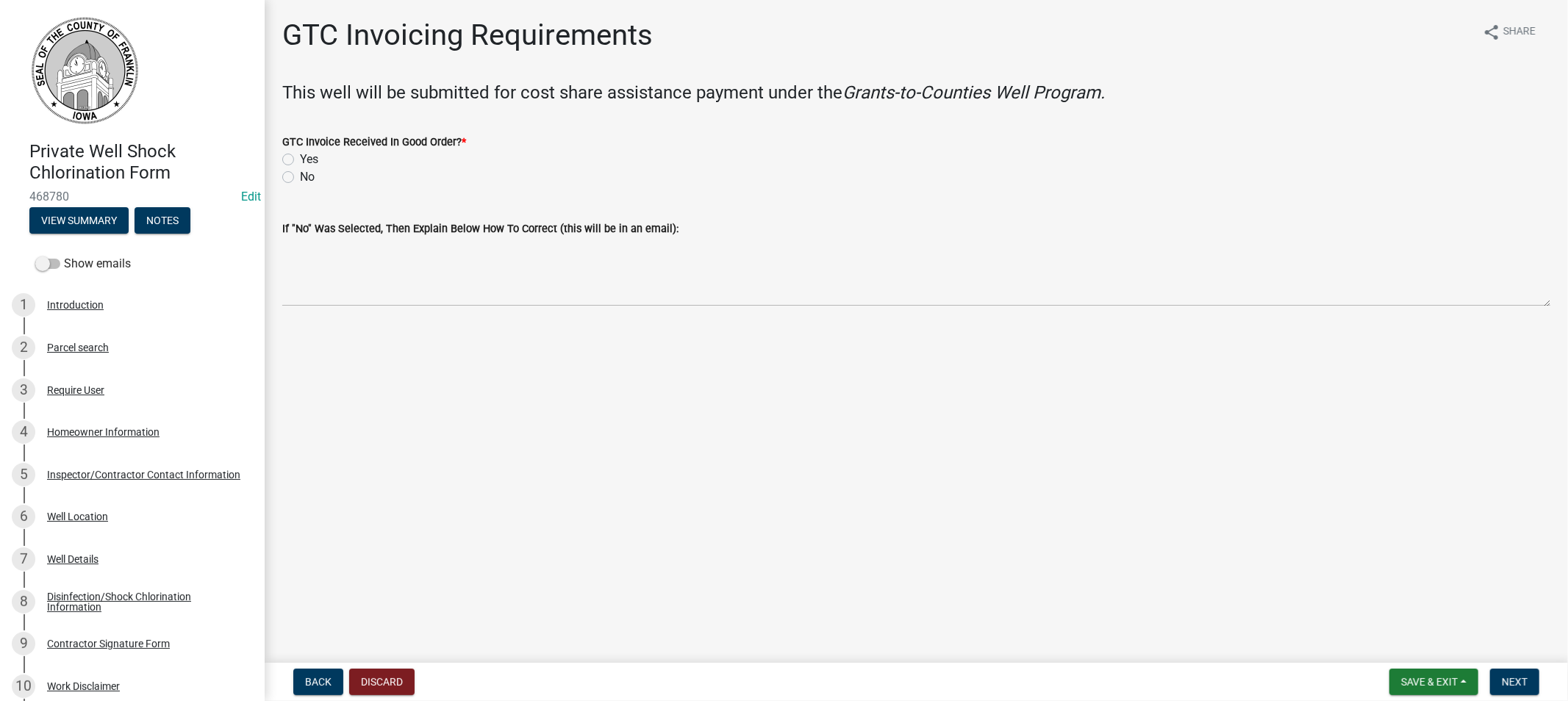
click at [300, 160] on label "Yes" at bounding box center [309, 159] width 18 height 18
click at [300, 160] on input "Yes" at bounding box center [305, 155] width 10 height 10
radio input "true"
click at [1520, 678] on span "Next" at bounding box center [1515, 681] width 26 height 12
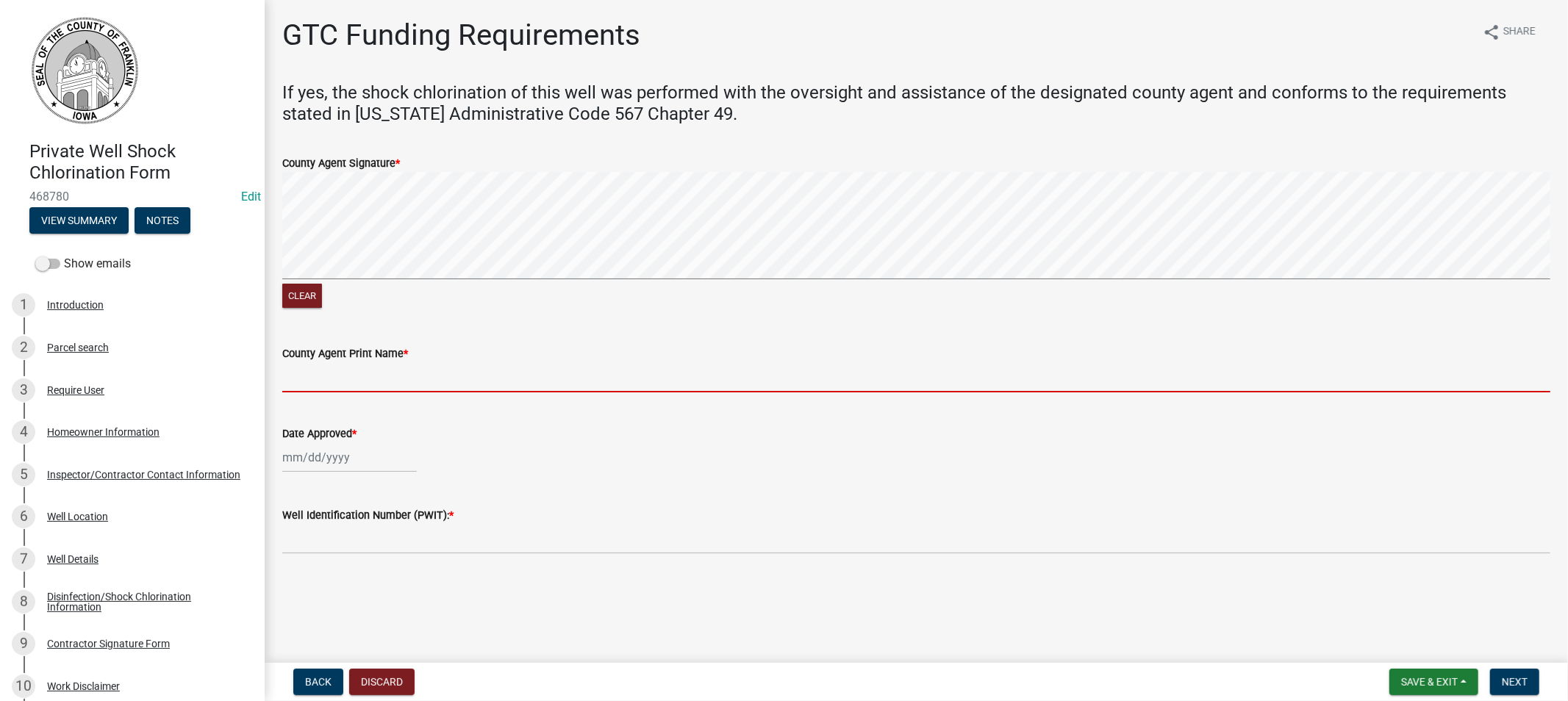
drag, startPoint x: 369, startPoint y: 379, endPoint x: 394, endPoint y: 379, distance: 25.0
click at [369, 379] on input "County Agent Print Name *" at bounding box center [916, 377] width 1269 height 30
type input "[PERSON_NAME]"
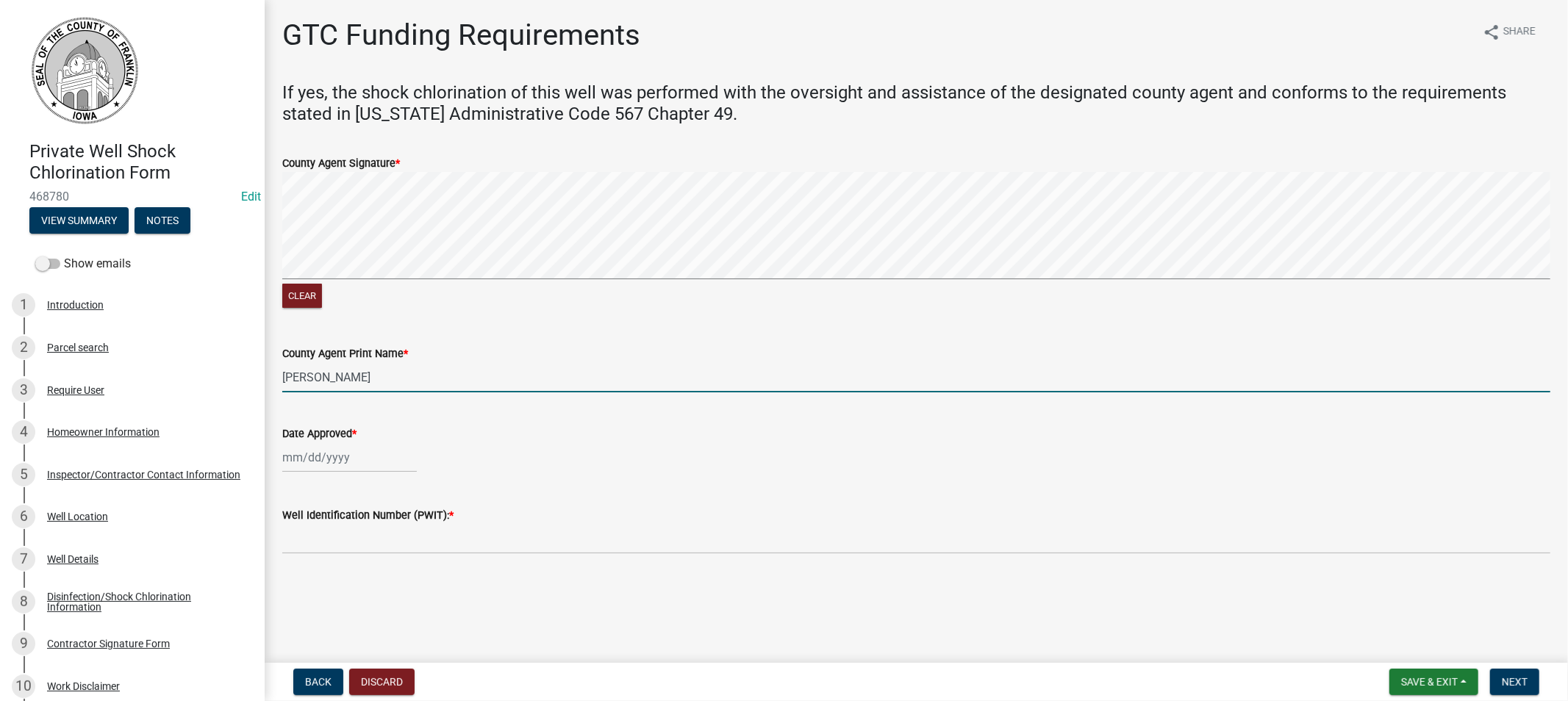
click at [342, 457] on div at bounding box center [349, 457] width 134 height 30
select select "8"
select select "2025"
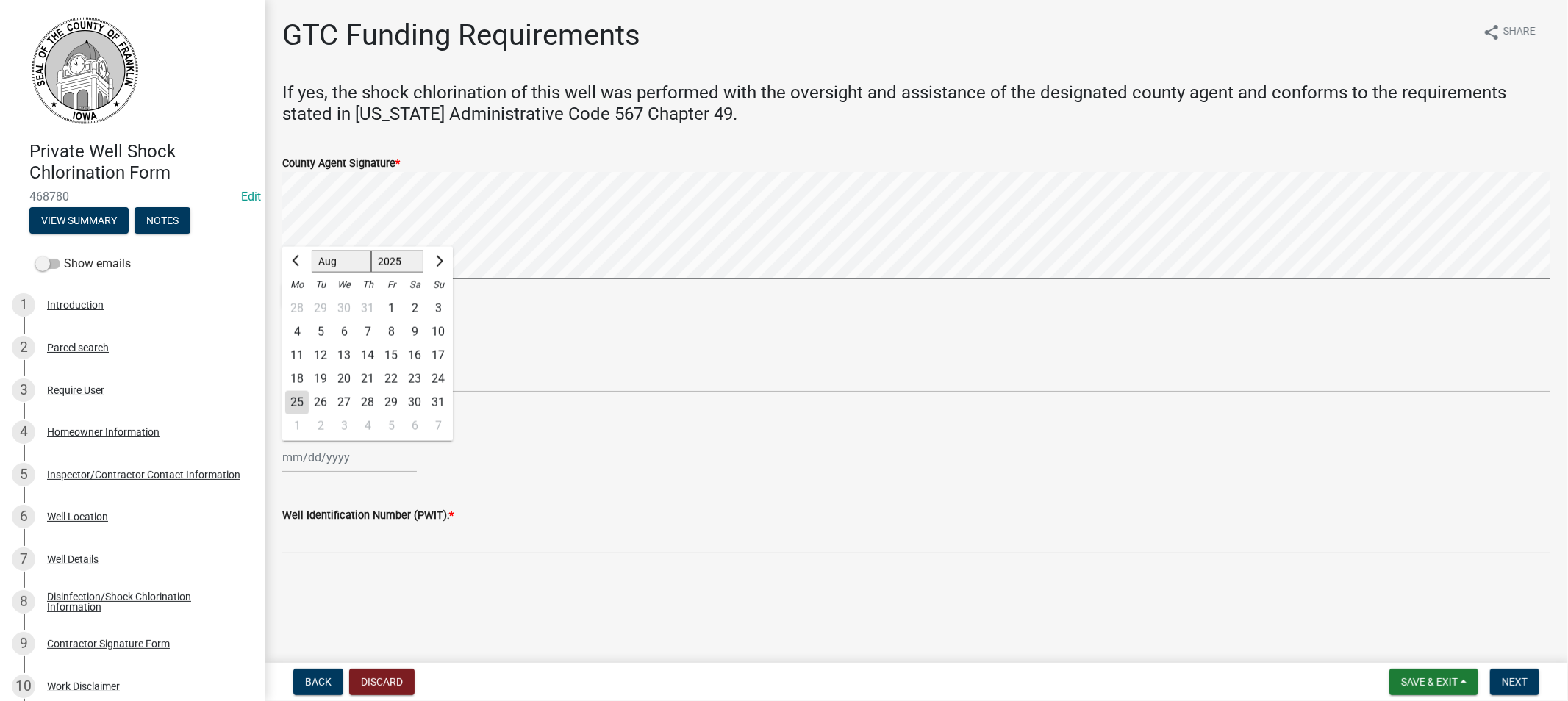
click at [300, 396] on div "25" at bounding box center [297, 403] width 23 height 23
type input "[DATE]"
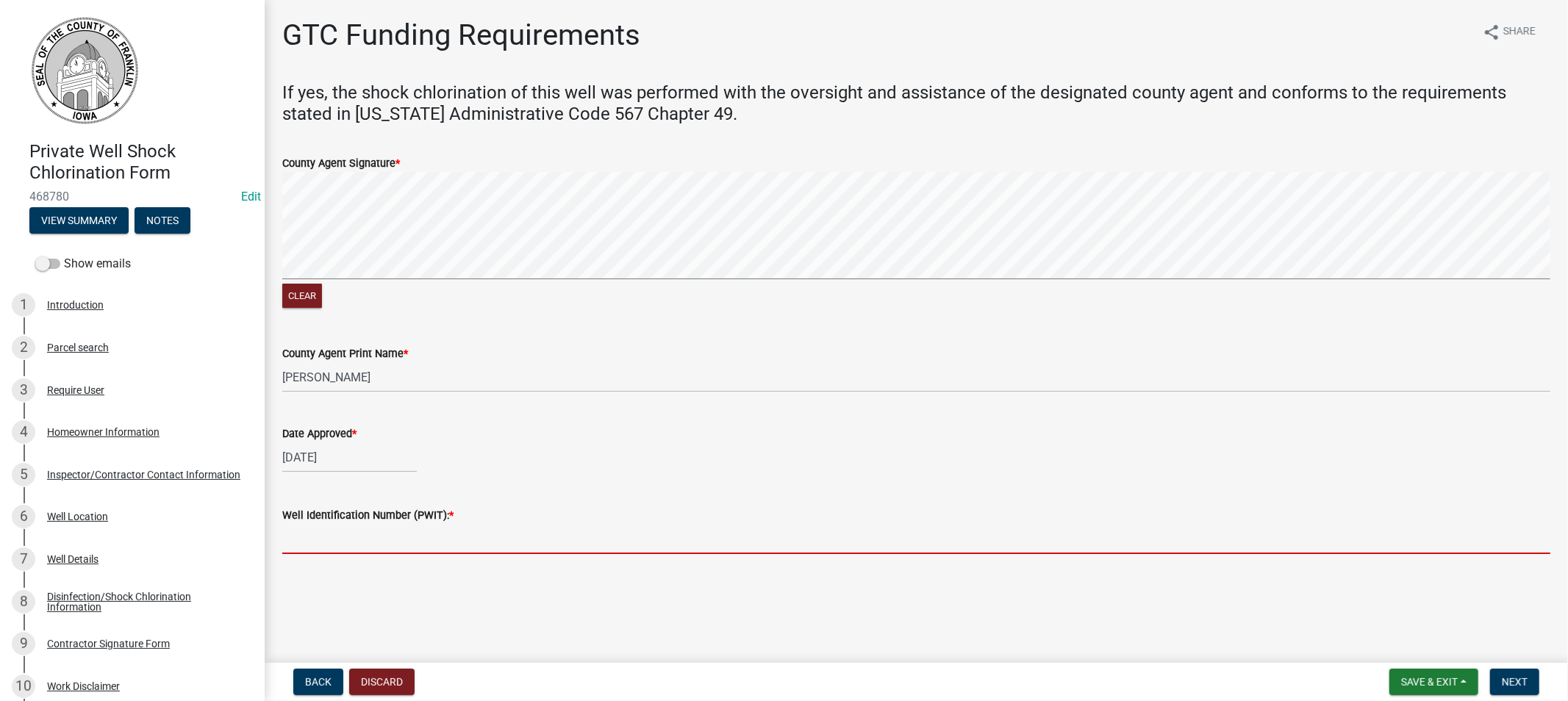
click at [365, 539] on input "Well Identification Number (PWIT): *" at bounding box center [916, 538] width 1269 height 30
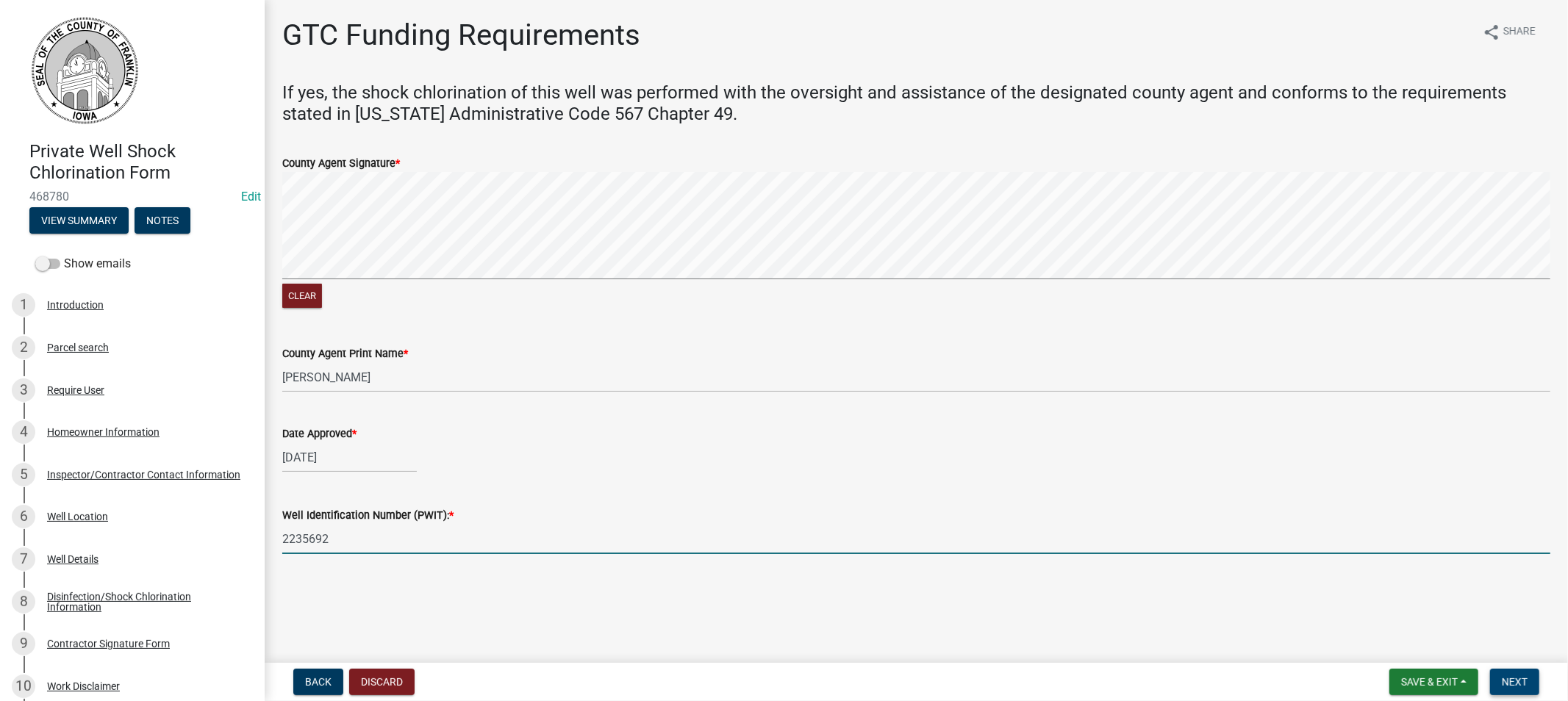
type input "2235692"
click at [1513, 676] on span "Next" at bounding box center [1515, 681] width 26 height 12
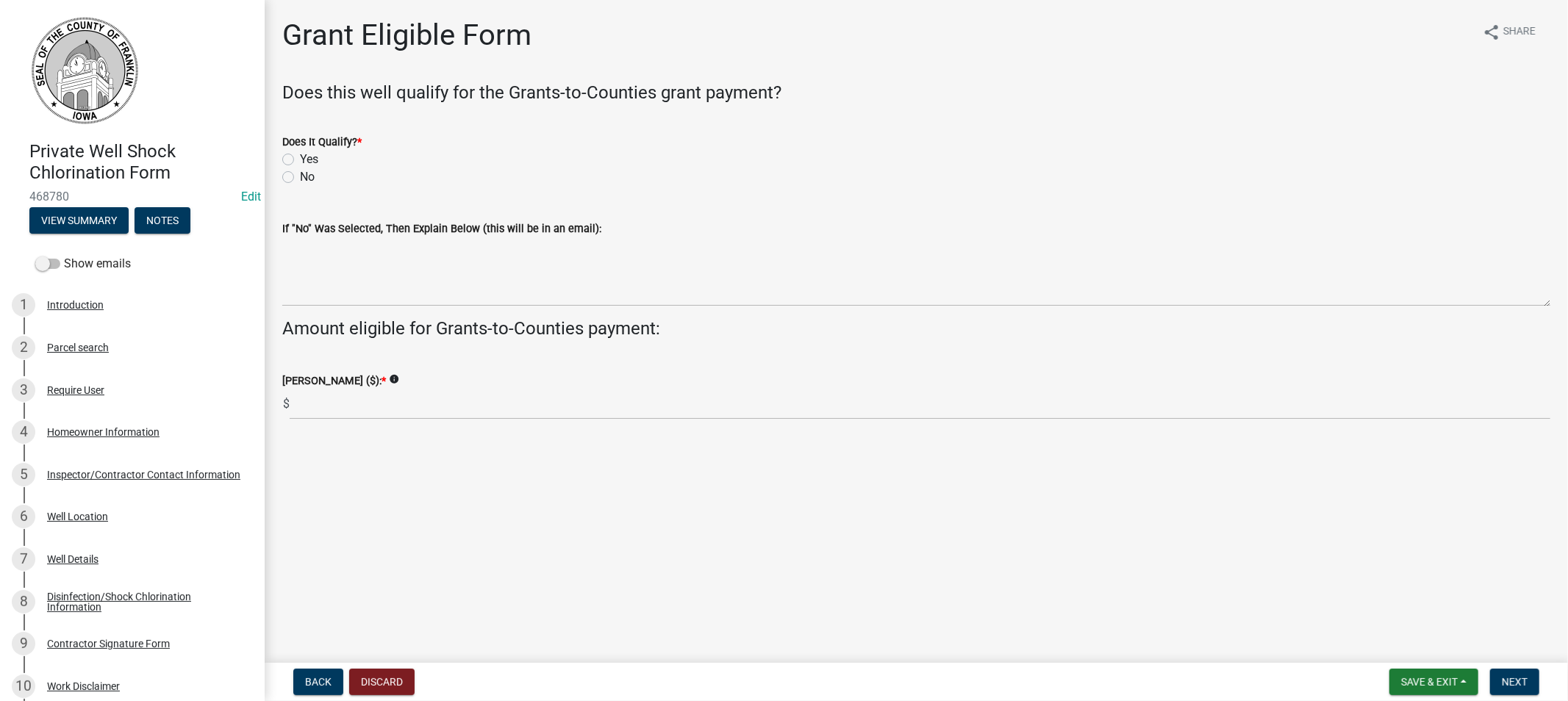
click at [300, 160] on label "Yes" at bounding box center [309, 159] width 18 height 18
click at [300, 160] on input "Yes" at bounding box center [305, 155] width 10 height 10
radio input "true"
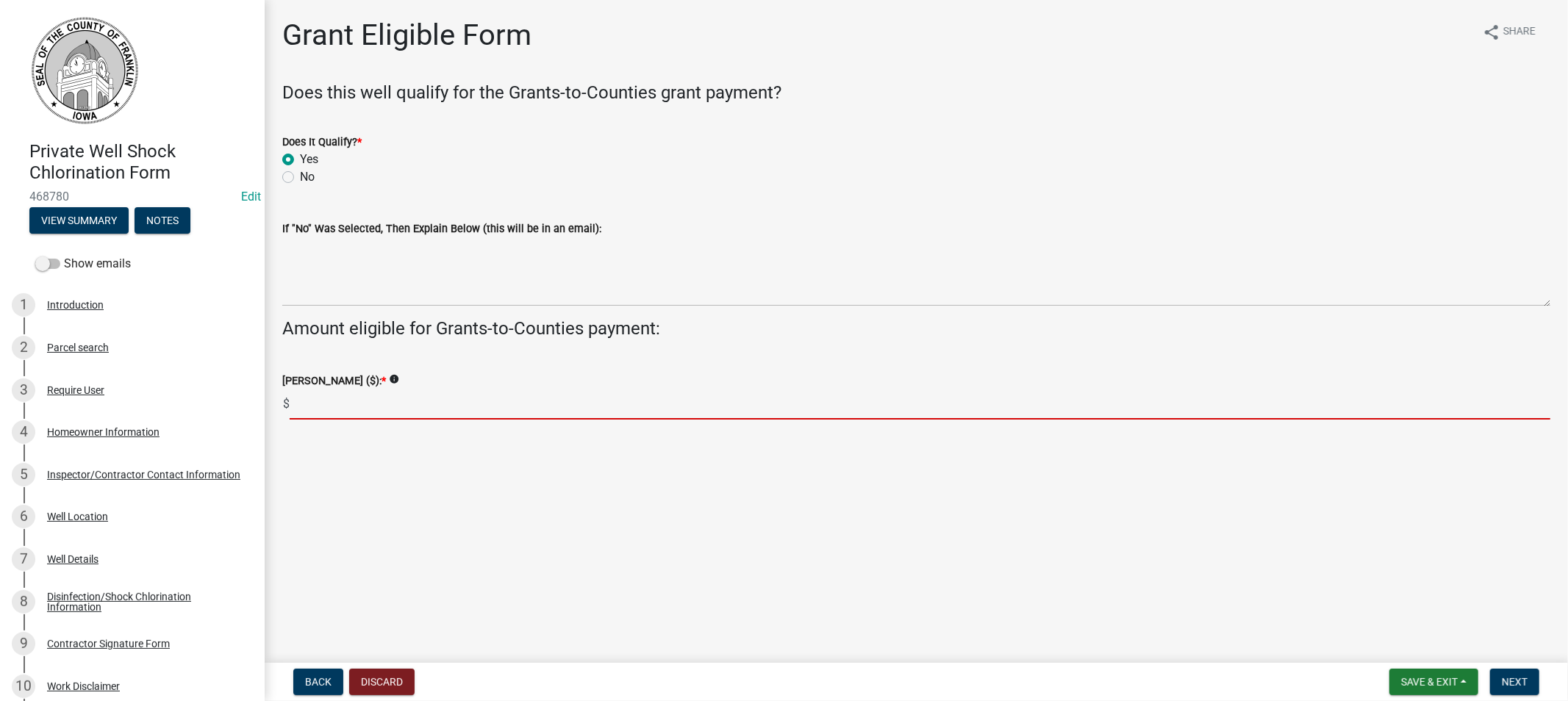
click at [328, 407] on input "text" at bounding box center [920, 404] width 1261 height 30
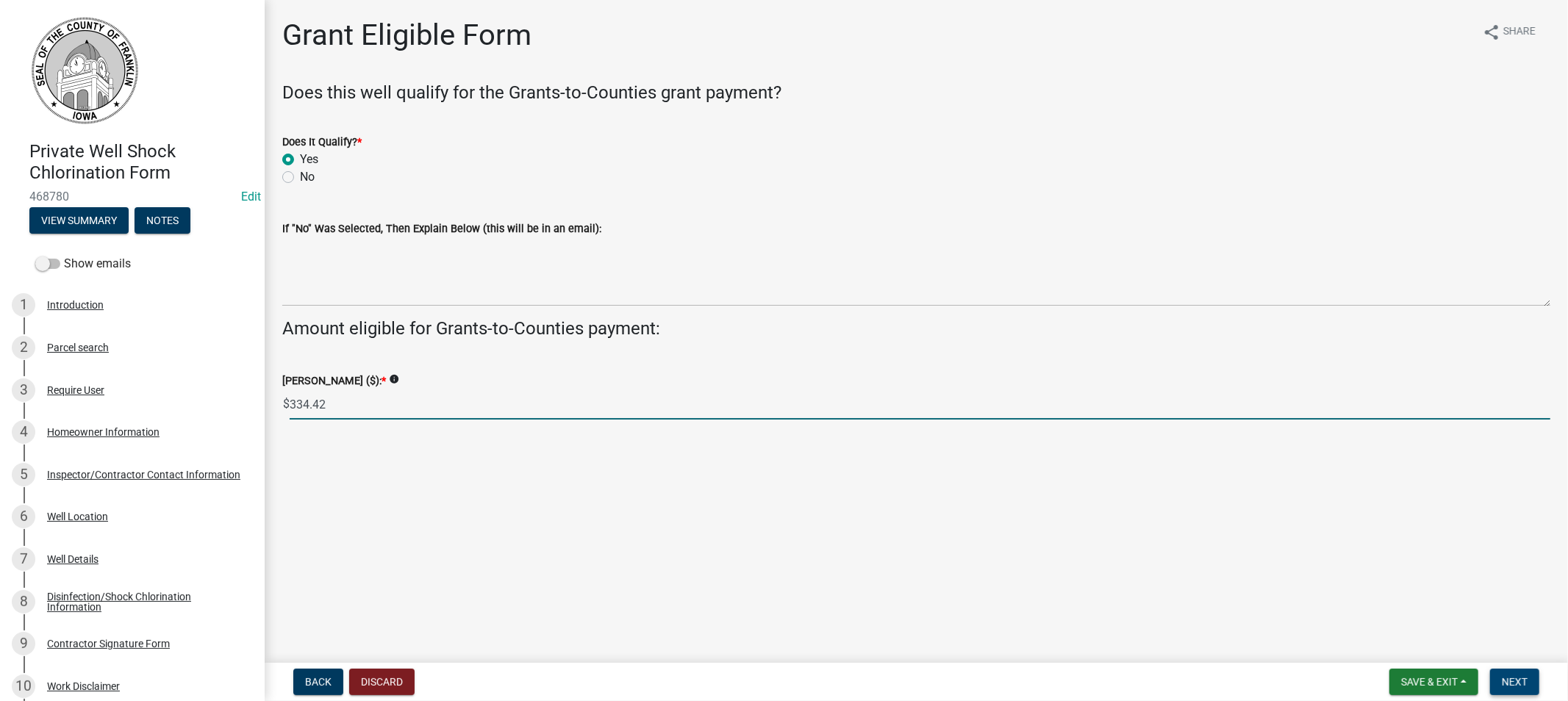
type input "334.42"
click at [1508, 683] on span "Next" at bounding box center [1515, 681] width 26 height 12
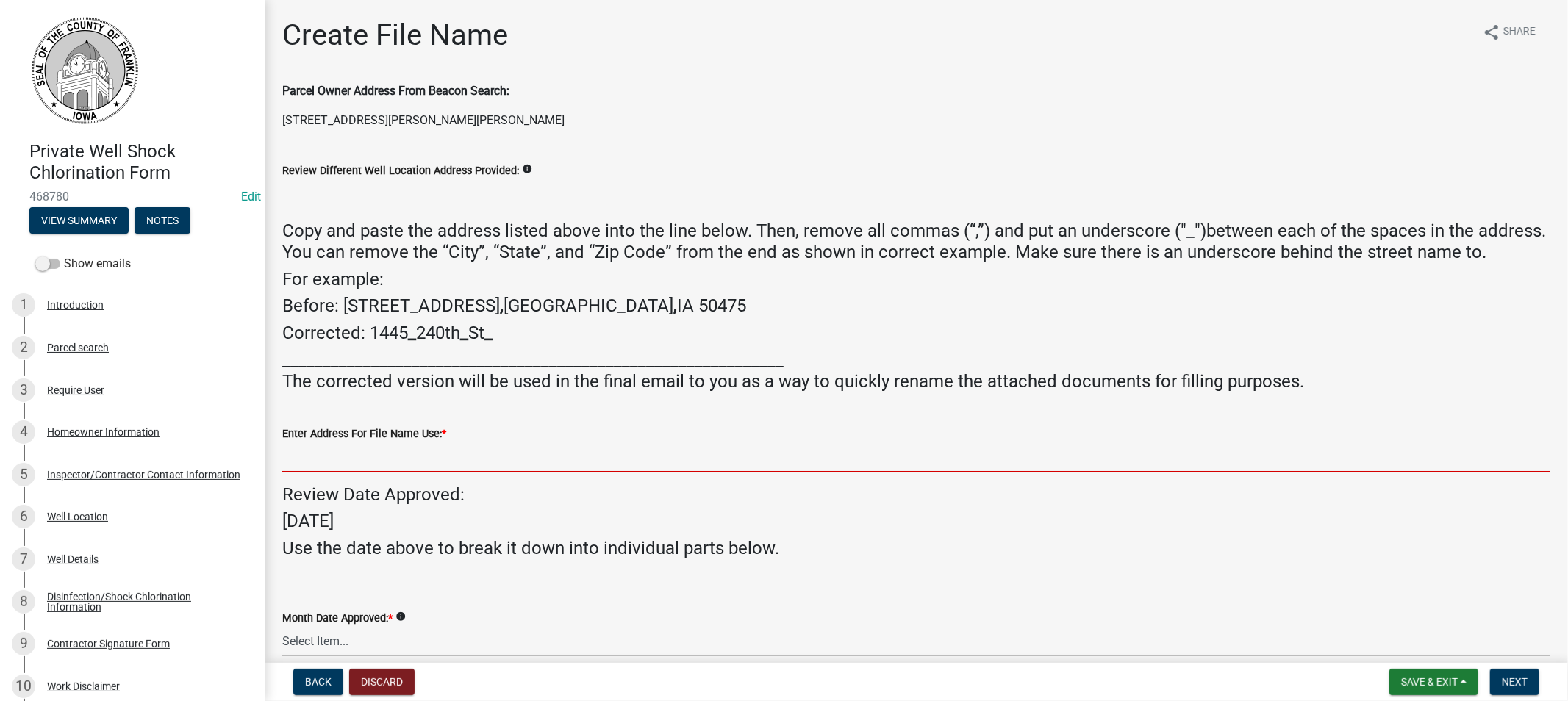
click at [342, 472] on input "Enter Address For File Name Use: *" at bounding box center [916, 457] width 1269 height 30
paste input "[STREET_ADDRESS][PERSON_NAME][PERSON_NAME]"
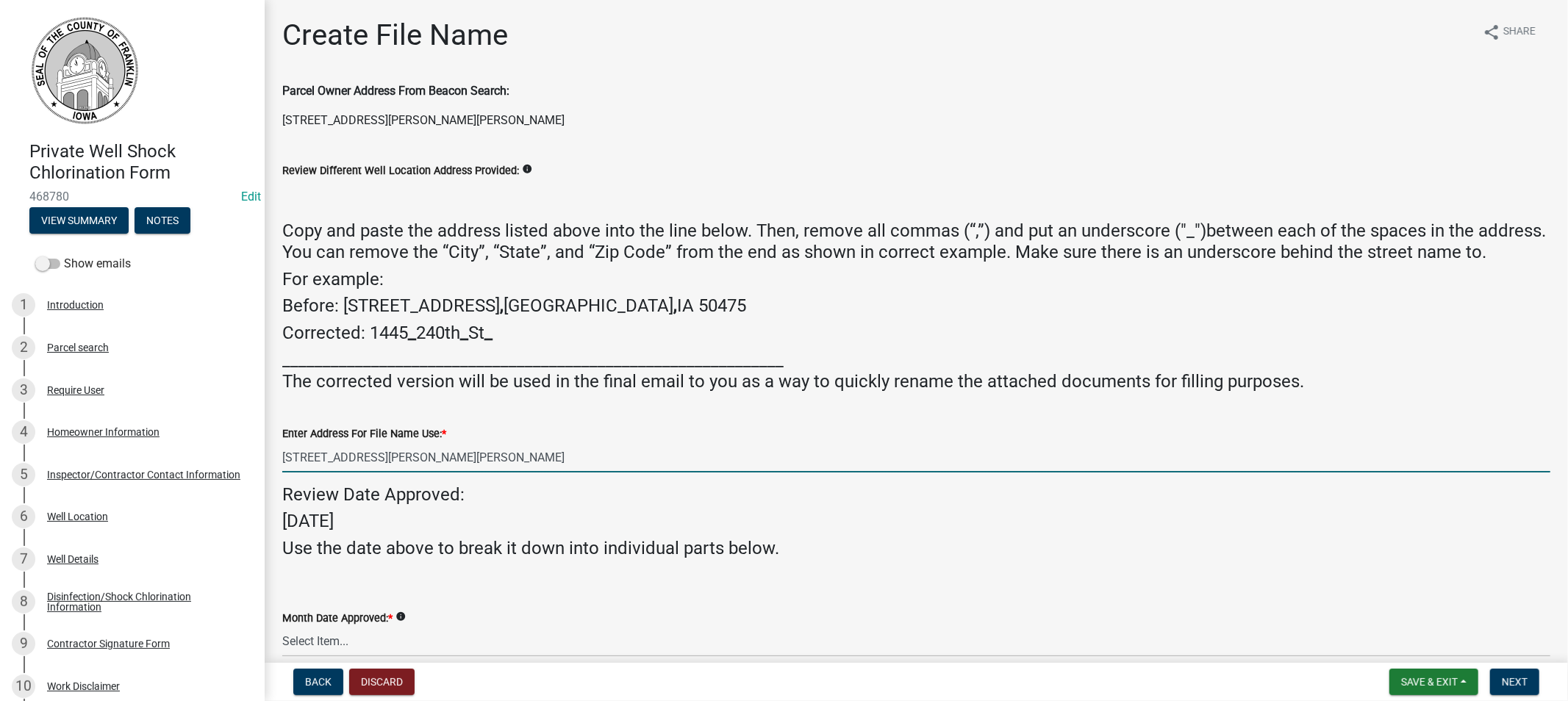
drag, startPoint x: 479, startPoint y: 473, endPoint x: 368, endPoint y: 487, distance: 111.9
click at [368, 472] on input "[STREET_ADDRESS][PERSON_NAME][PERSON_NAME]" at bounding box center [916, 457] width 1269 height 30
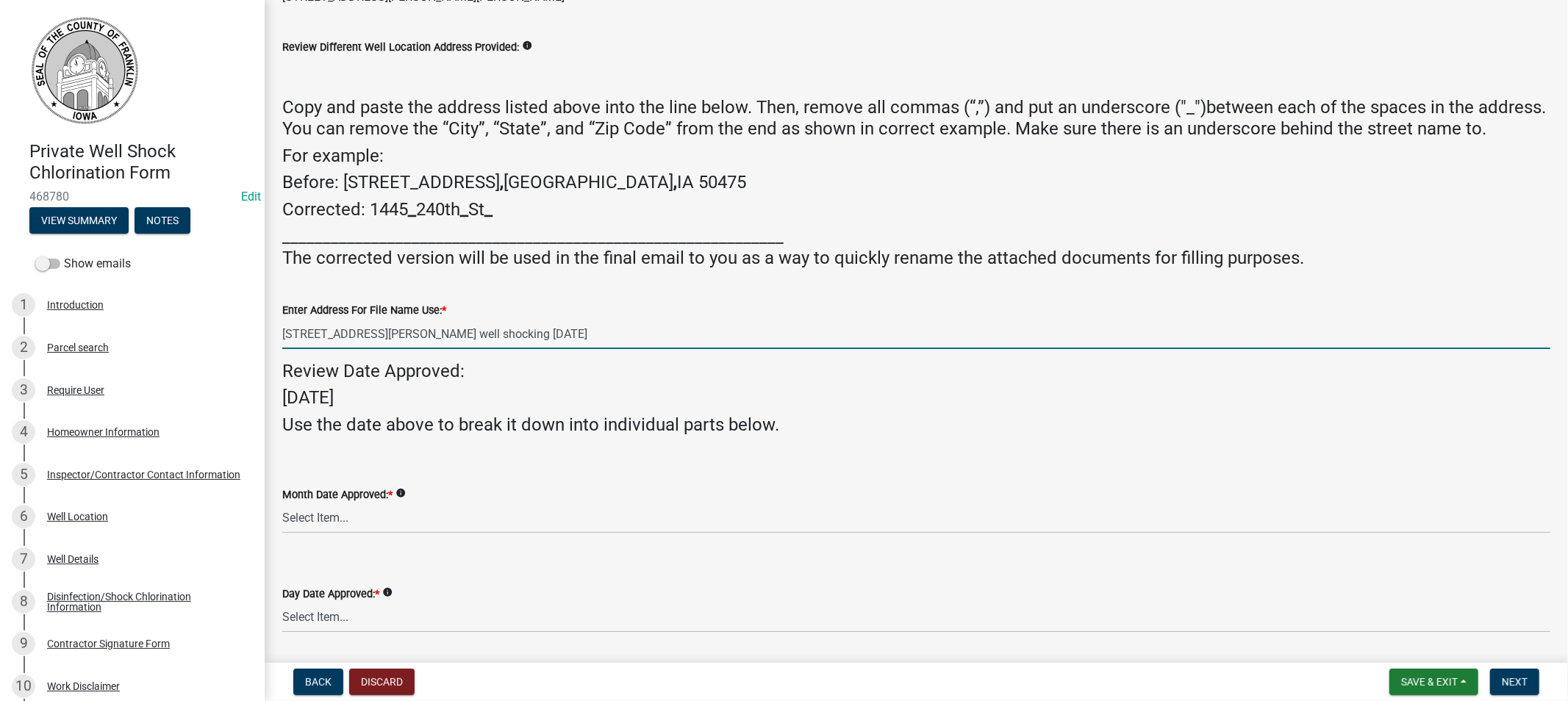
scroll to position [163, 0]
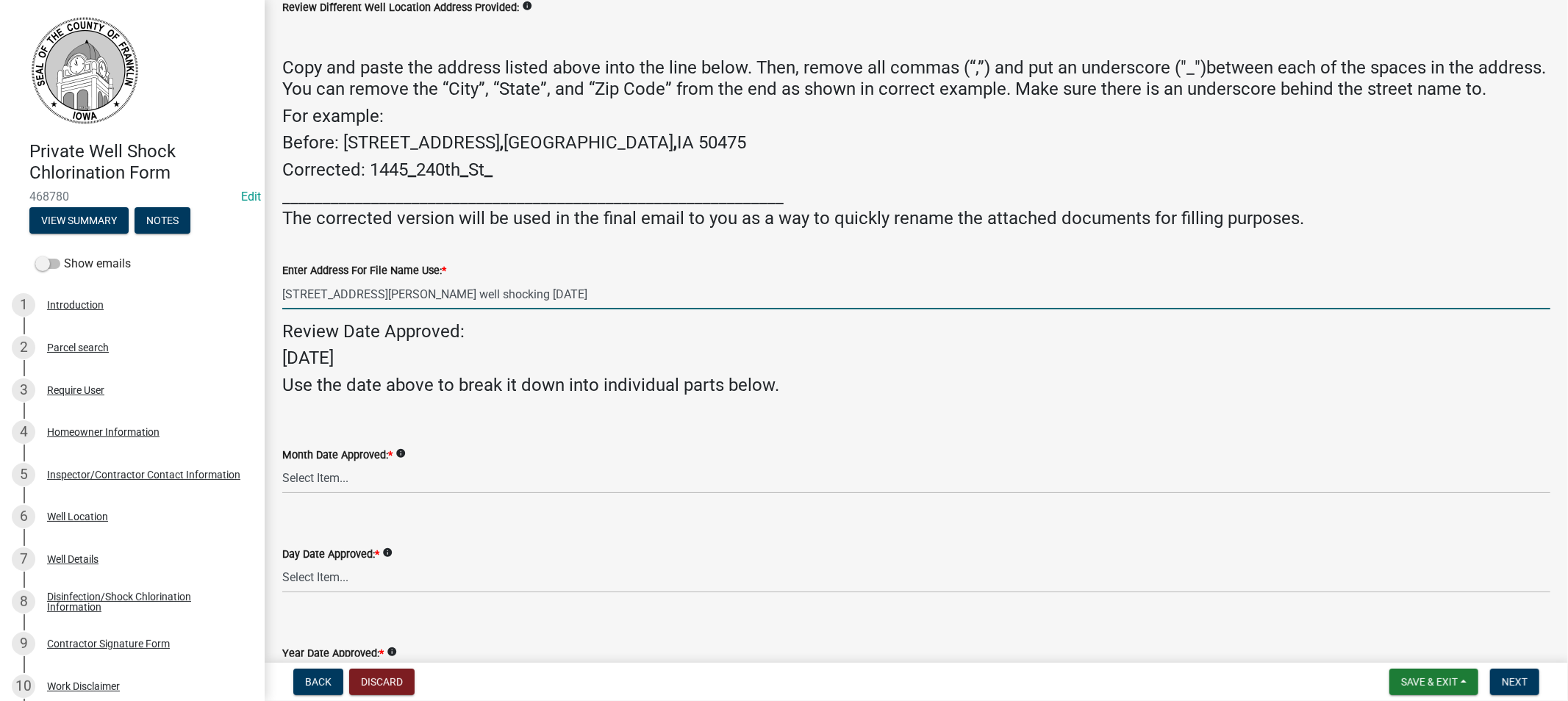
type input "[STREET_ADDRESS][PERSON_NAME] well shocking [DATE]"
click at [340, 494] on select "Select Item... 01 02 03 04 05 06 07 08 09 10 11 12" at bounding box center [916, 478] width 1269 height 30
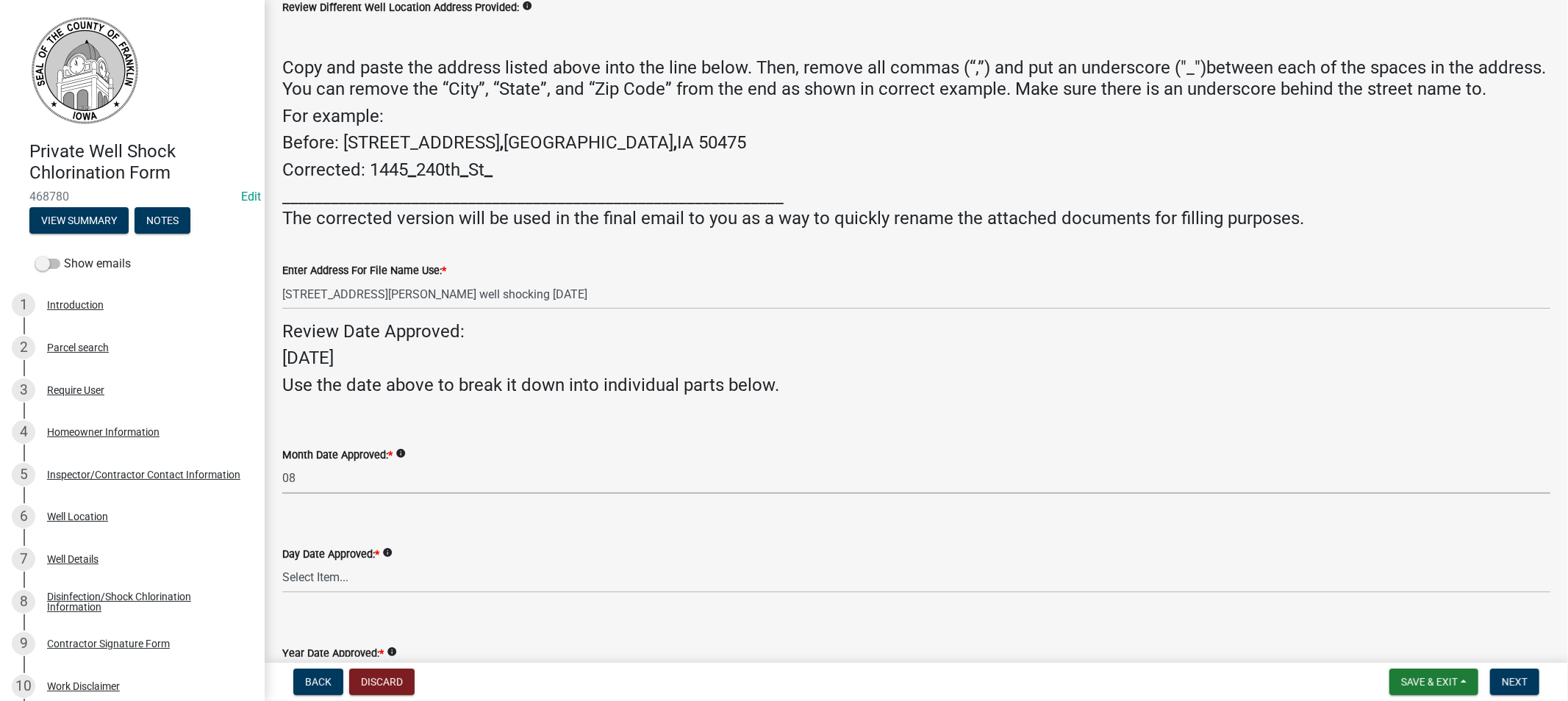
click at [282, 484] on select "Select Item... 01 02 03 04 05 06 07 08 09 10 11 12" at bounding box center [916, 478] width 1269 height 30
select select "eeb2e903-b4f5-429d-a52d-6e1758937509"
click at [336, 593] on select "Select Item... 01 02 03 04 05 06 07 08 09 10 11 12 13 14 15 16 17 18 19 20 21 2…" at bounding box center [916, 578] width 1269 height 30
click at [282, 583] on select "Select Item... 01 02 03 04 05 06 07 08 09 10 11 12 13 14 15 16 17 18 19 20 21 2…" at bounding box center [916, 578] width 1269 height 30
select select "03689dcb-126a-4e9d-bb42-f73ef1c18654"
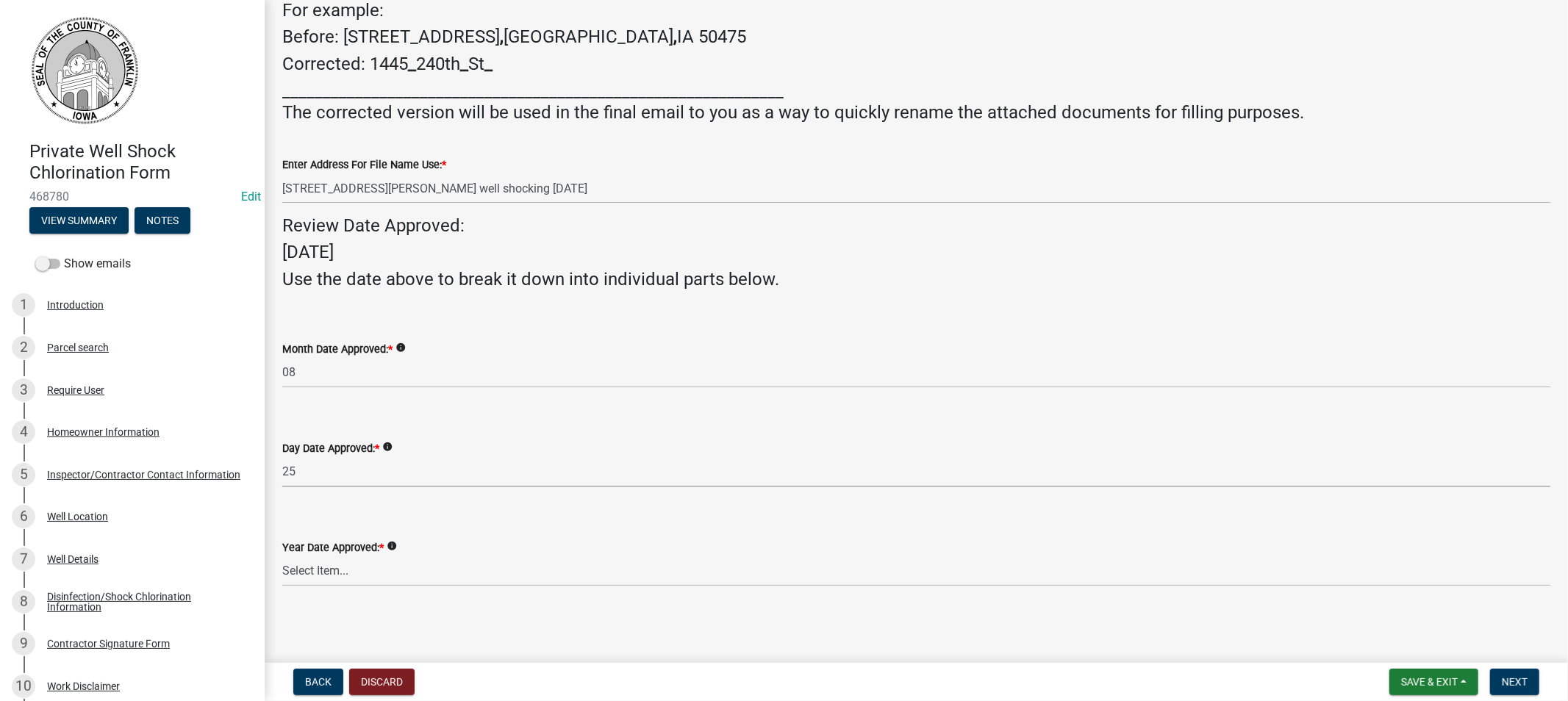
scroll to position [289, 0]
click at [333, 571] on select "Select Item... 2025 2026 2027 2028 2029 2030 2031 2032 2033" at bounding box center [916, 570] width 1269 height 30
click at [282, 556] on select "Select Item... 2025 2026 2027 2028 2029 2030 2031 2032 2033" at bounding box center [916, 570] width 1269 height 30
select select "50b8d7cf-13ea-4239-84ee-9f37e9ab8850"
click at [1513, 676] on span "Next" at bounding box center [1515, 681] width 26 height 12
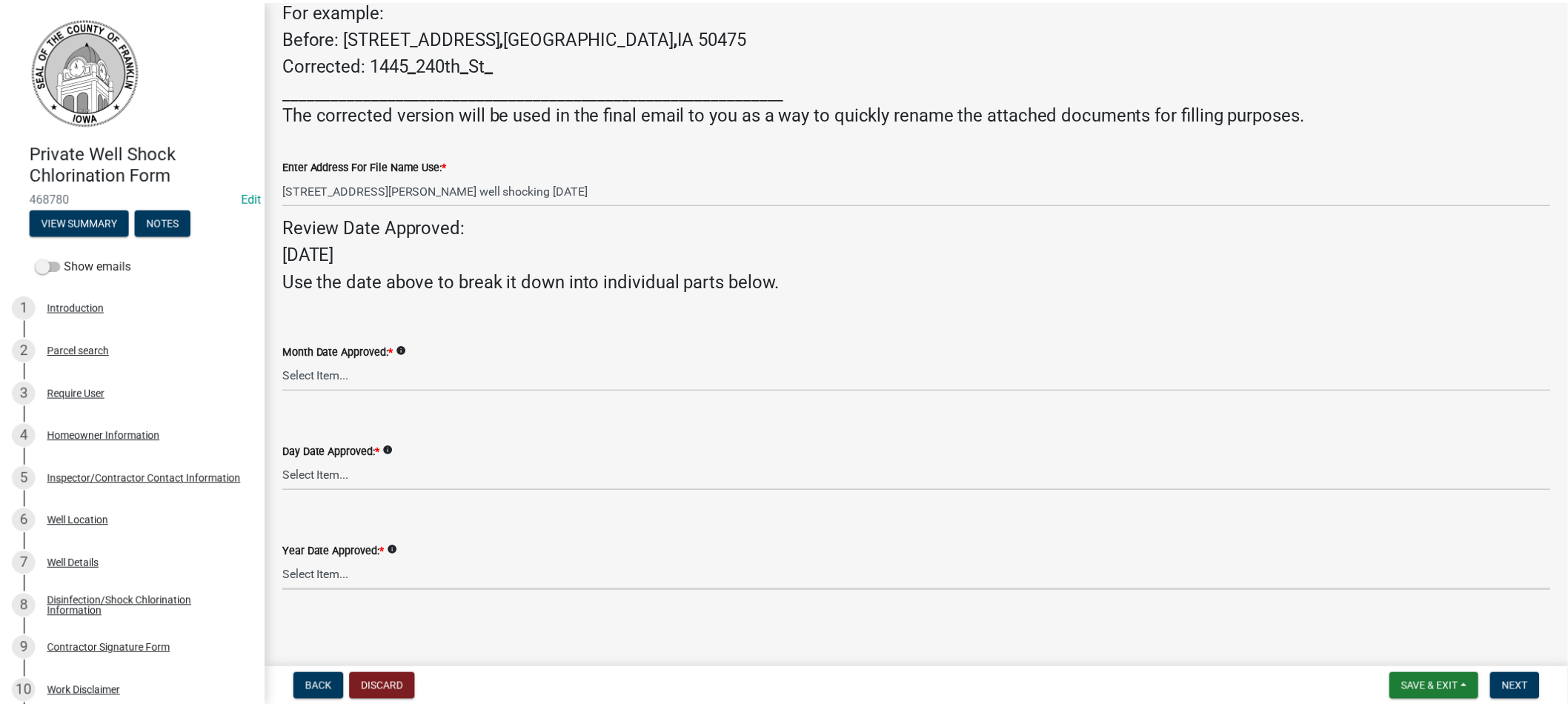
scroll to position [0, 0]
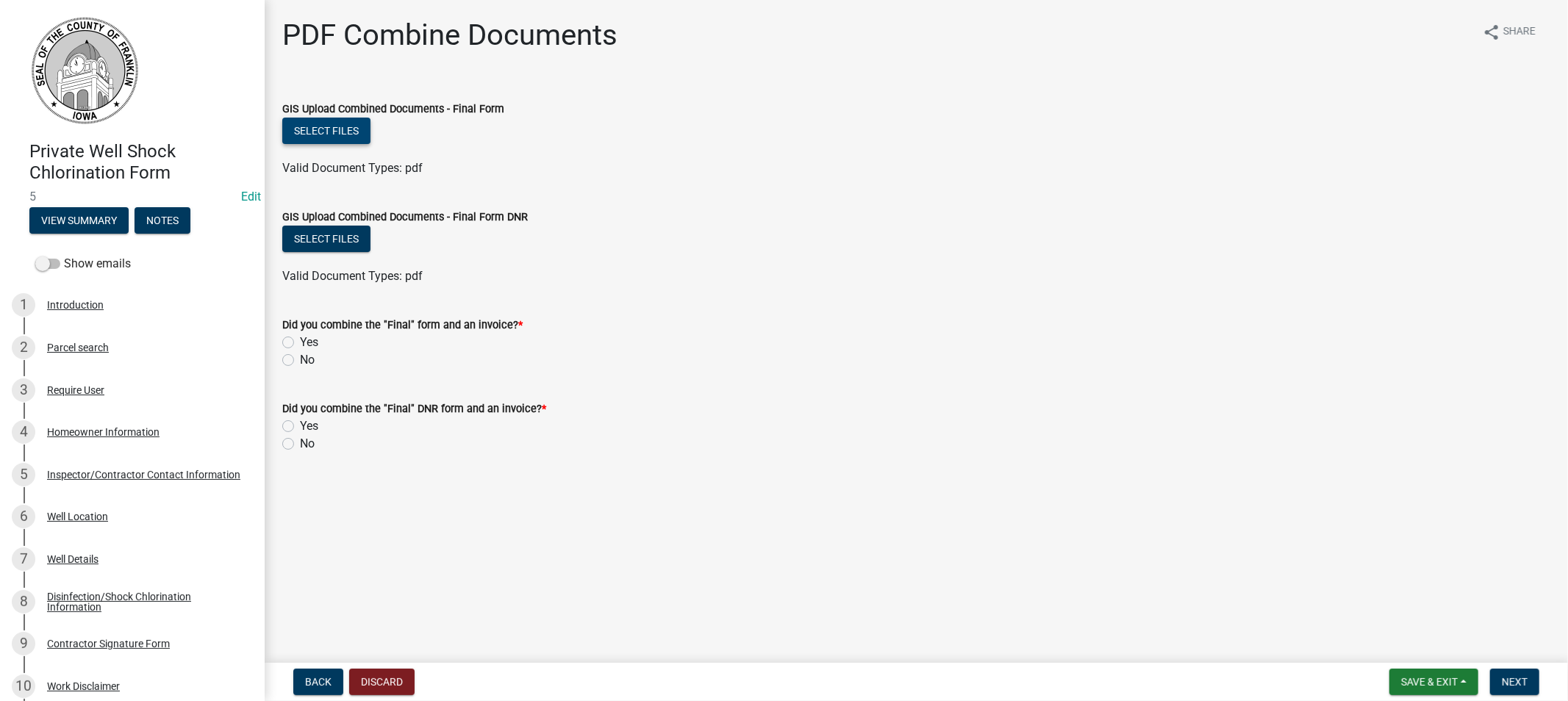
click at [319, 133] on button "Select files" at bounding box center [326, 130] width 88 height 26
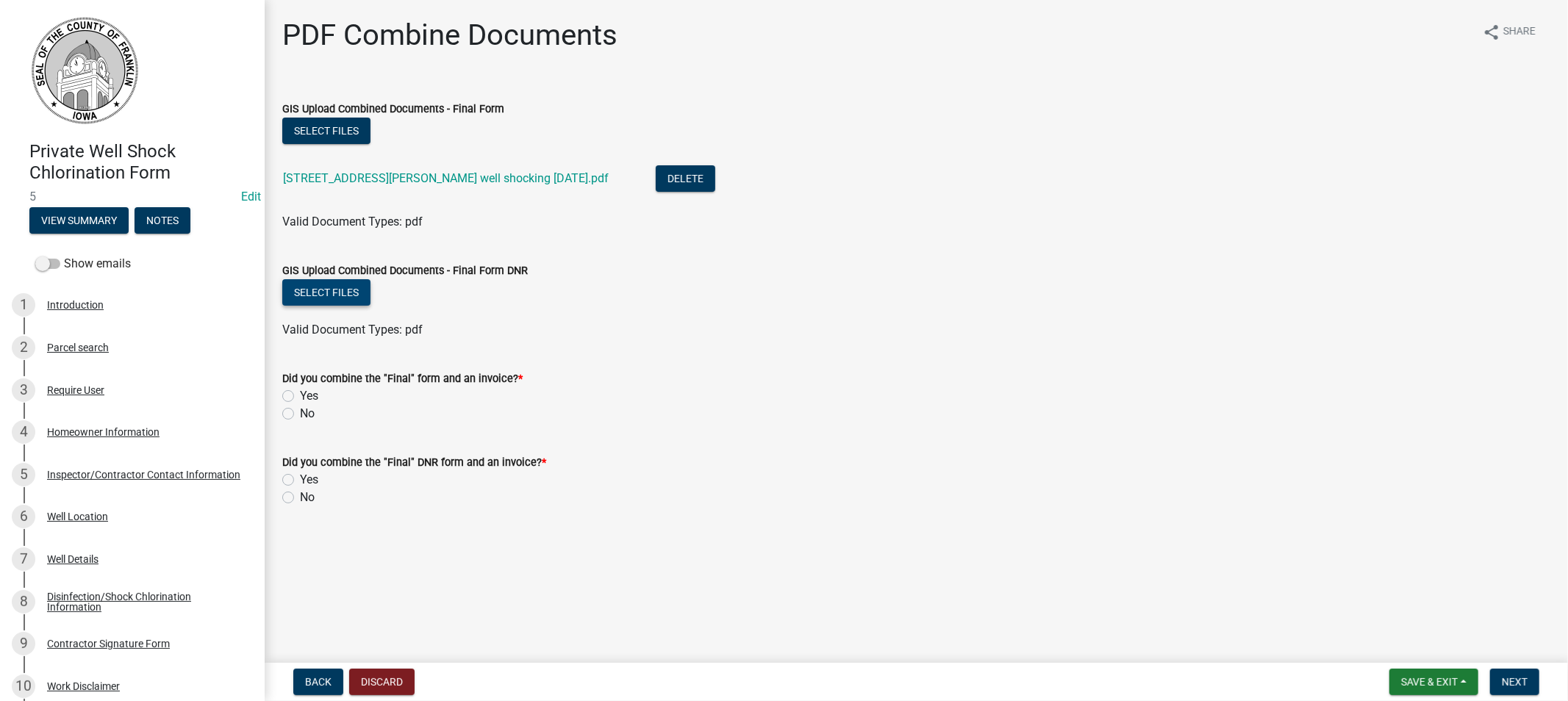
click at [310, 293] on button "Select files" at bounding box center [326, 292] width 88 height 26
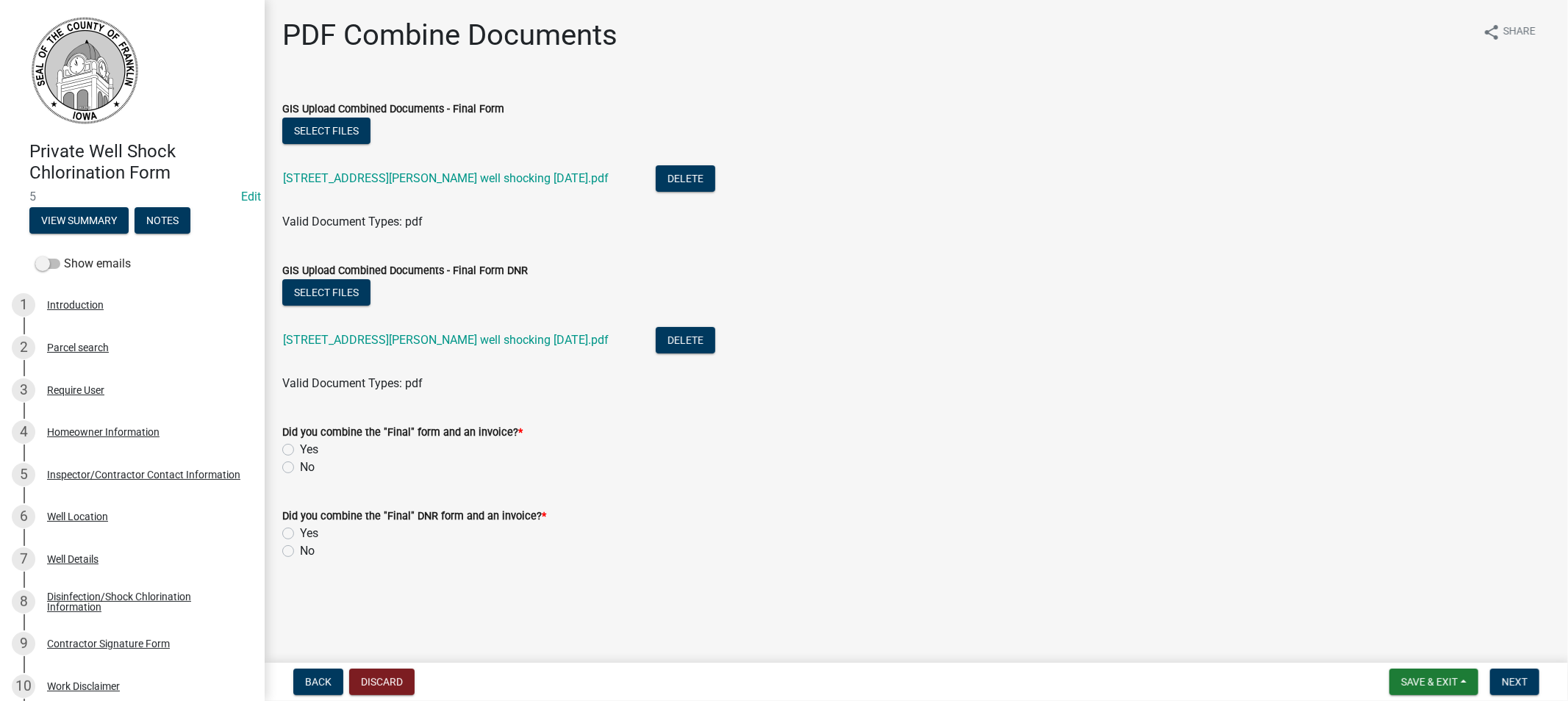
click at [300, 444] on label "Yes" at bounding box center [309, 450] width 18 height 18
click at [300, 444] on input "Yes" at bounding box center [305, 445] width 10 height 10
radio input "true"
click at [289, 526] on div "Yes" at bounding box center [916, 533] width 1269 height 18
click at [300, 537] on label "Yes" at bounding box center [309, 533] width 18 height 18
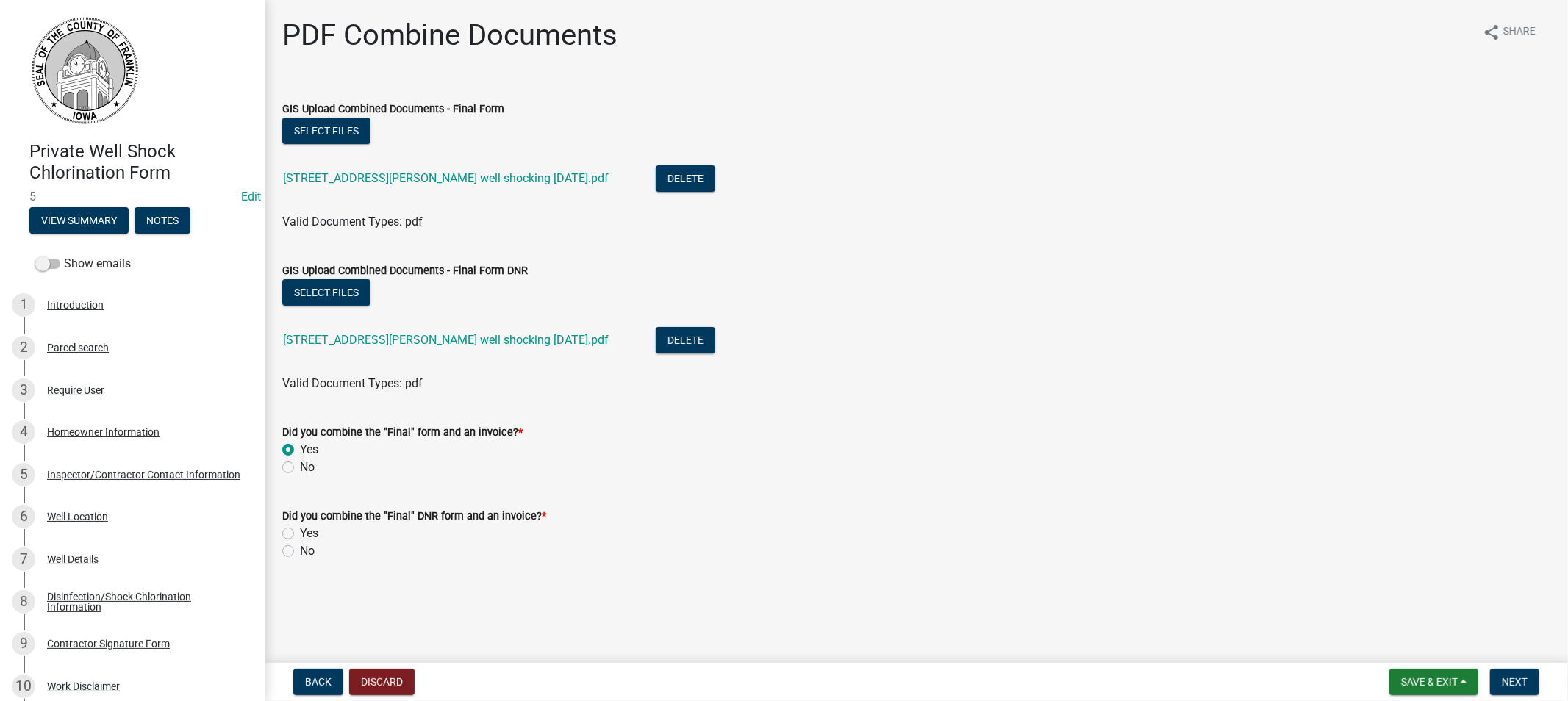
click at [300, 534] on input "Yes" at bounding box center [305, 529] width 10 height 10
radio input "true"
click at [1506, 678] on span "Next" at bounding box center [1515, 681] width 26 height 12
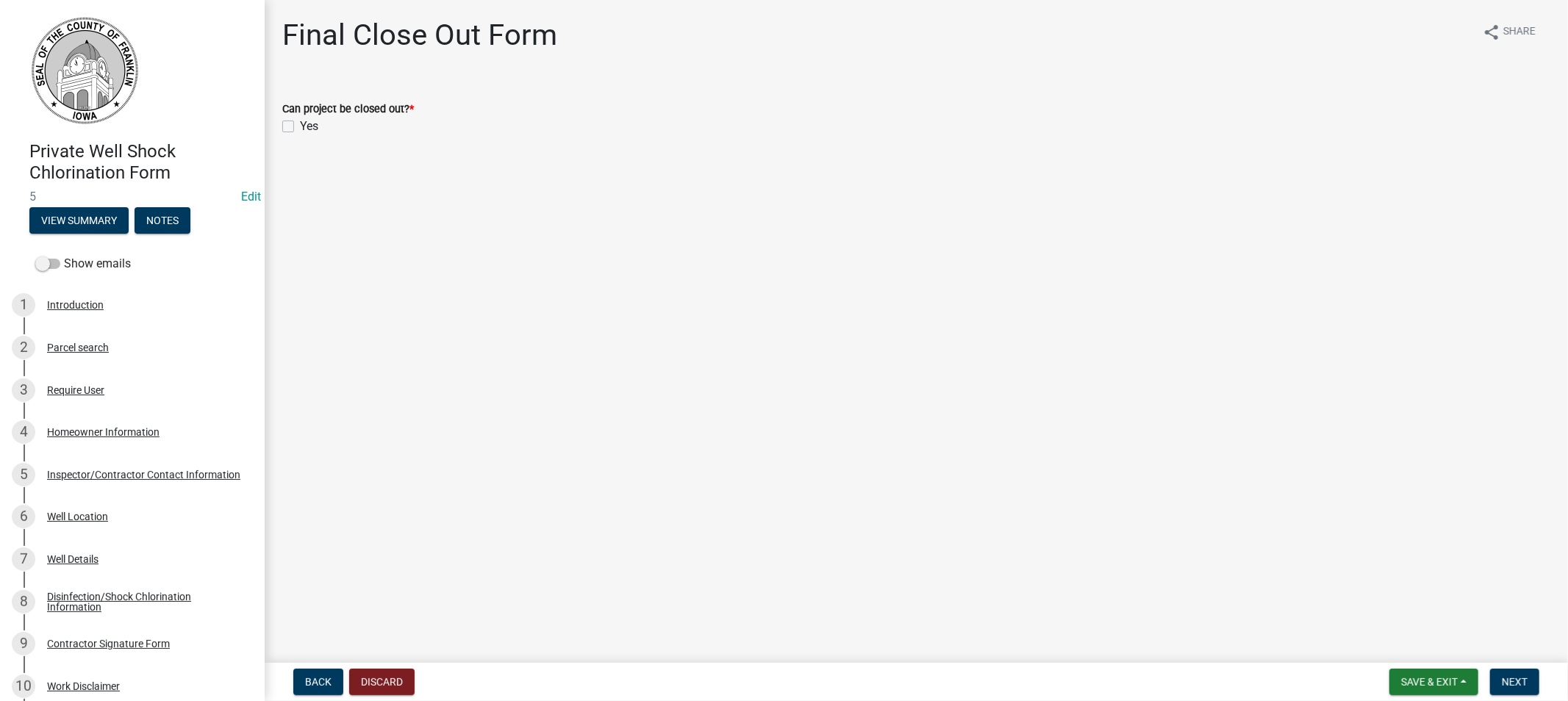
click at [300, 122] on label "Yes" at bounding box center [309, 126] width 18 height 18
click at [300, 122] on input "Yes" at bounding box center [305, 122] width 10 height 10
checkbox input "true"
click at [1519, 684] on span "Next" at bounding box center [1515, 681] width 26 height 12
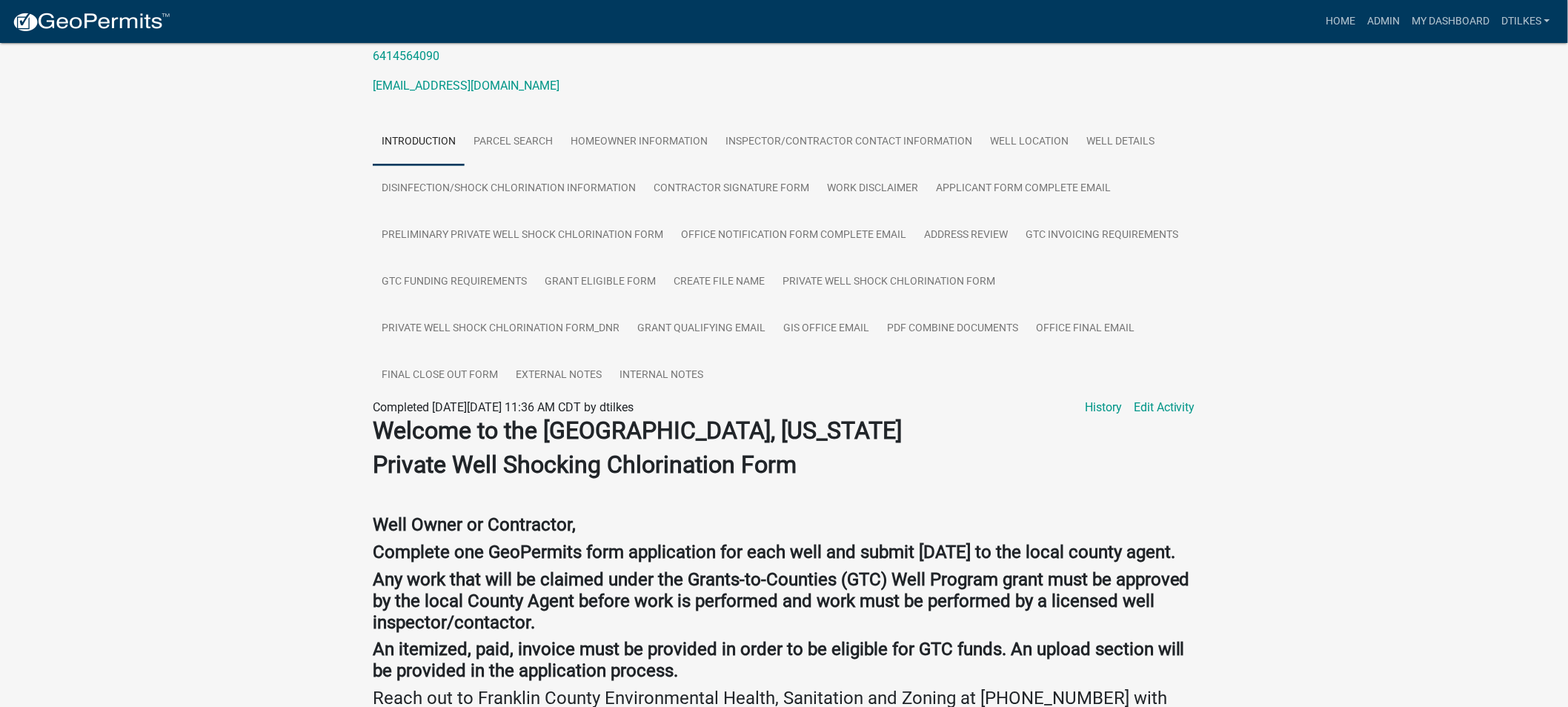
scroll to position [164, 0]
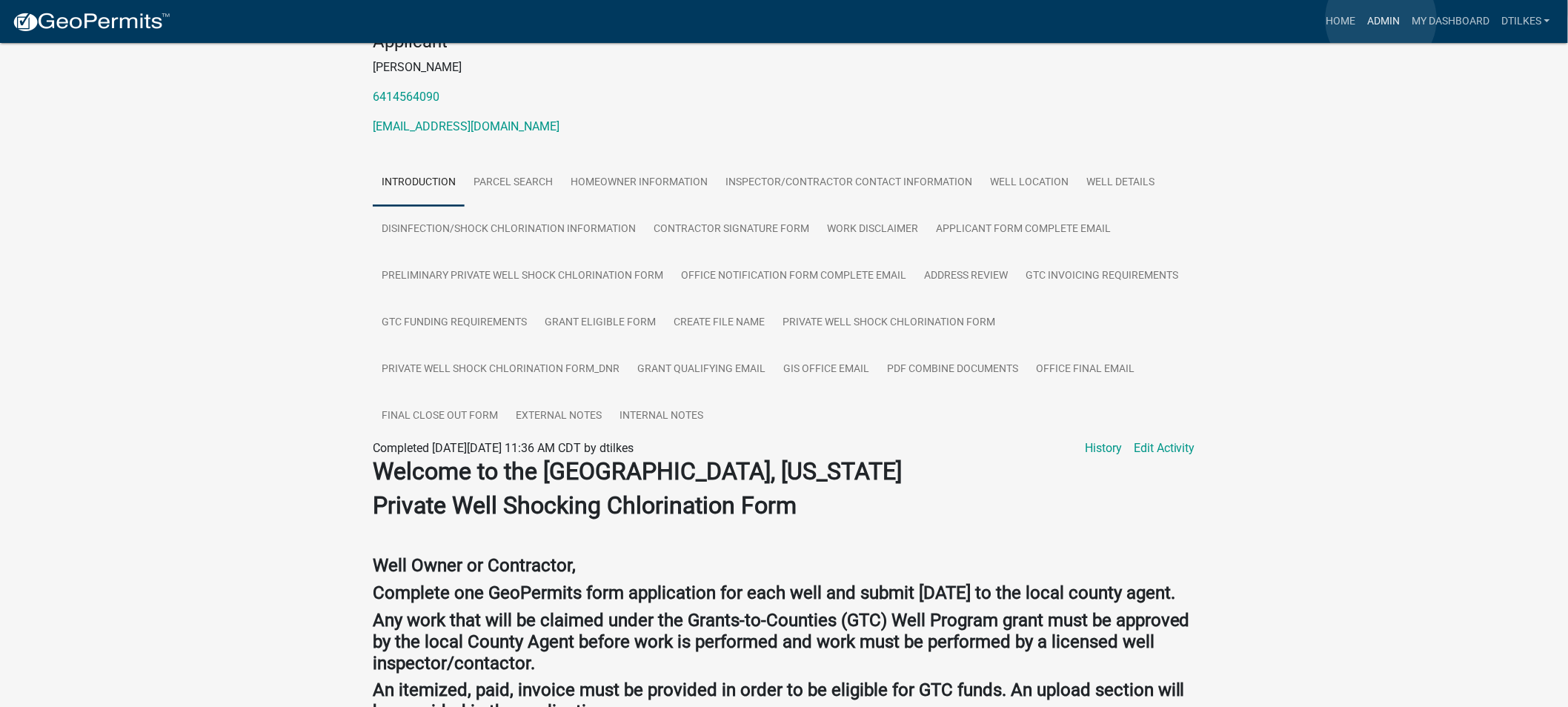
click at [1382, 19] on link "Admin" at bounding box center [1383, 21] width 45 height 28
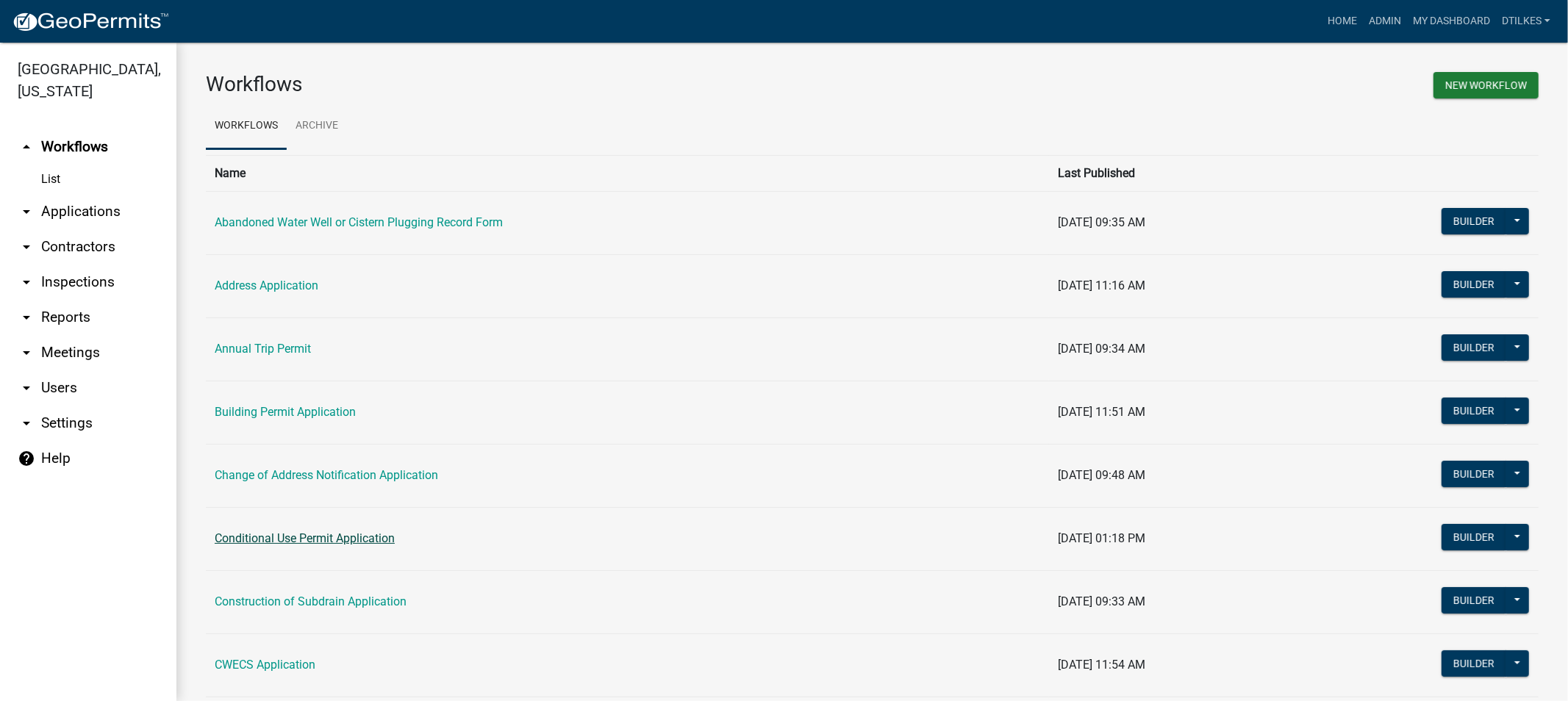
click at [297, 540] on link "Conditional Use Permit Application" at bounding box center [305, 538] width 180 height 14
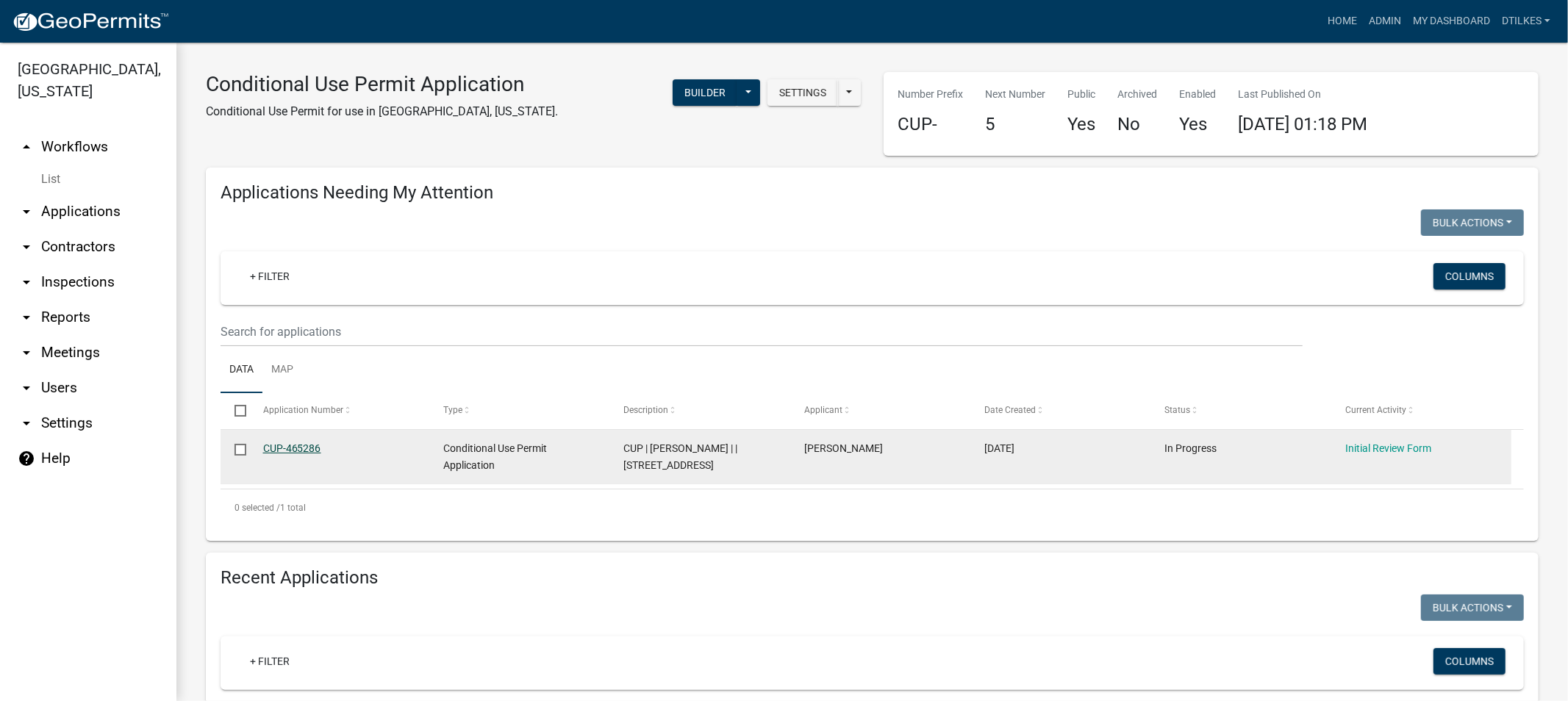
click at [285, 447] on link "CUP-465286" at bounding box center [292, 448] width 58 height 12
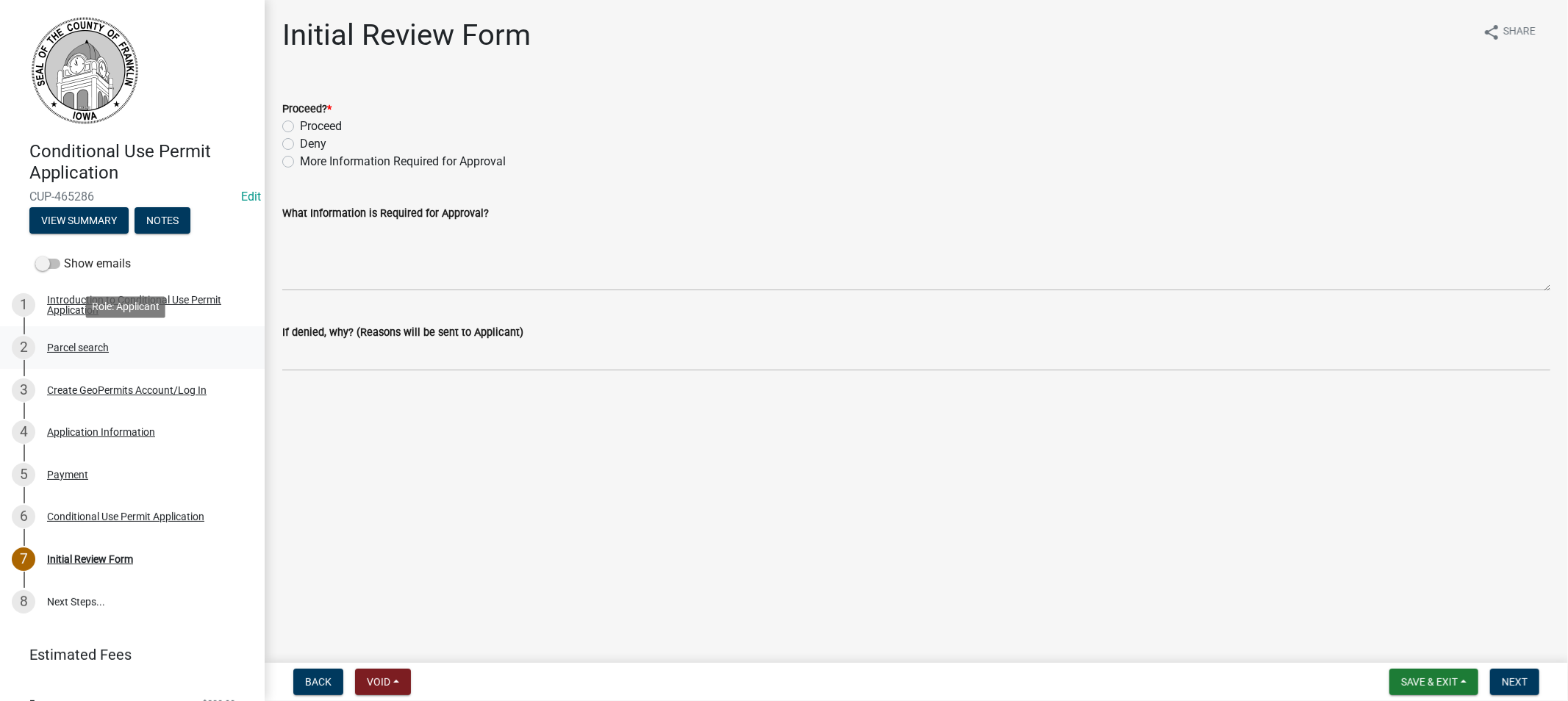
click at [21, 345] on div "2" at bounding box center [23, 348] width 23 height 23
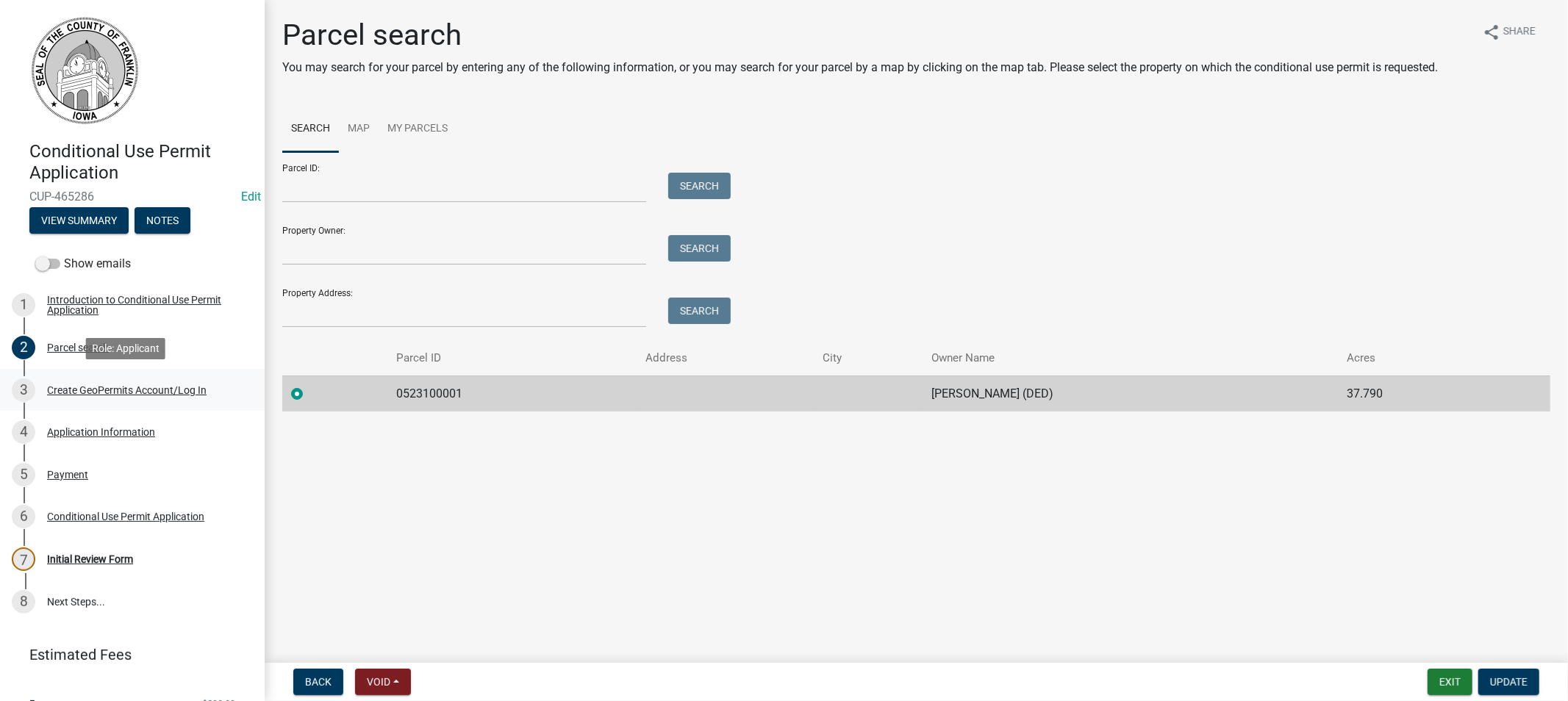
click at [26, 392] on div "3" at bounding box center [23, 390] width 23 height 23
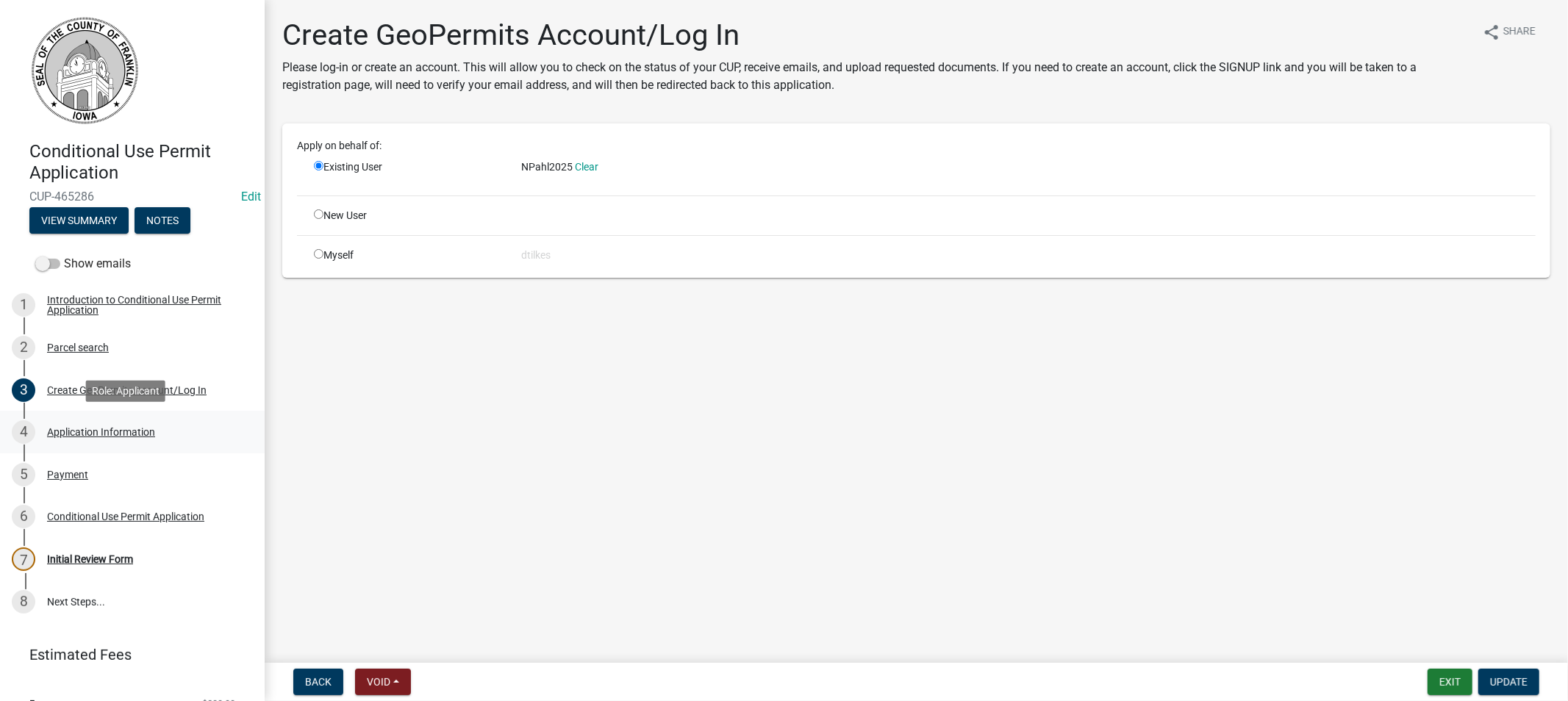
click at [21, 433] on div "4" at bounding box center [23, 432] width 23 height 23
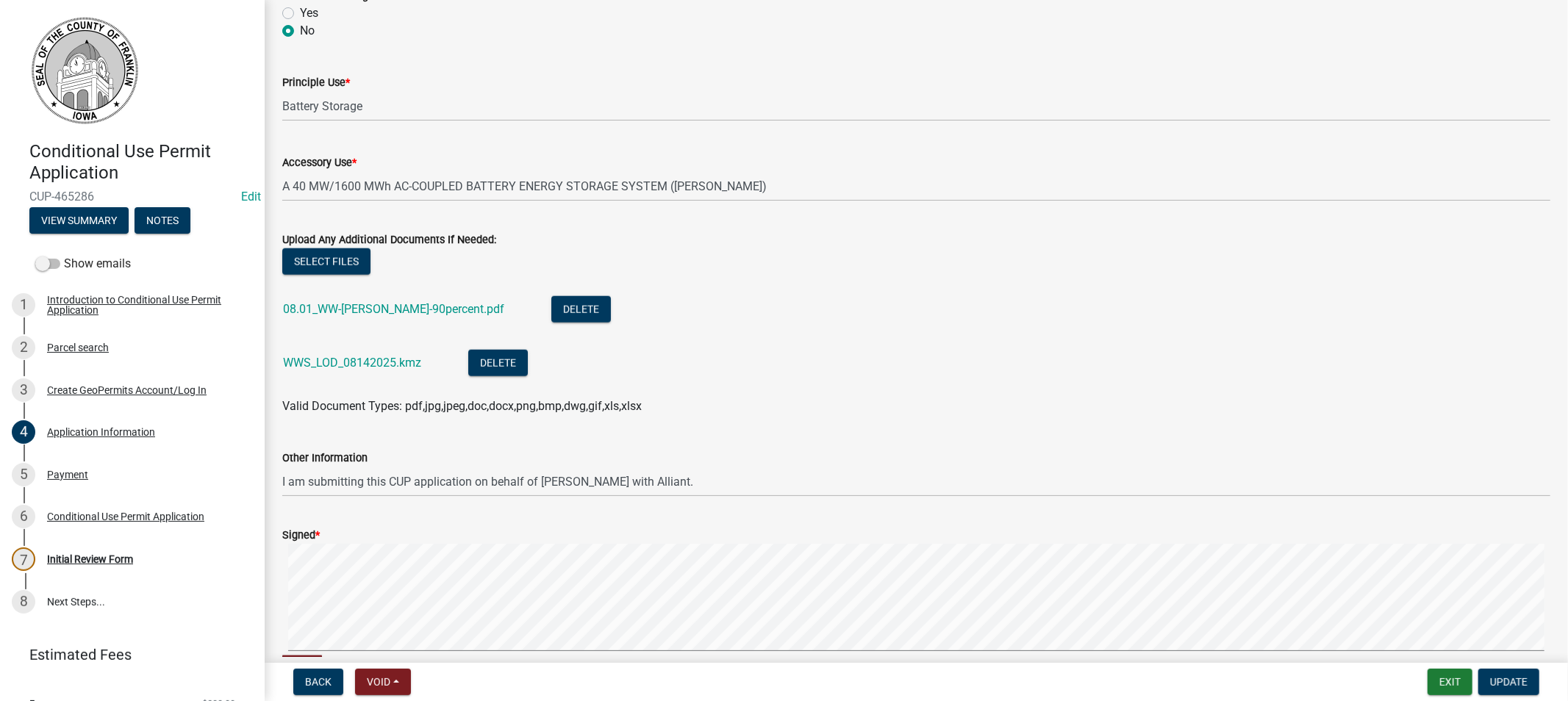
scroll to position [1387, 0]
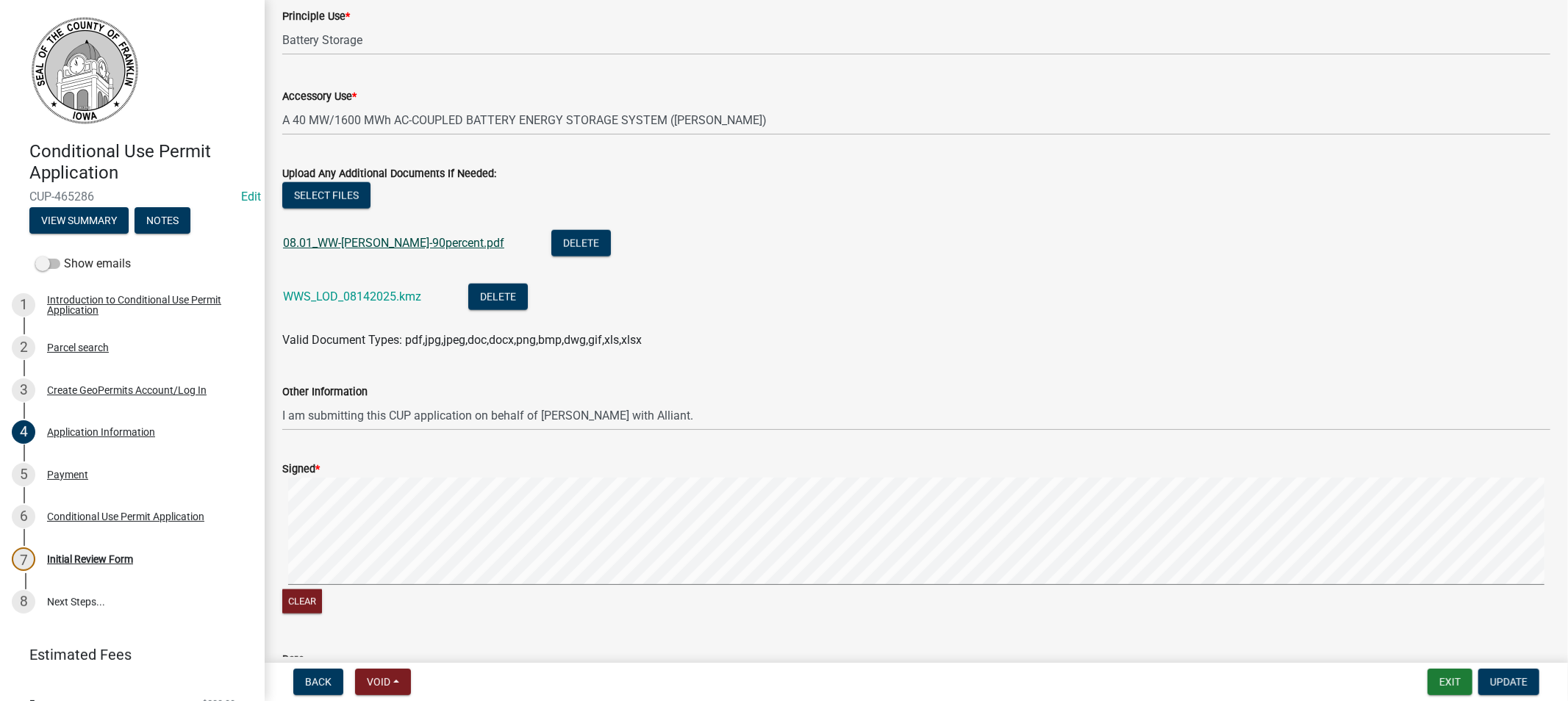
click at [357, 241] on link "08.01_WW-[PERSON_NAME]-90percent.pdf" at bounding box center [393, 242] width 221 height 14
